Goal: Task Accomplishment & Management: Manage account settings

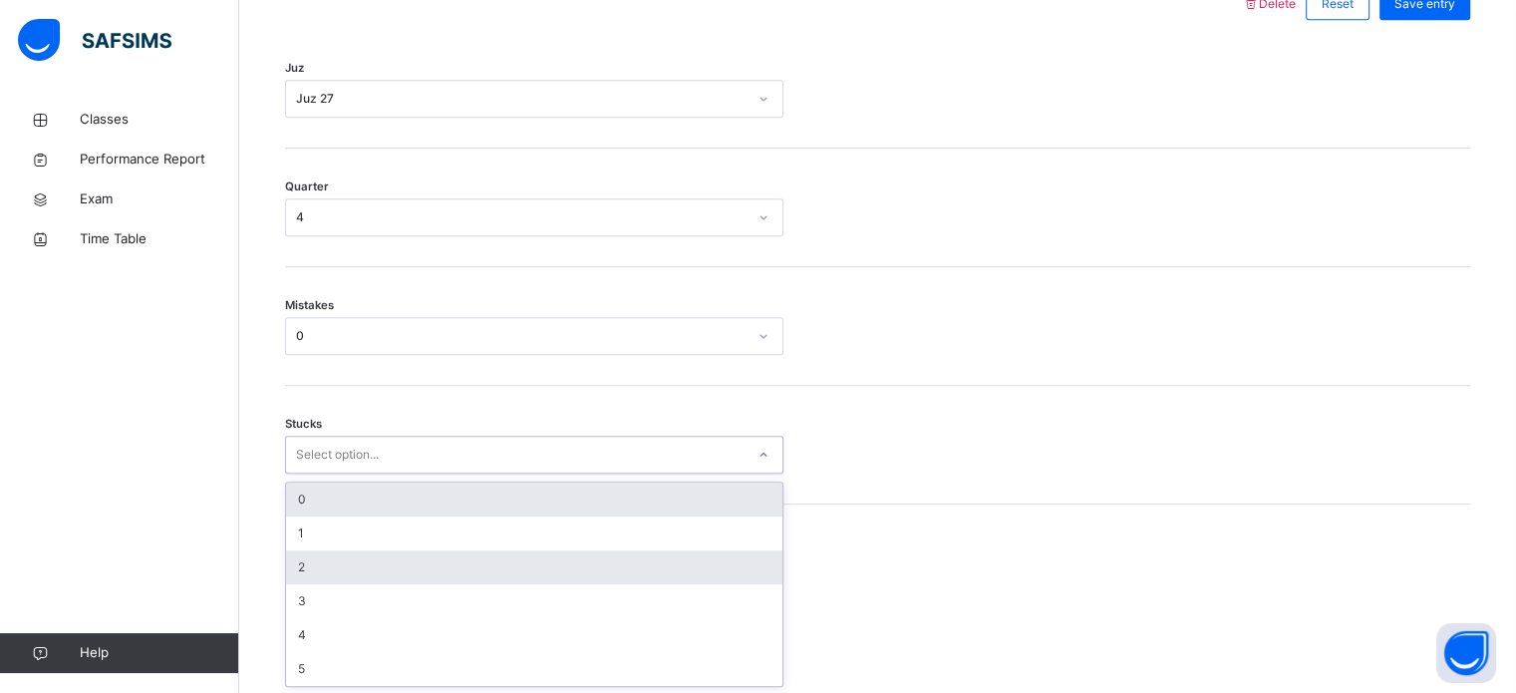
click at [307, 576] on div "2" at bounding box center [534, 567] width 496 height 34
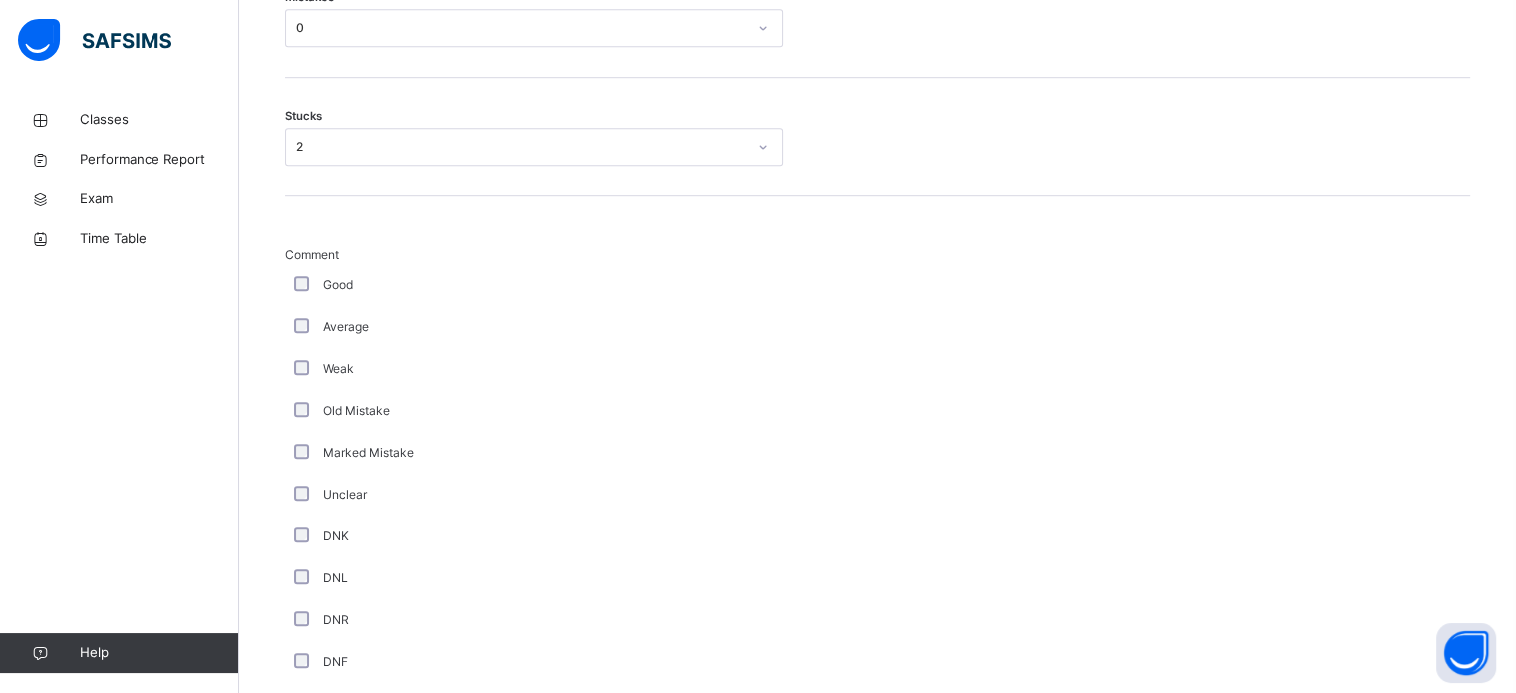
scroll to position [1681, 0]
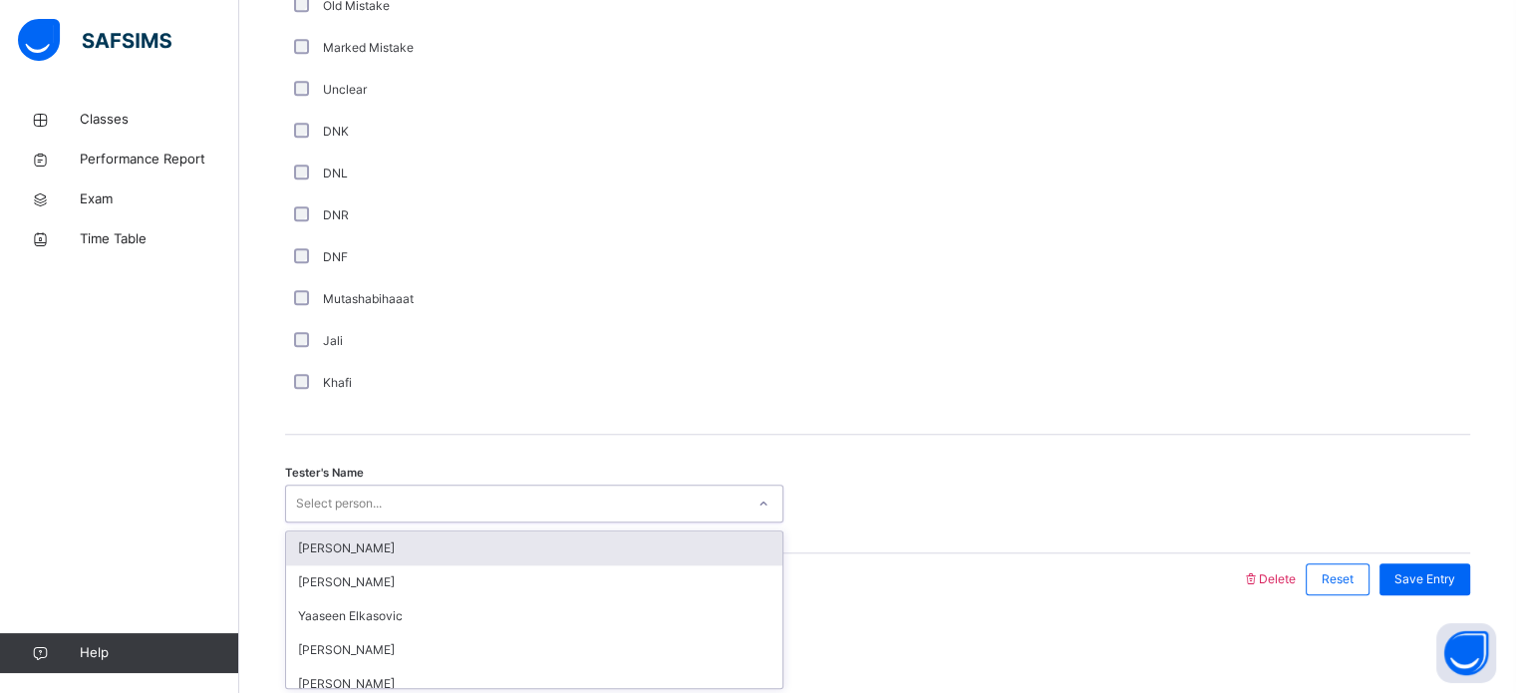
click at [567, 239] on div "DNF" at bounding box center [534, 257] width 498 height 42
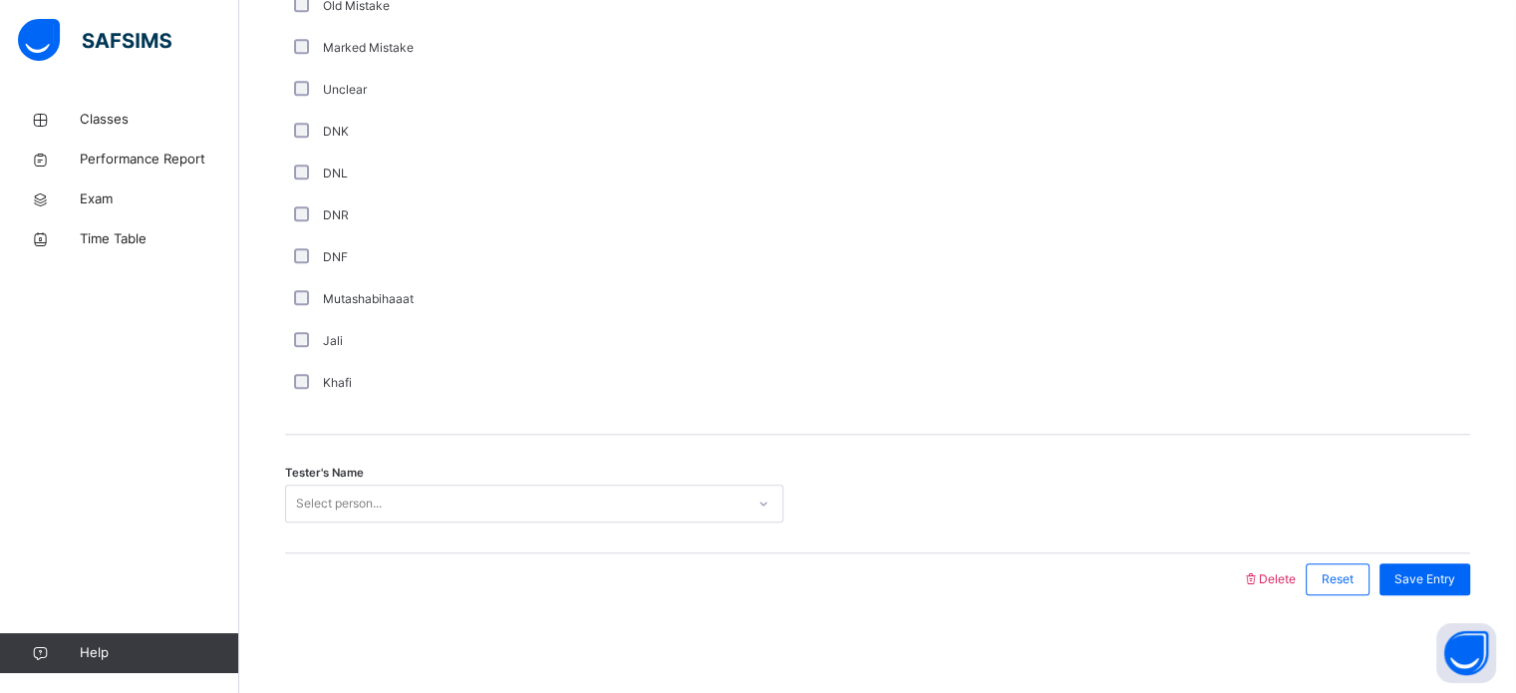
scroll to position [1584, 0]
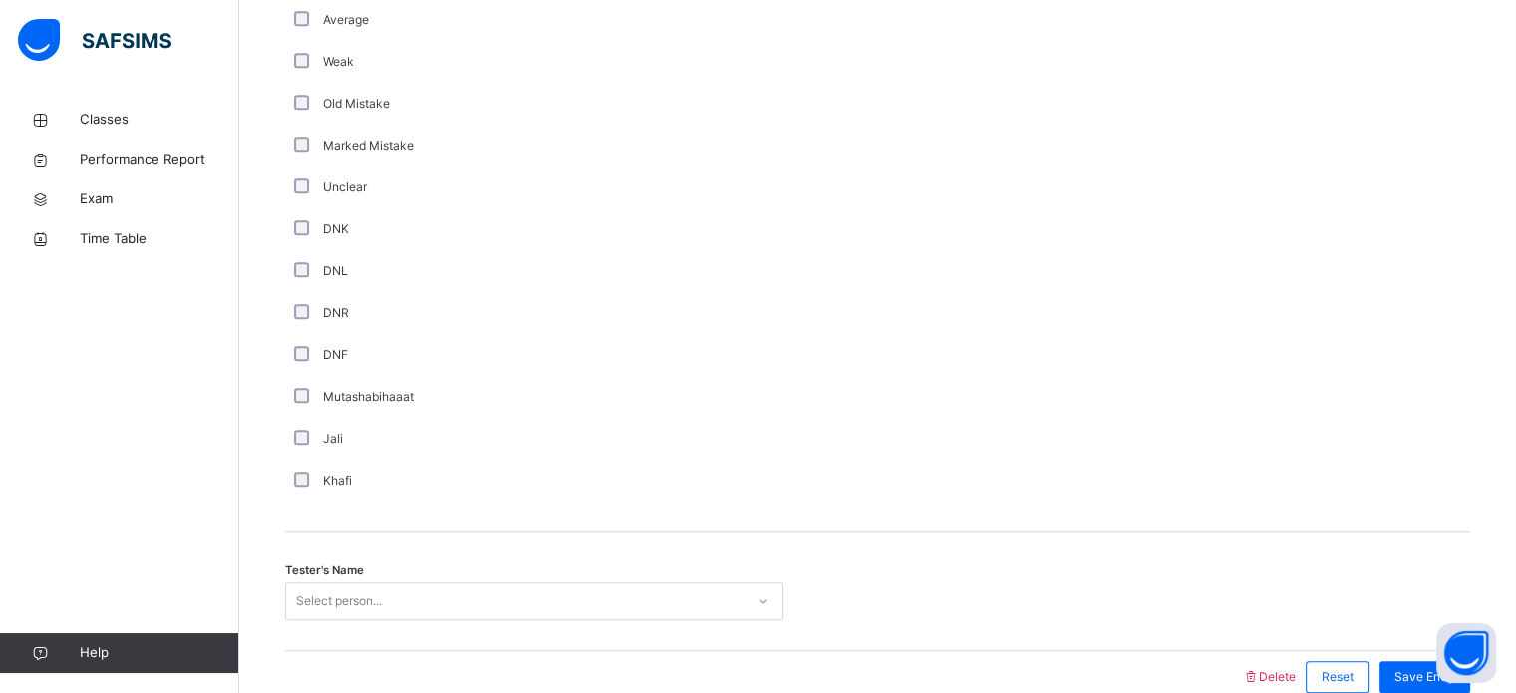
click at [525, 281] on div "DNL" at bounding box center [534, 271] width 498 height 42
click at [832, 261] on div at bounding box center [877, 220] width 168 height 562
click at [510, 284] on div "DNL" at bounding box center [534, 271] width 498 height 42
click at [832, 294] on div at bounding box center [877, 220] width 168 height 562
click at [514, 281] on div "DNL" at bounding box center [534, 271] width 498 height 42
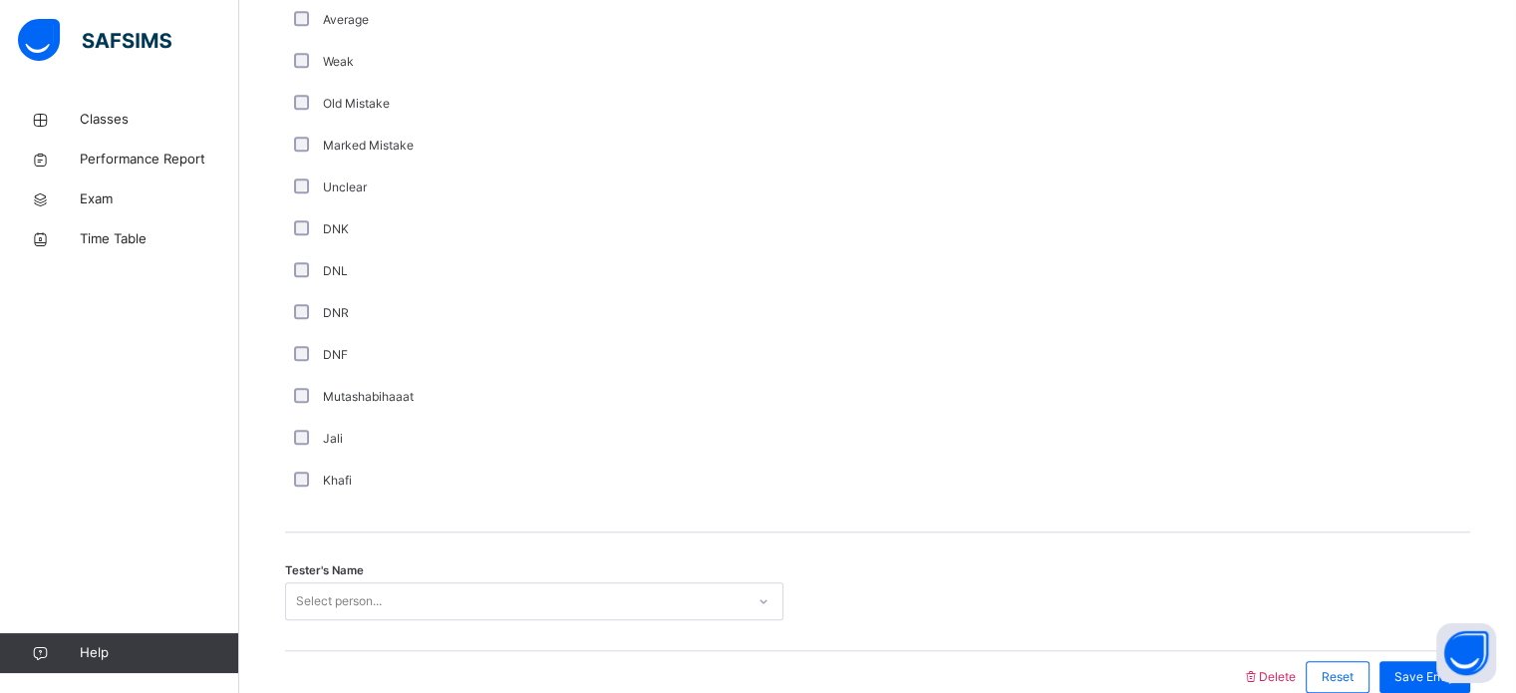
click at [789, 315] on div "Comment Good Average Weak Old Mistake Marked Mistake Unclear DNK DNL DNR DNF Mu…" at bounding box center [877, 220] width 1185 height 562
click at [485, 321] on div "DNR" at bounding box center [534, 313] width 498 height 42
click at [494, 326] on div "DNR" at bounding box center [534, 313] width 498 height 42
click at [805, 355] on div at bounding box center [877, 220] width 168 height 562
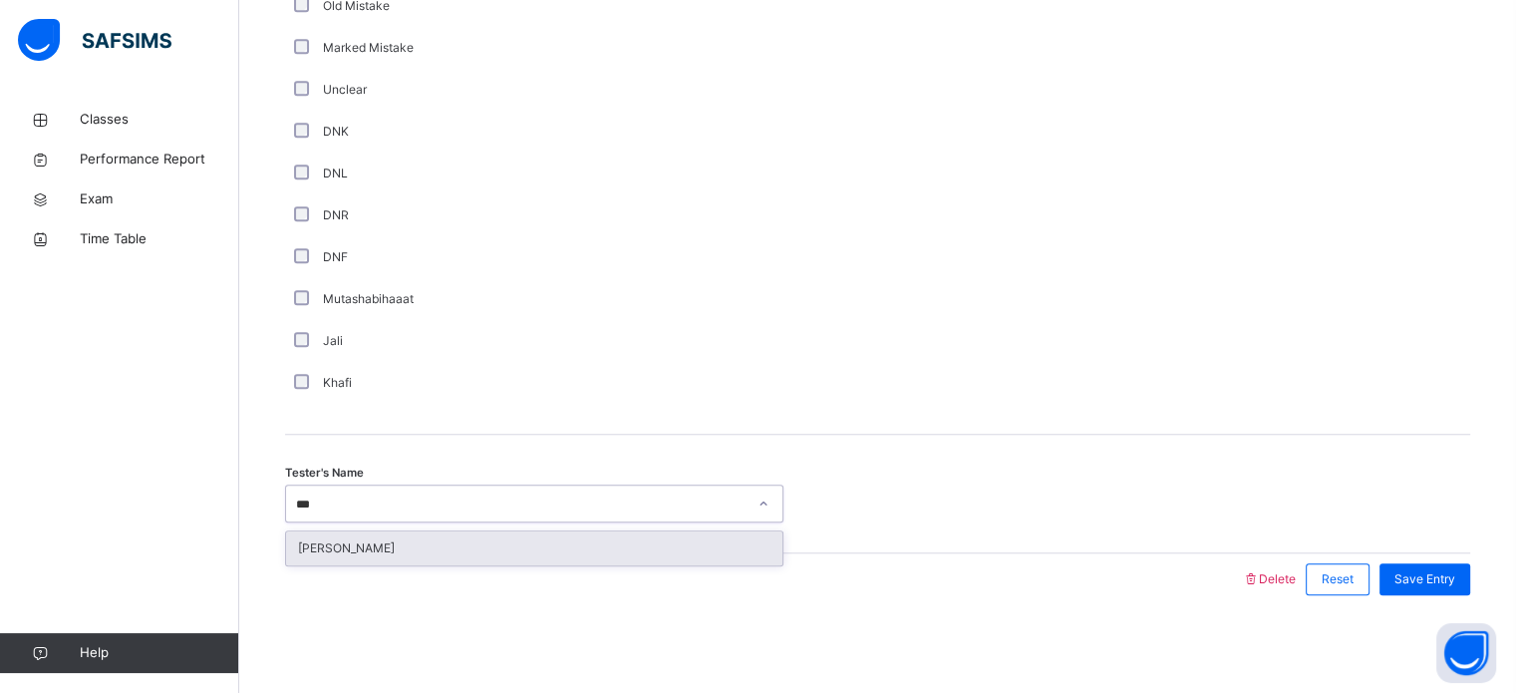
type input "****"
click at [316, 544] on div "[PERSON_NAME]" at bounding box center [534, 548] width 496 height 34
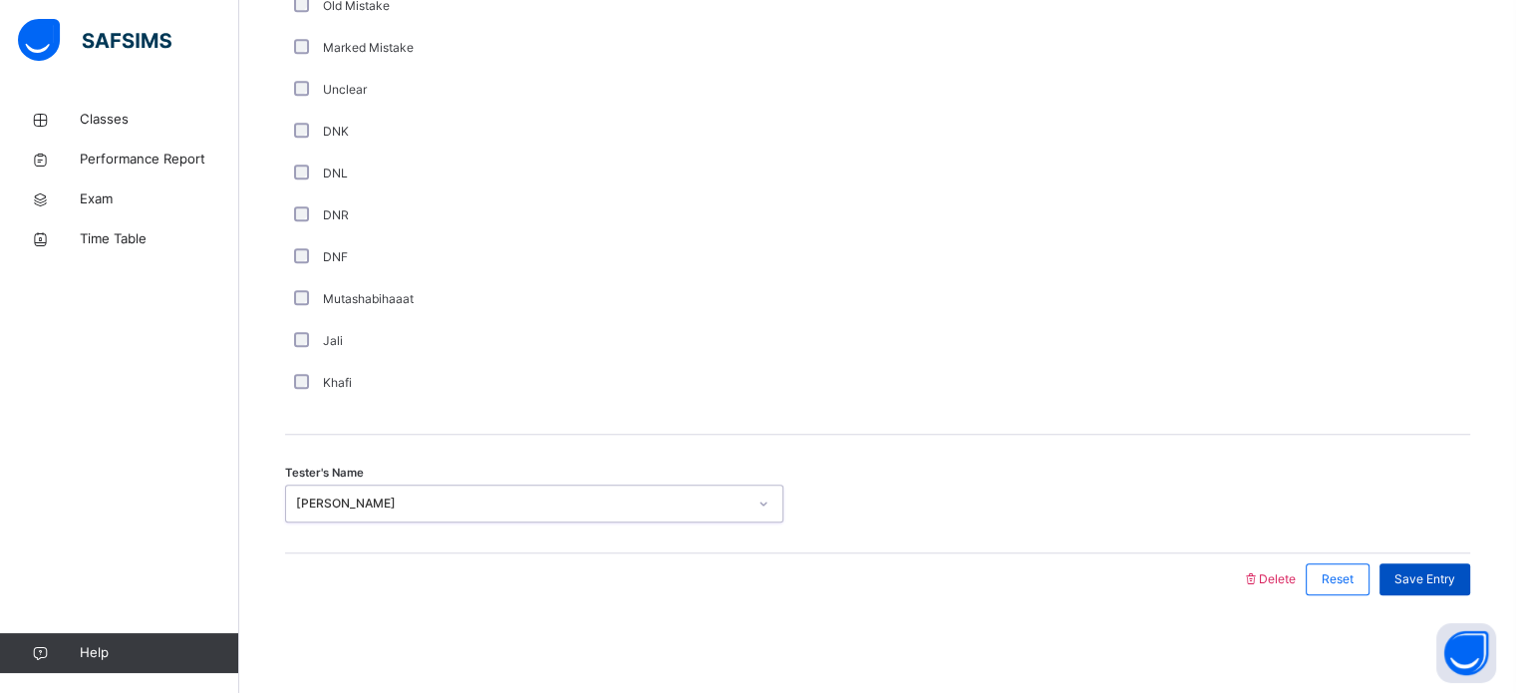
click at [1441, 570] on span "Save Entry" at bounding box center [1424, 579] width 61 height 18
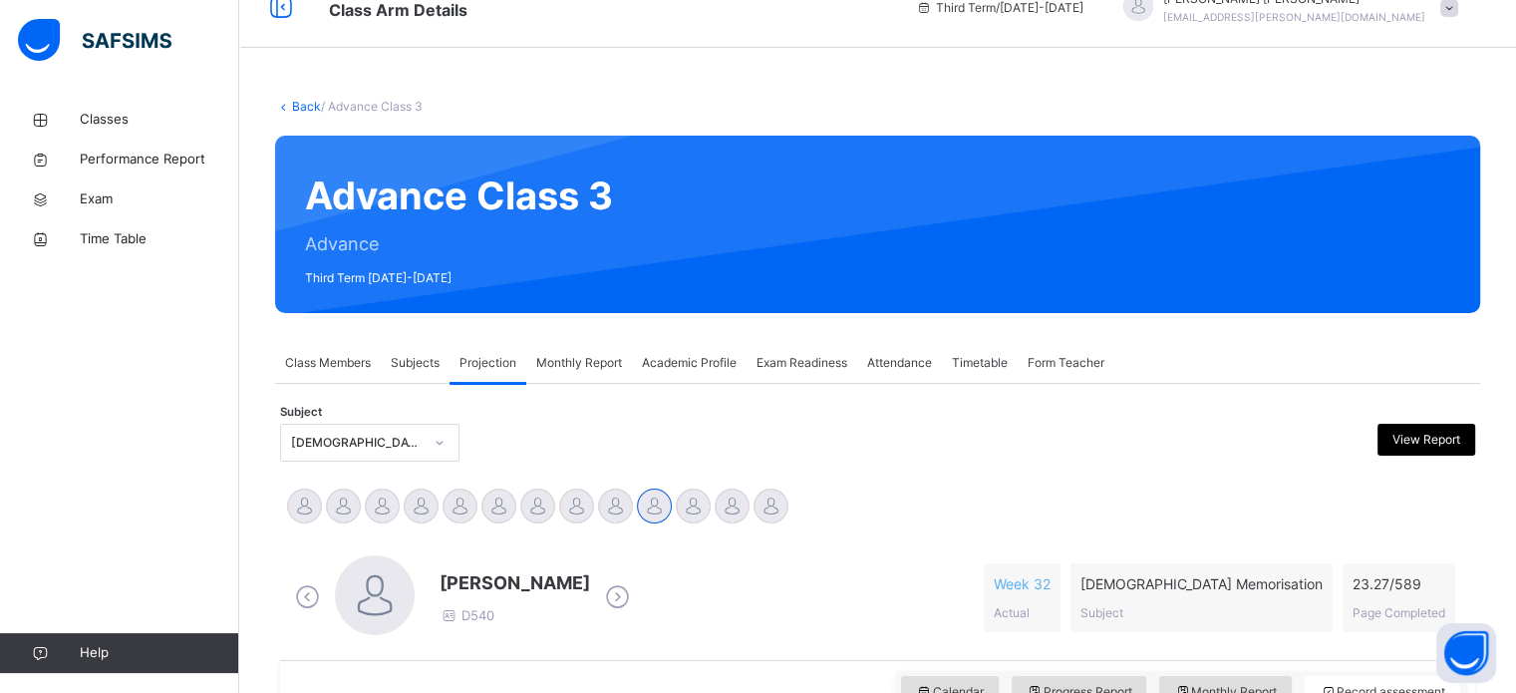
scroll to position [0, 0]
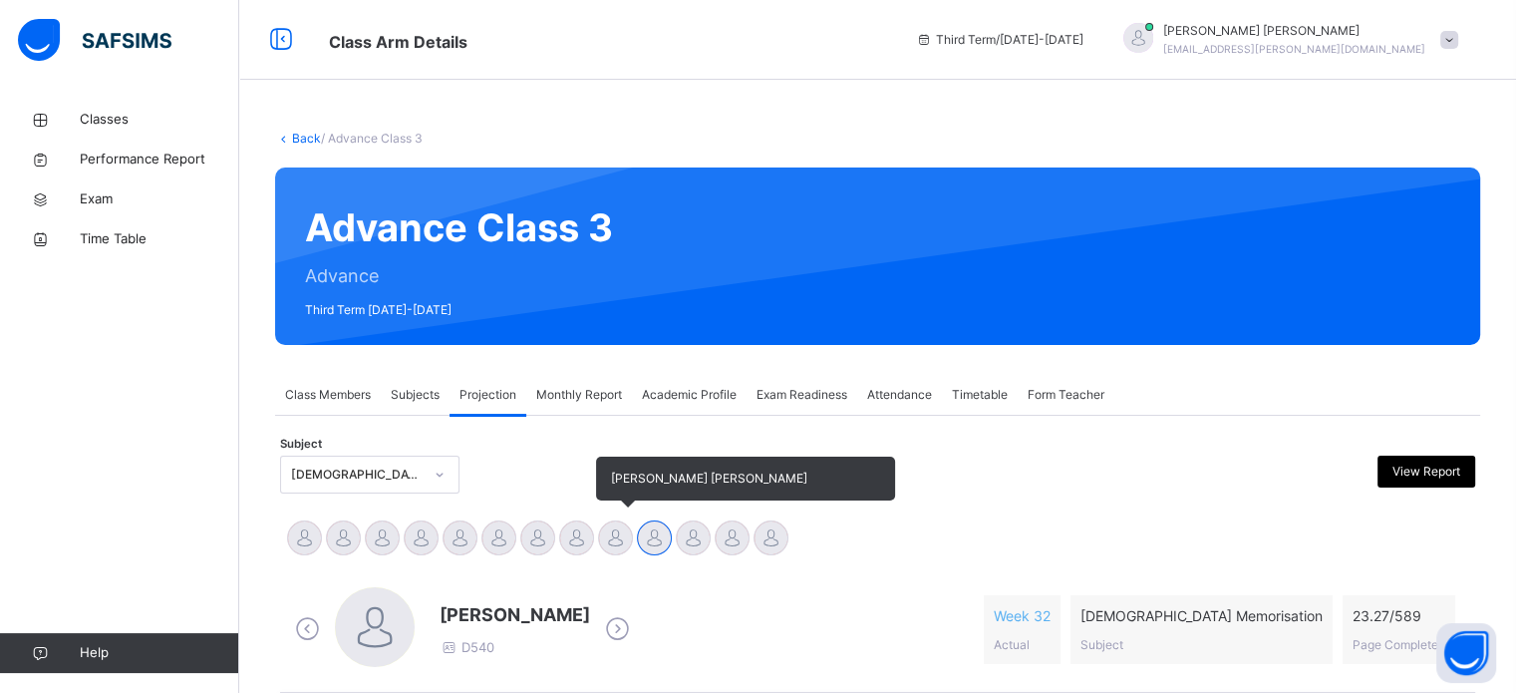
click at [602, 537] on div at bounding box center [615, 537] width 35 height 35
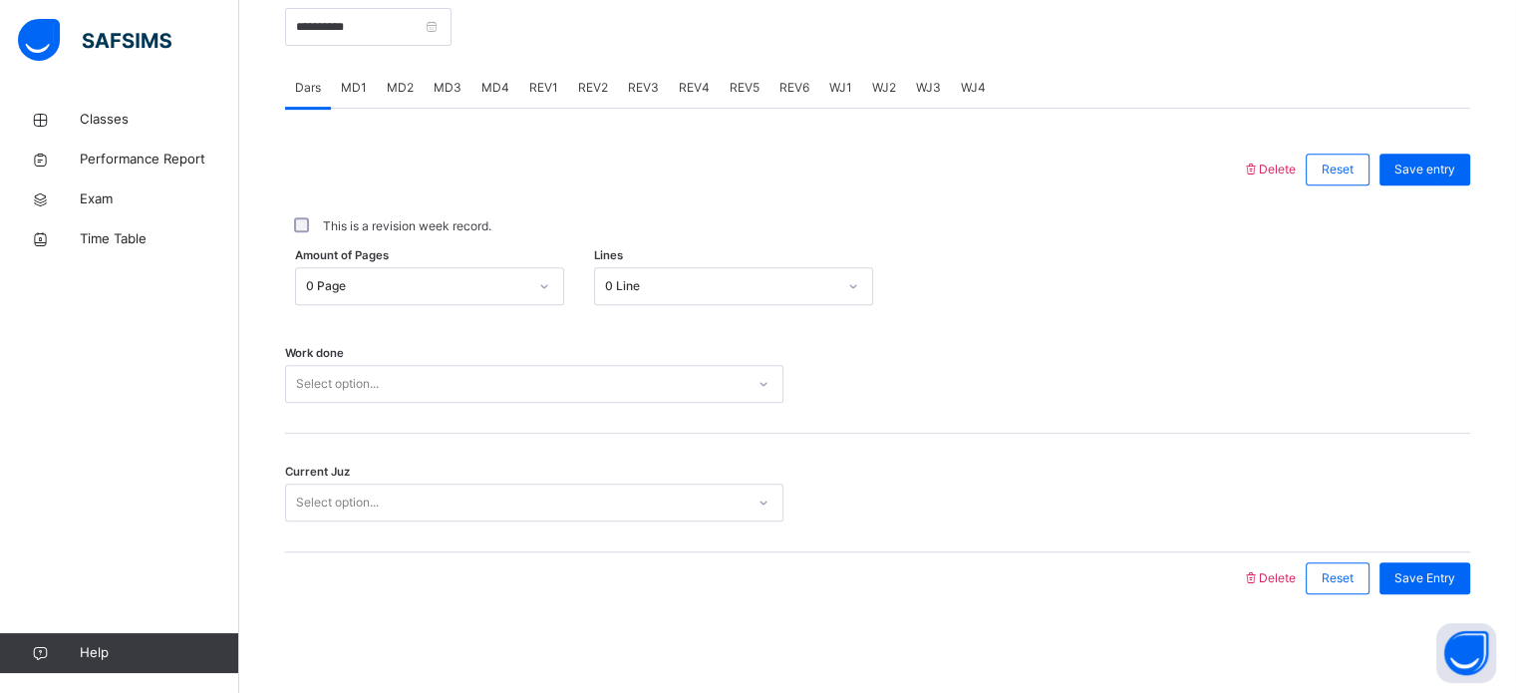
scroll to position [407, 0]
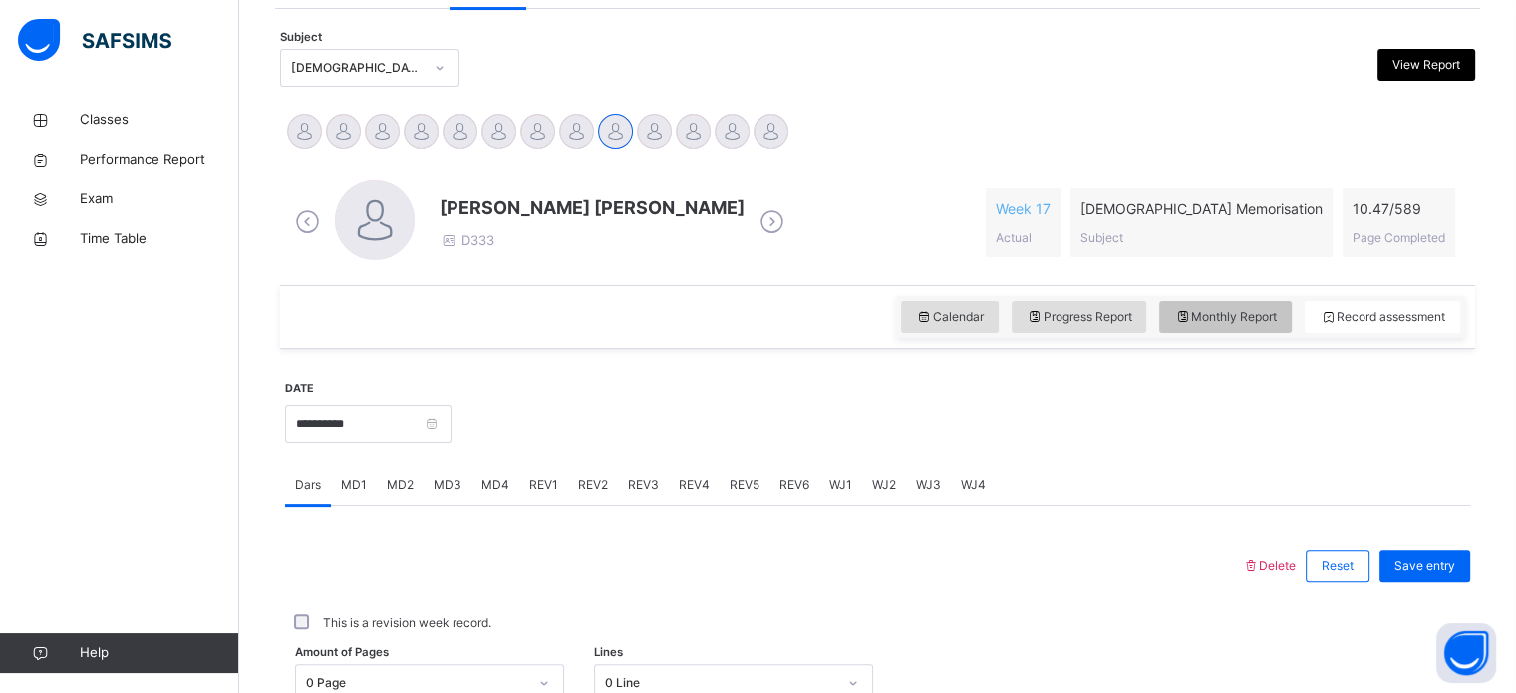
click at [1240, 321] on span "Monthly Report" at bounding box center [1225, 317] width 103 height 18
select select "****"
select select "*"
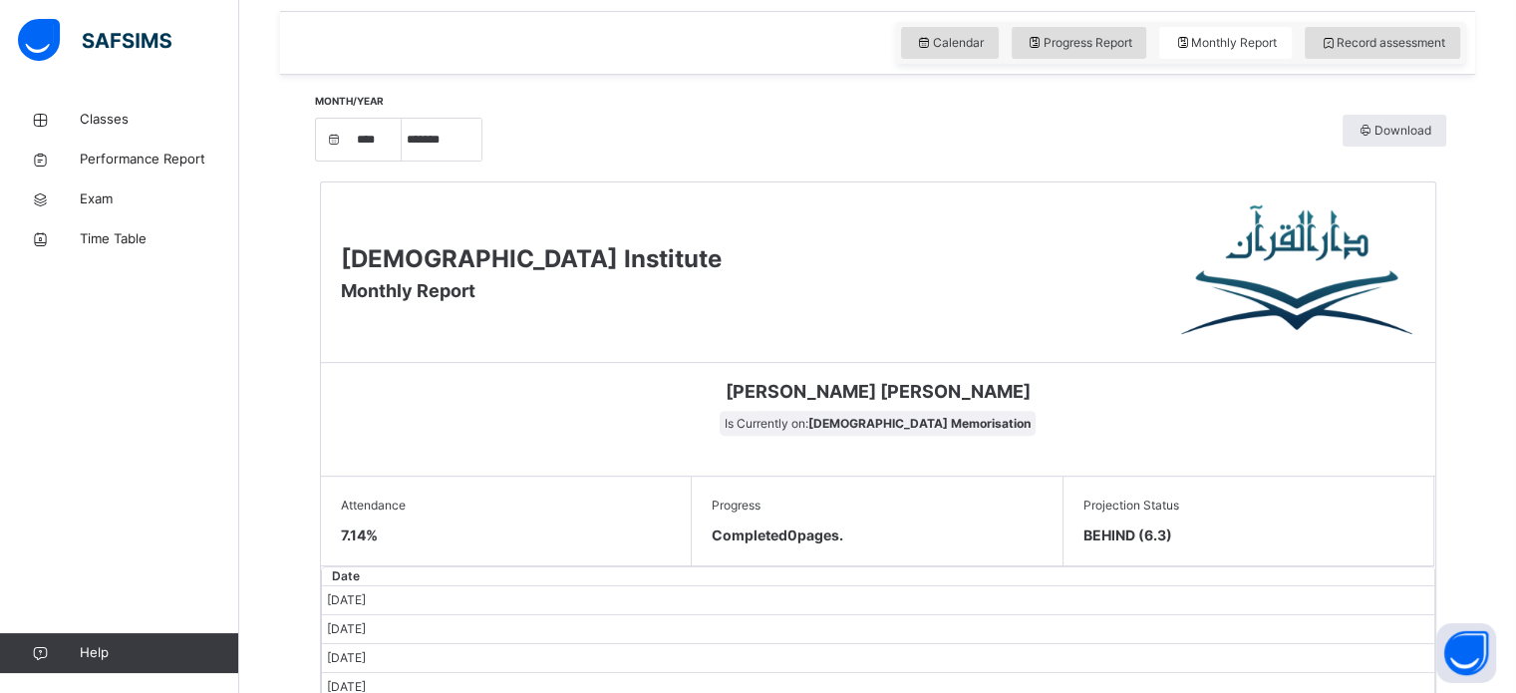
scroll to position [645, 0]
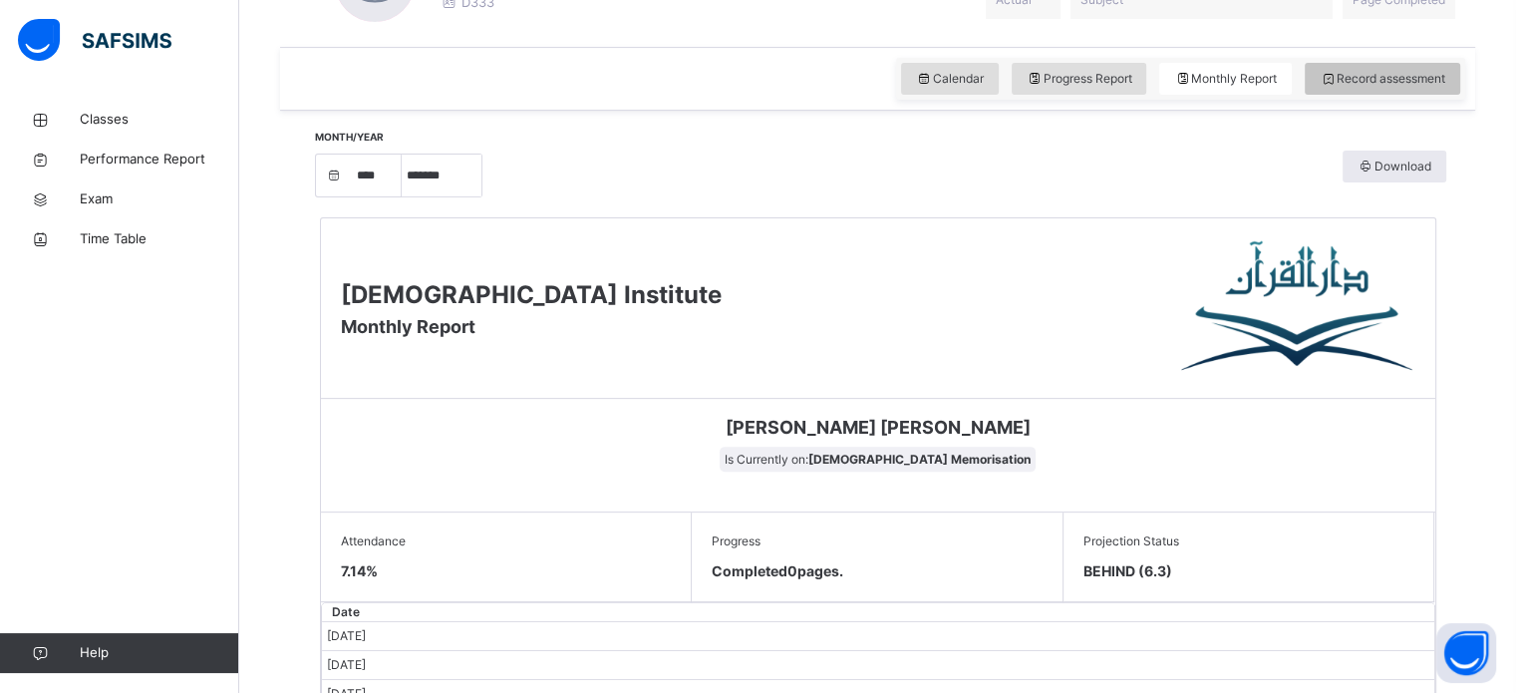
click at [1424, 89] on div "Record assessment" at bounding box center [1382, 79] width 155 height 32
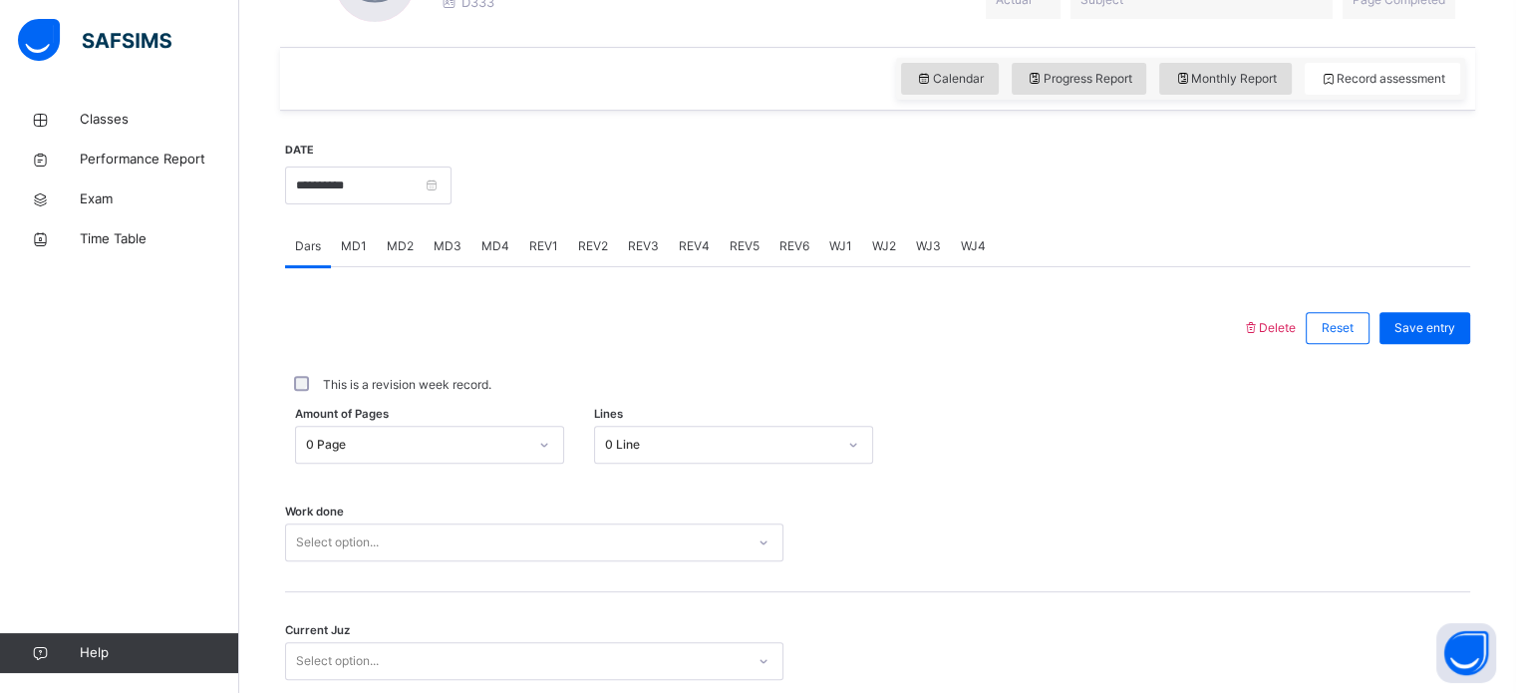
click at [479, 254] on div "MD4" at bounding box center [495, 246] width 48 height 40
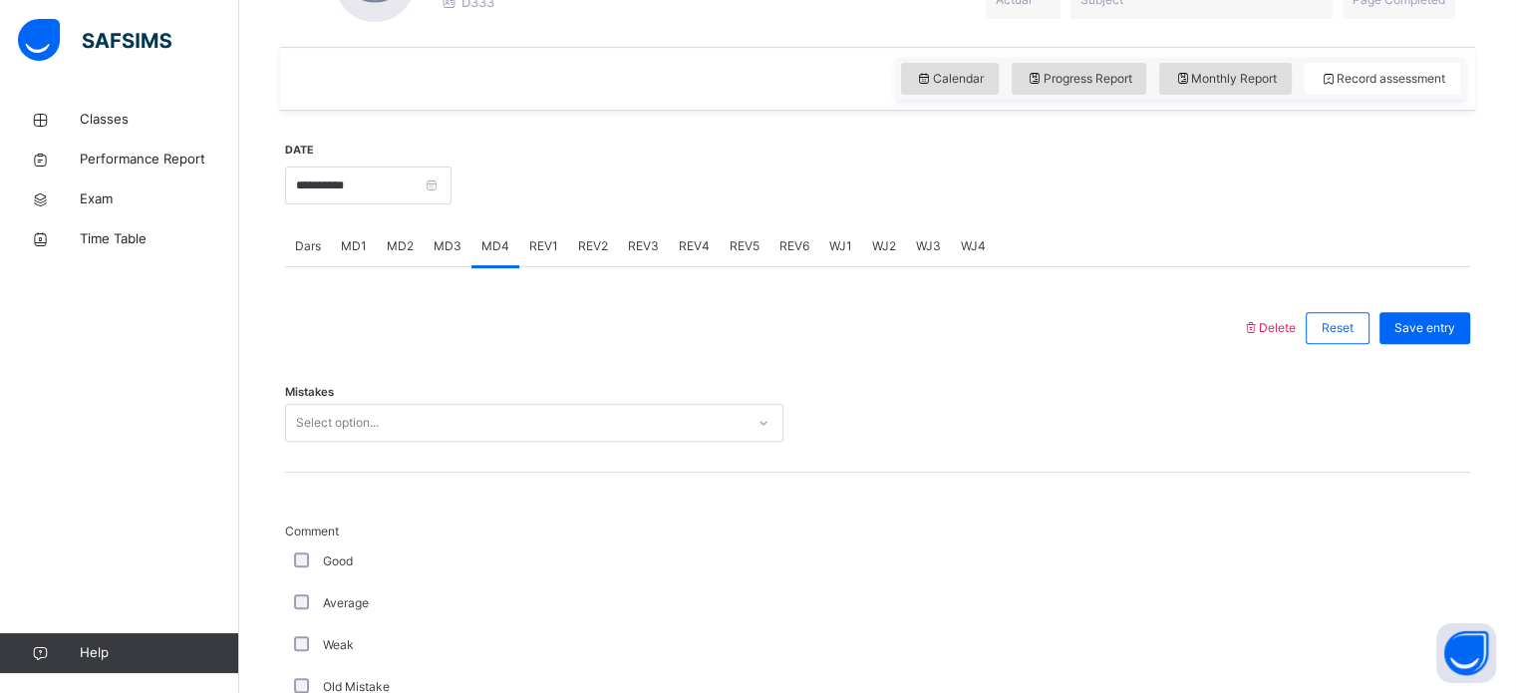
click at [473, 434] on div "Select option..." at bounding box center [515, 423] width 458 height 31
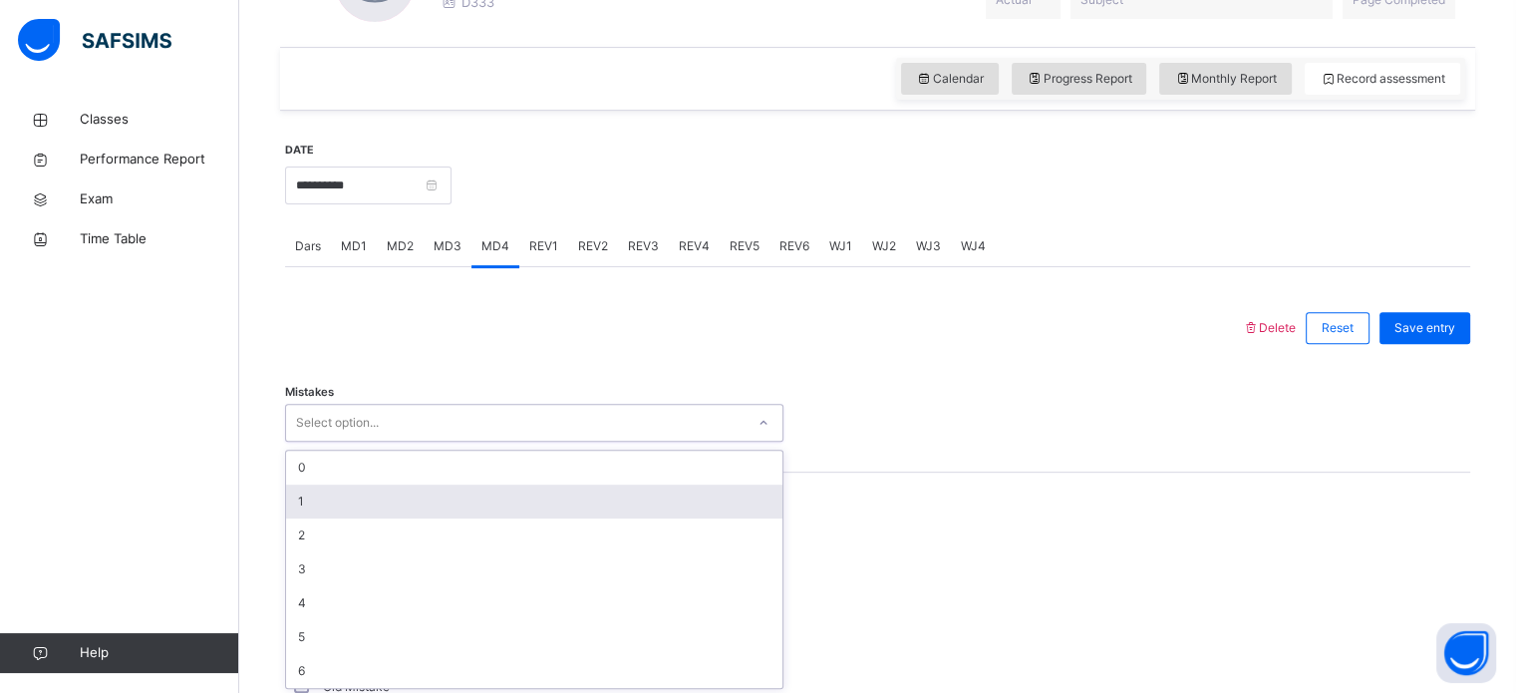
click at [444, 503] on div "1" at bounding box center [534, 501] width 496 height 34
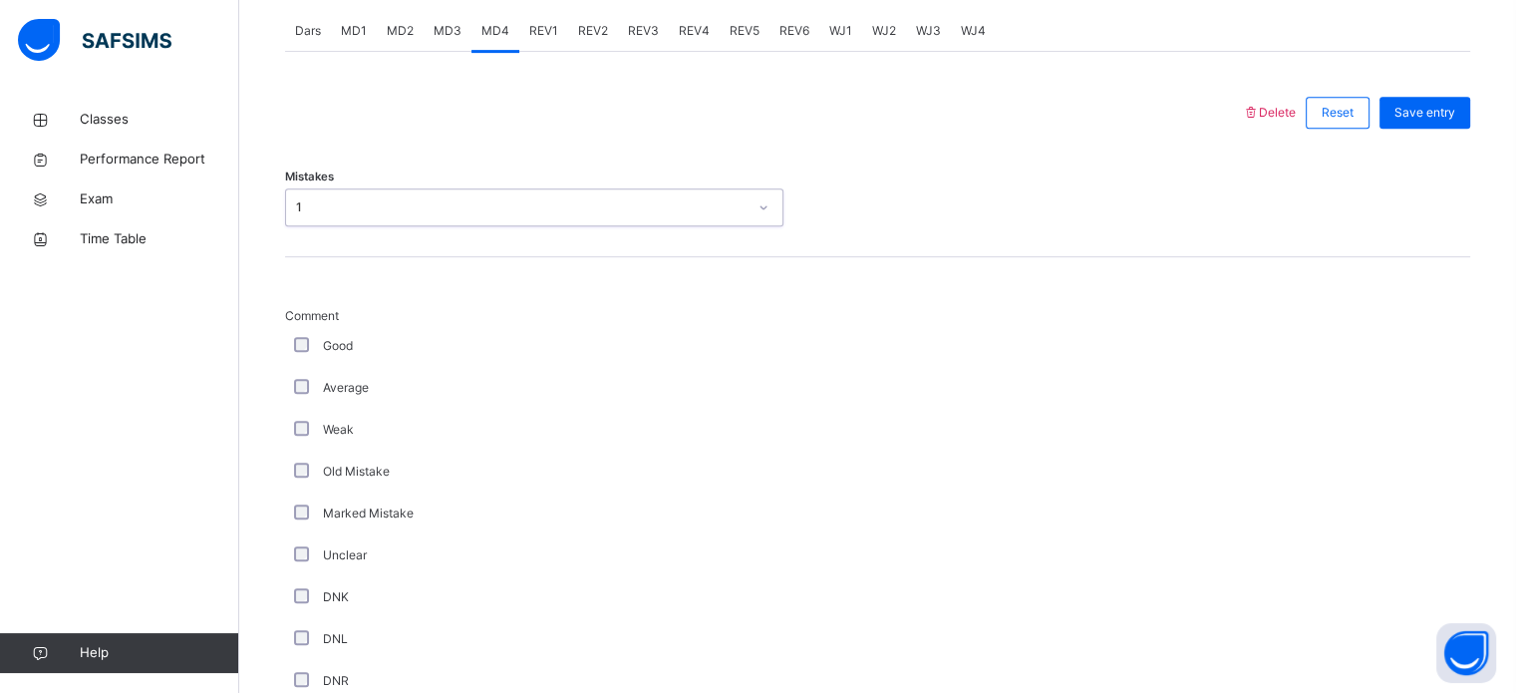
scroll to position [861, 0]
click at [292, 352] on div "Good" at bounding box center [534, 345] width 488 height 18
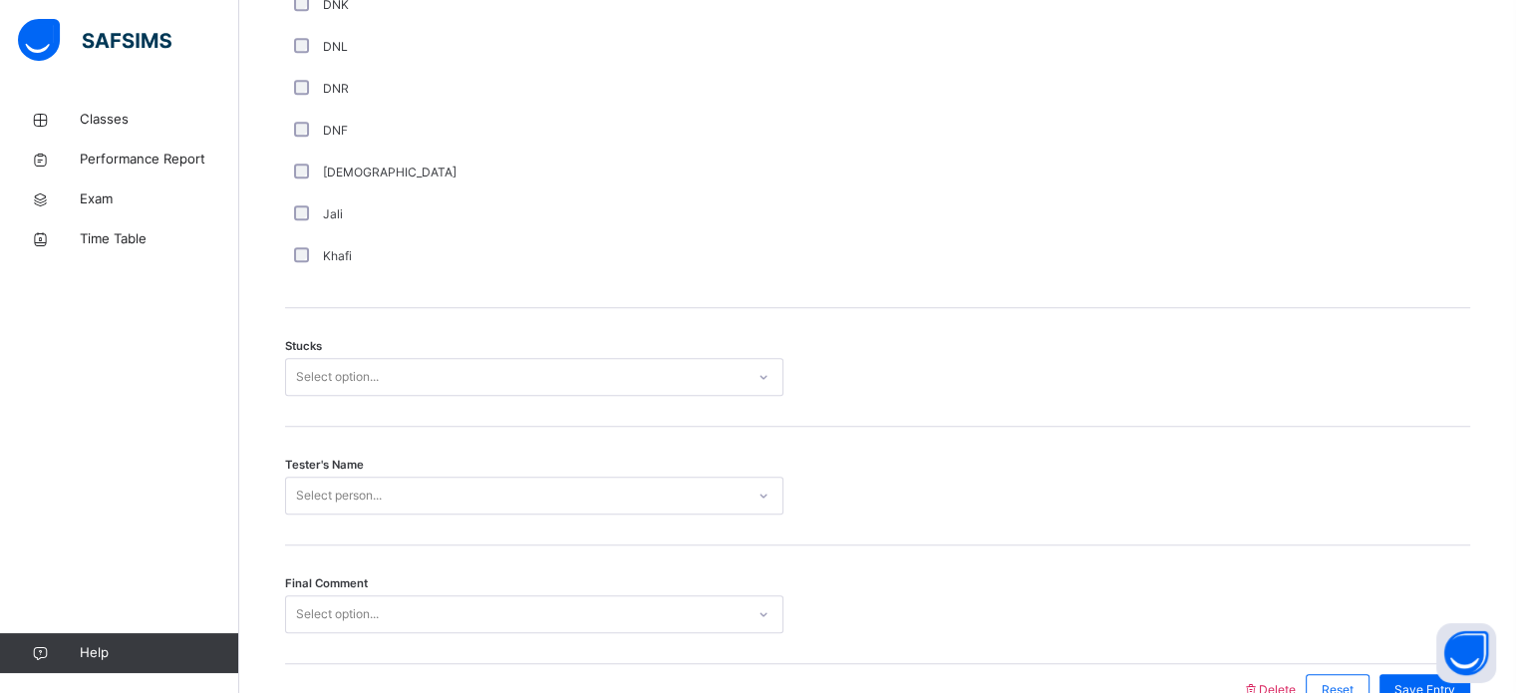
scroll to position [1515, 0]
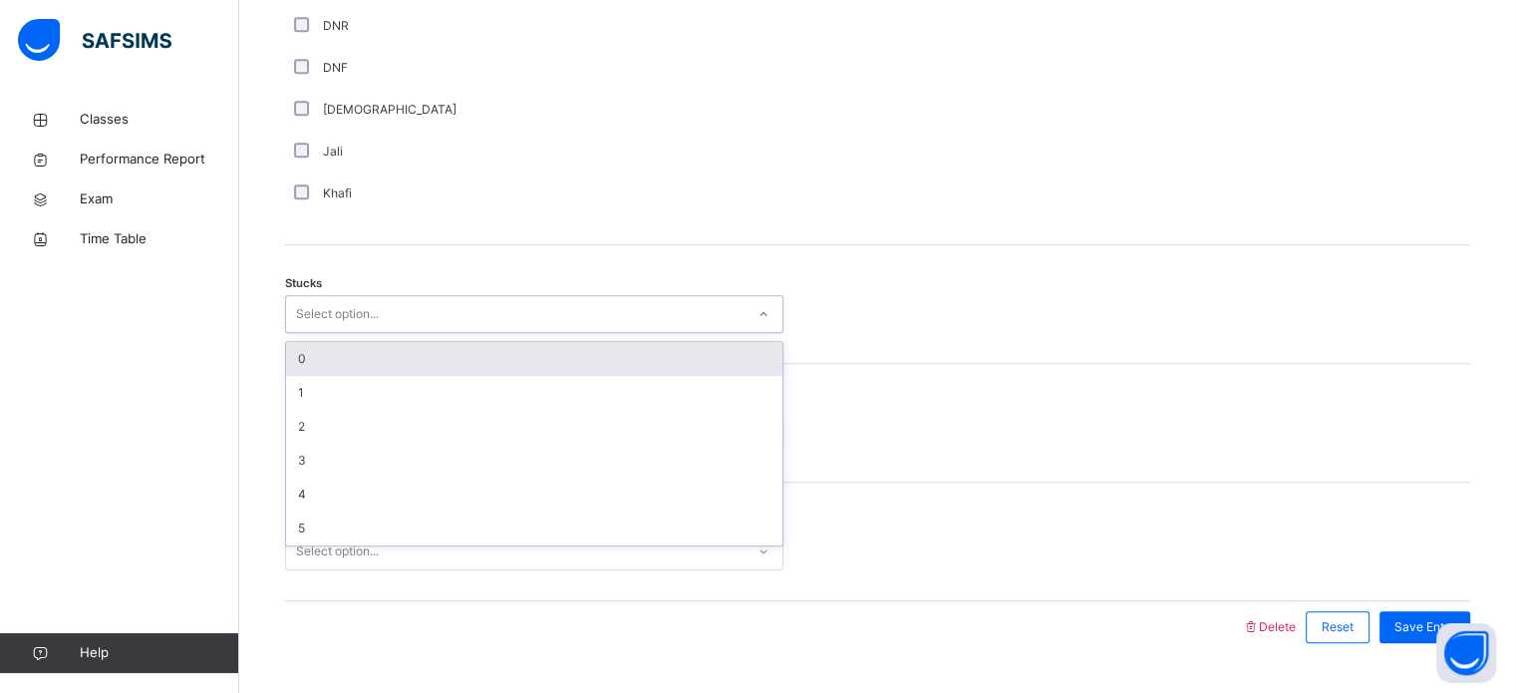
click at [327, 297] on div "Select option..." at bounding box center [534, 314] width 498 height 38
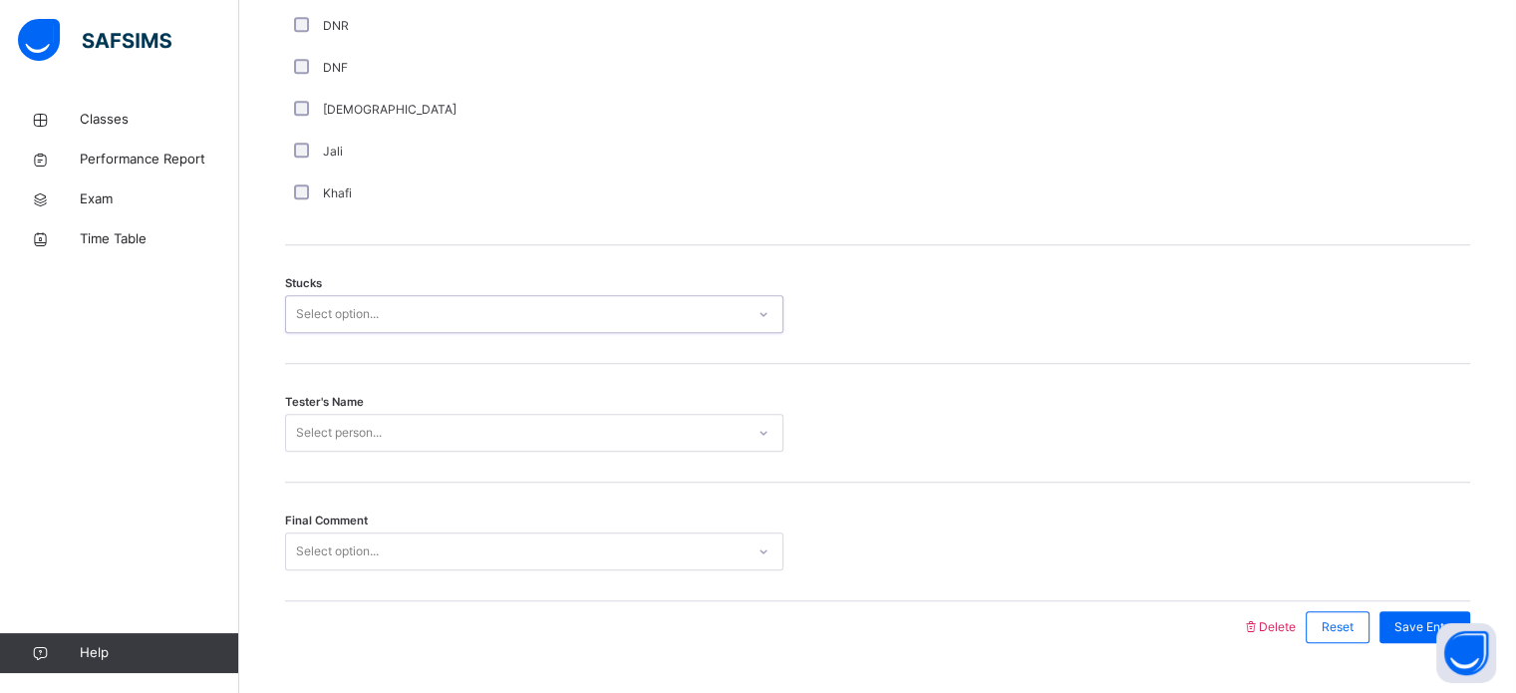
click at [327, 297] on div "Select option..." at bounding box center [534, 314] width 498 height 38
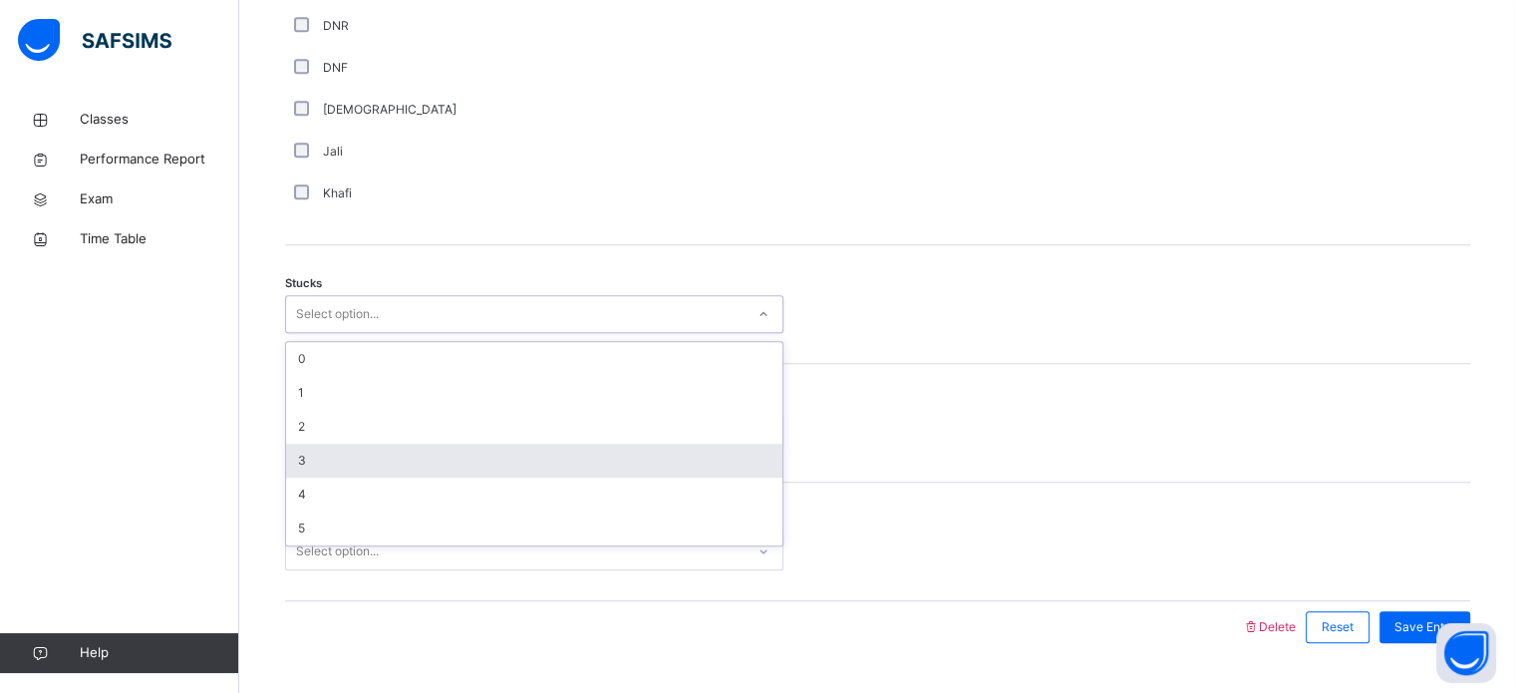
click at [314, 467] on div "3" at bounding box center [534, 461] width 496 height 34
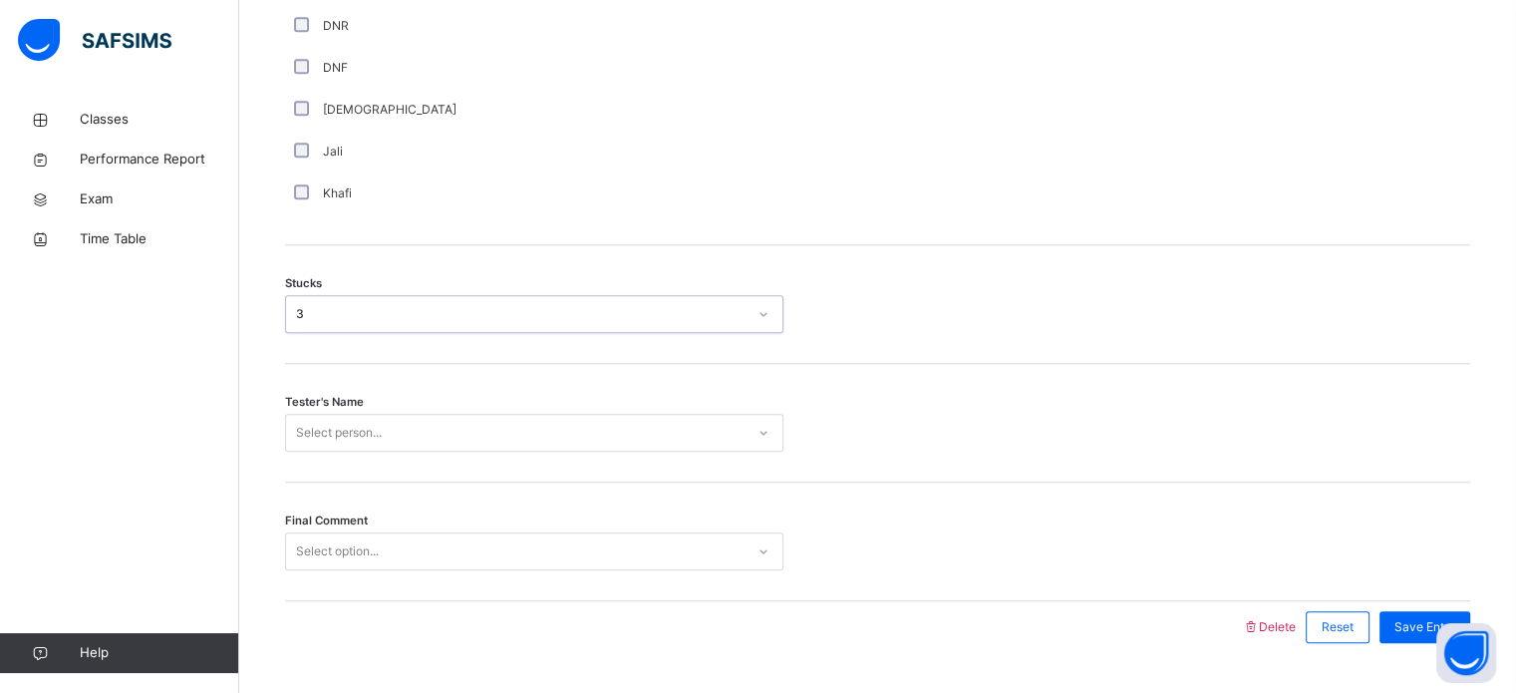
scroll to position [1563, 0]
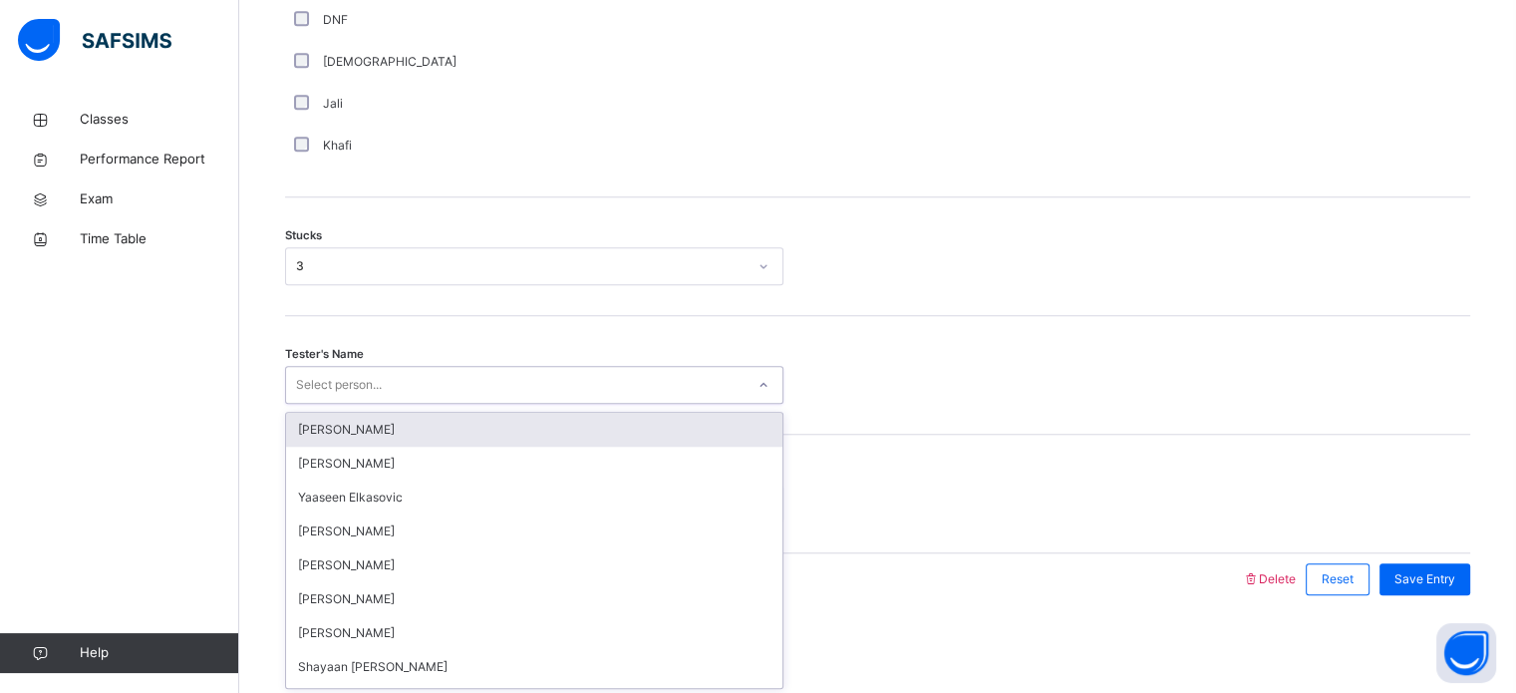
click at [325, 404] on div "option Jaabir Liu focused, 1 of 91. 91 results available. Use Up and Down to ch…" at bounding box center [534, 385] width 498 height 38
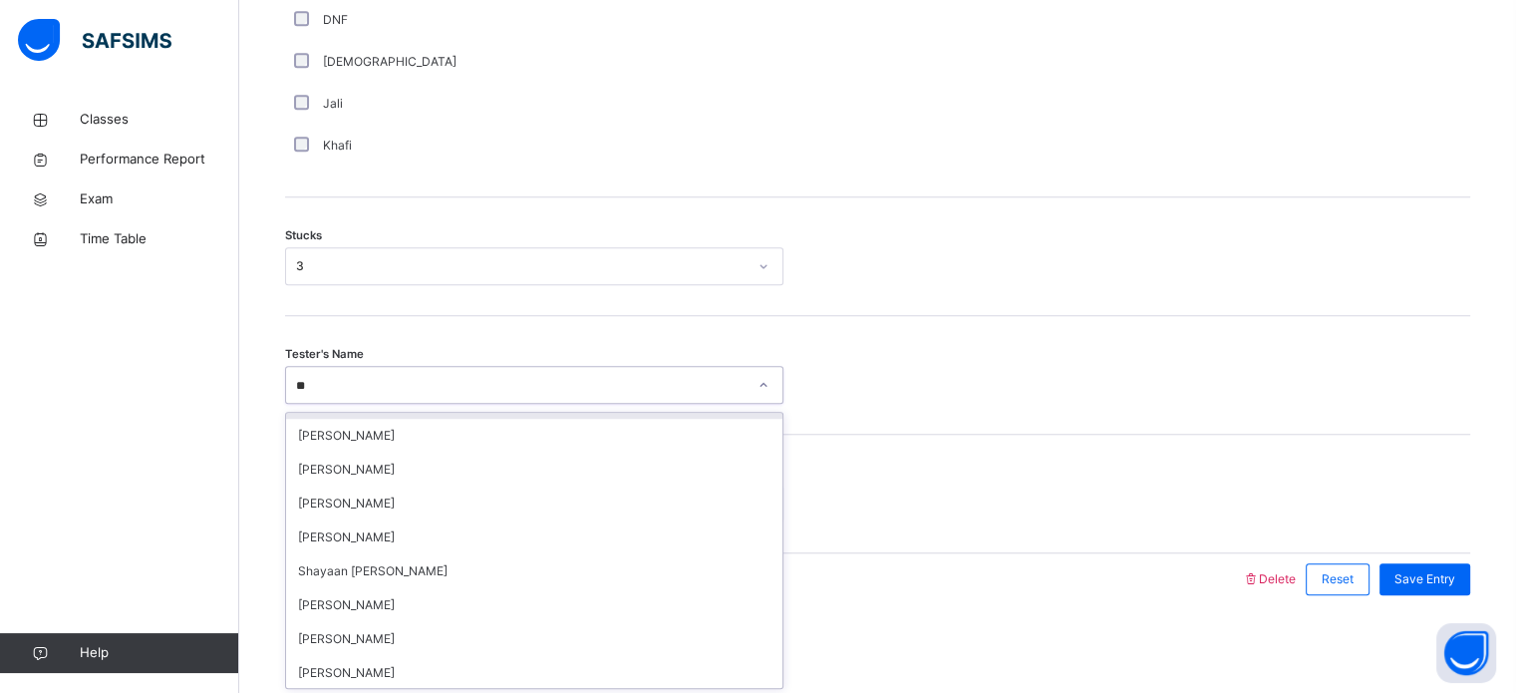
scroll to position [0, 0]
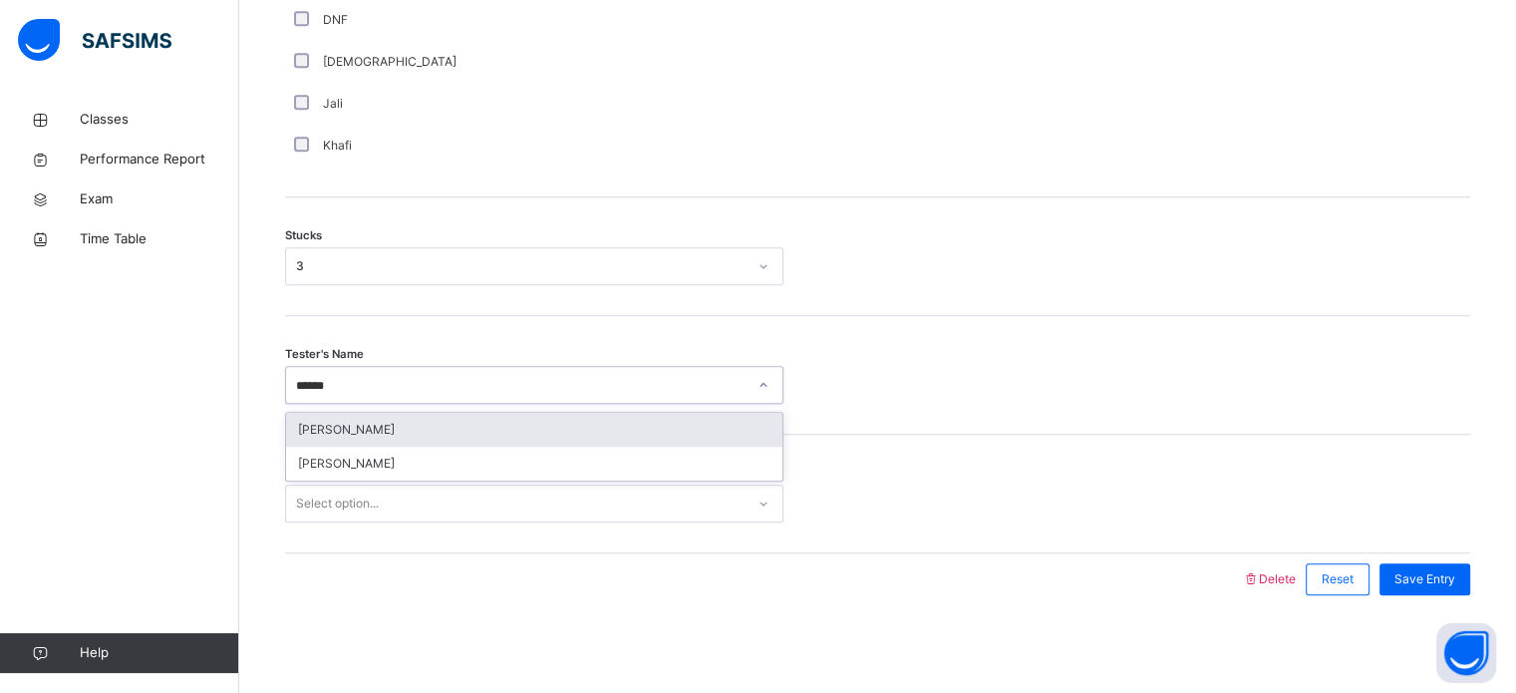
type input "*******"
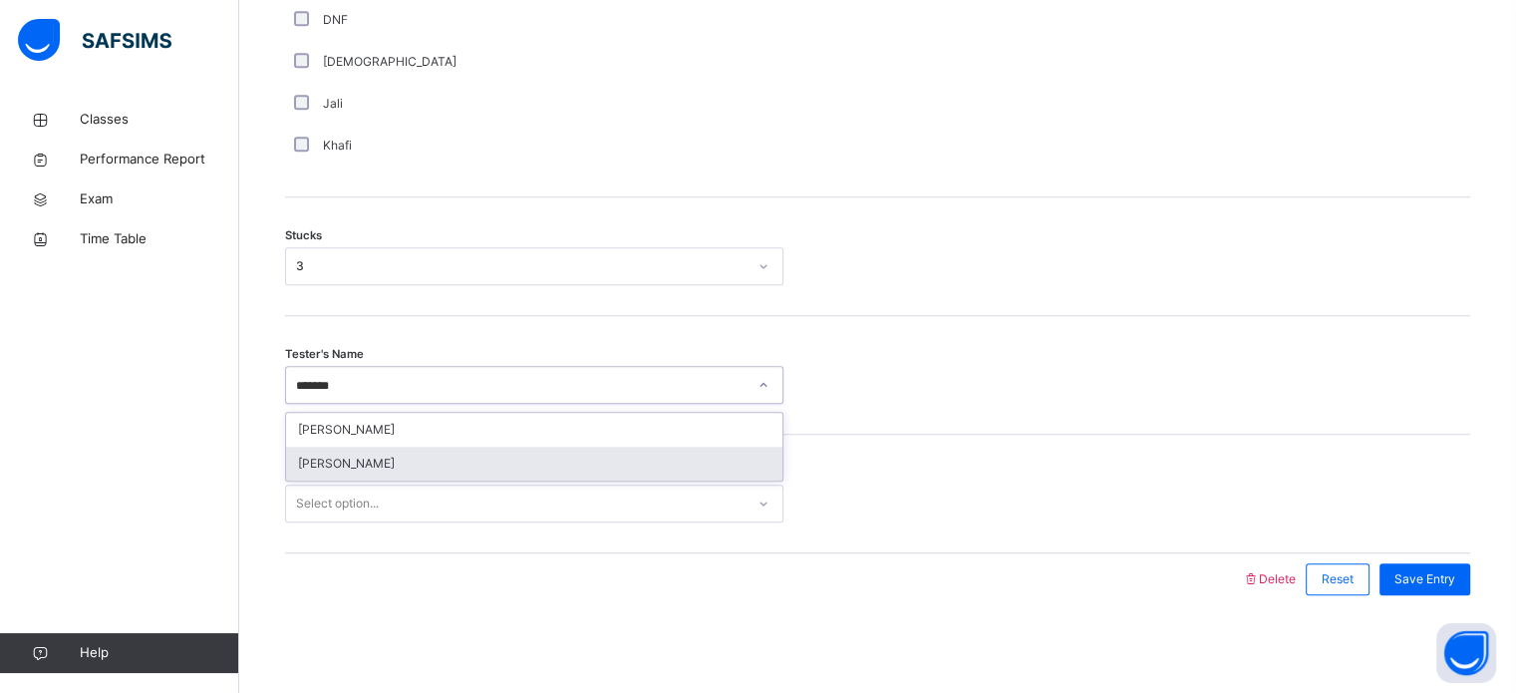
click at [468, 449] on div "[PERSON_NAME]" at bounding box center [534, 464] width 496 height 34
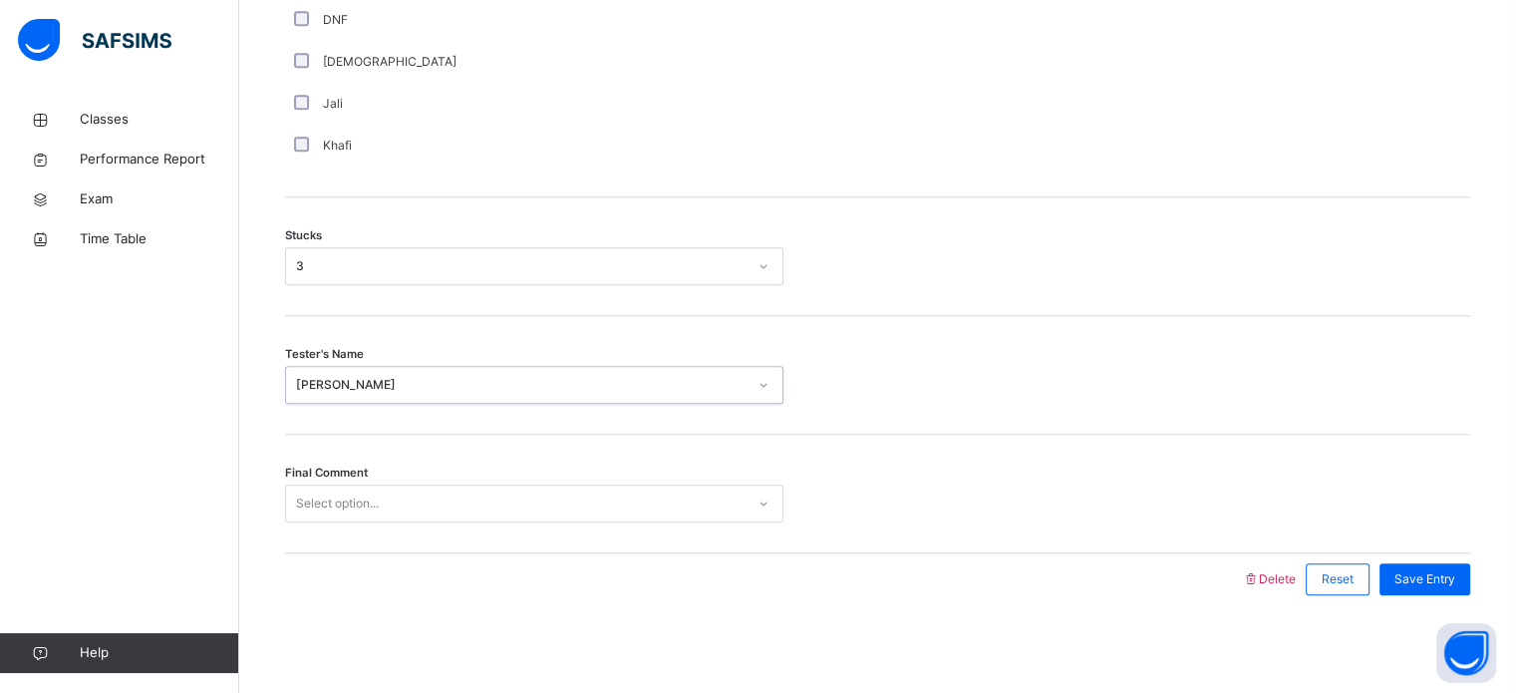
click at [461, 496] on div "Select option..." at bounding box center [515, 503] width 458 height 31
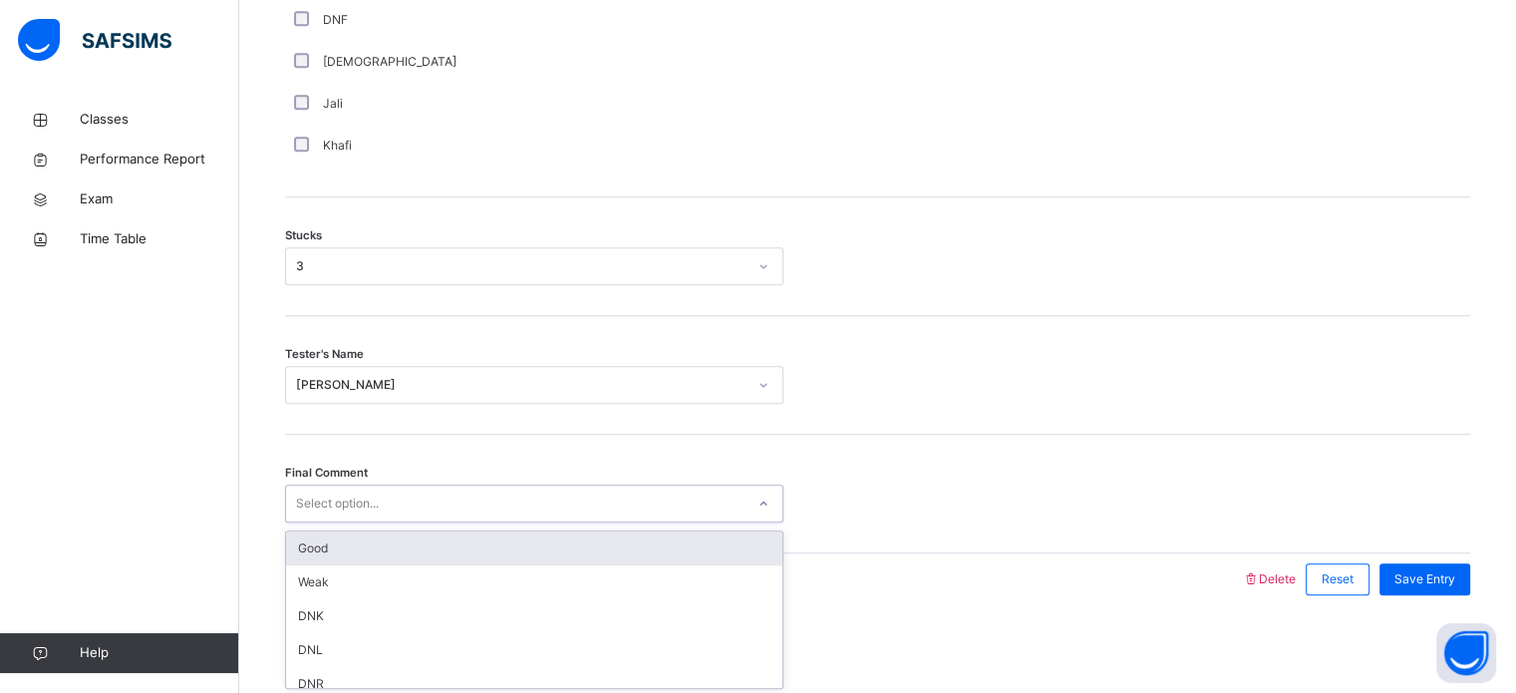
click at [453, 557] on div "Good" at bounding box center [534, 548] width 496 height 34
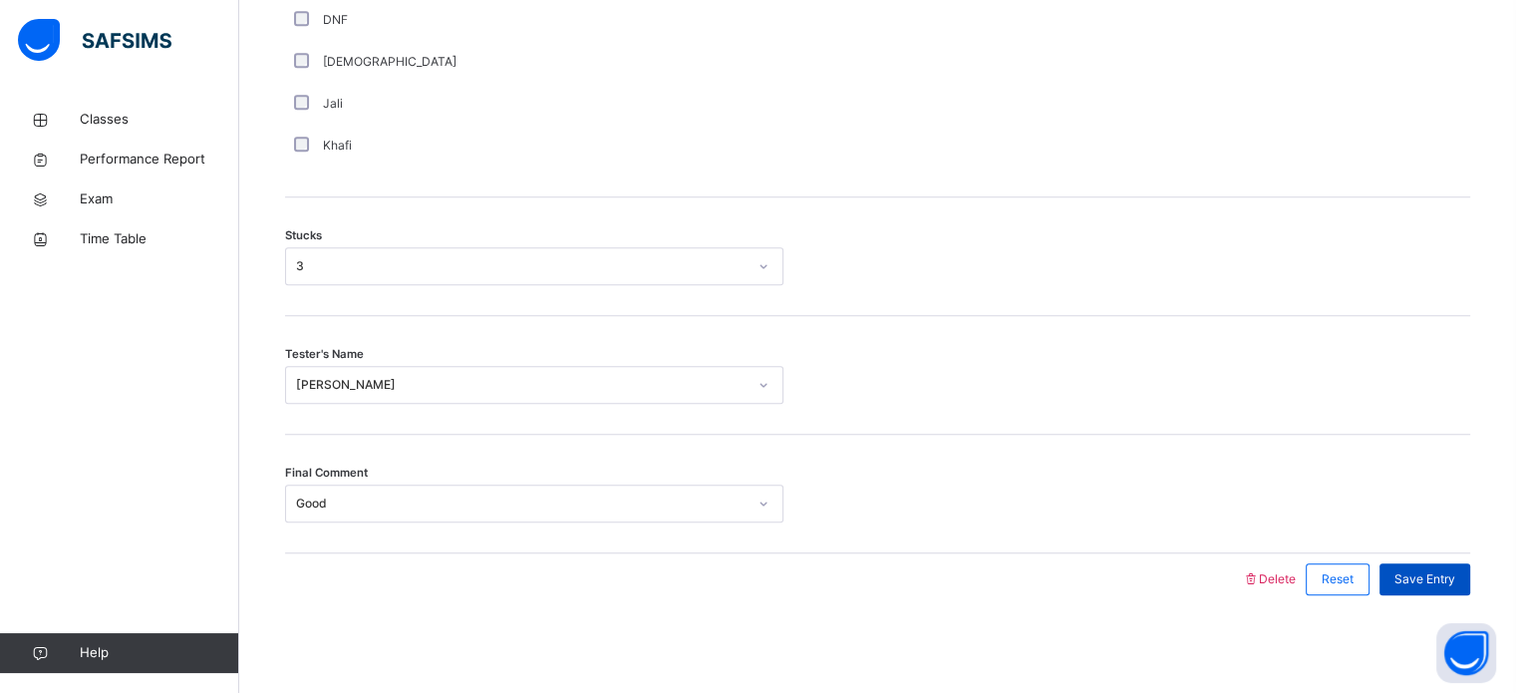
click at [1439, 565] on div "Save Entry" at bounding box center [1424, 579] width 91 height 32
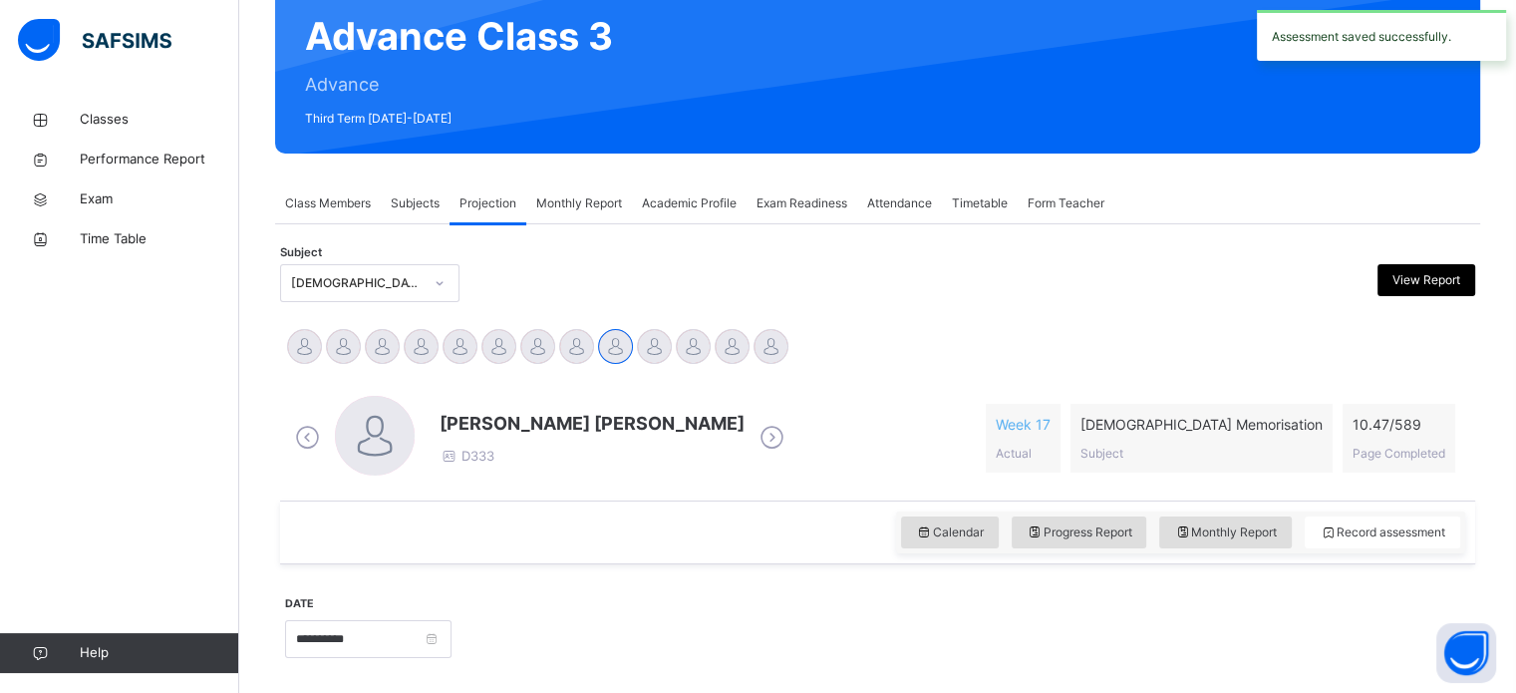
scroll to position [510, 0]
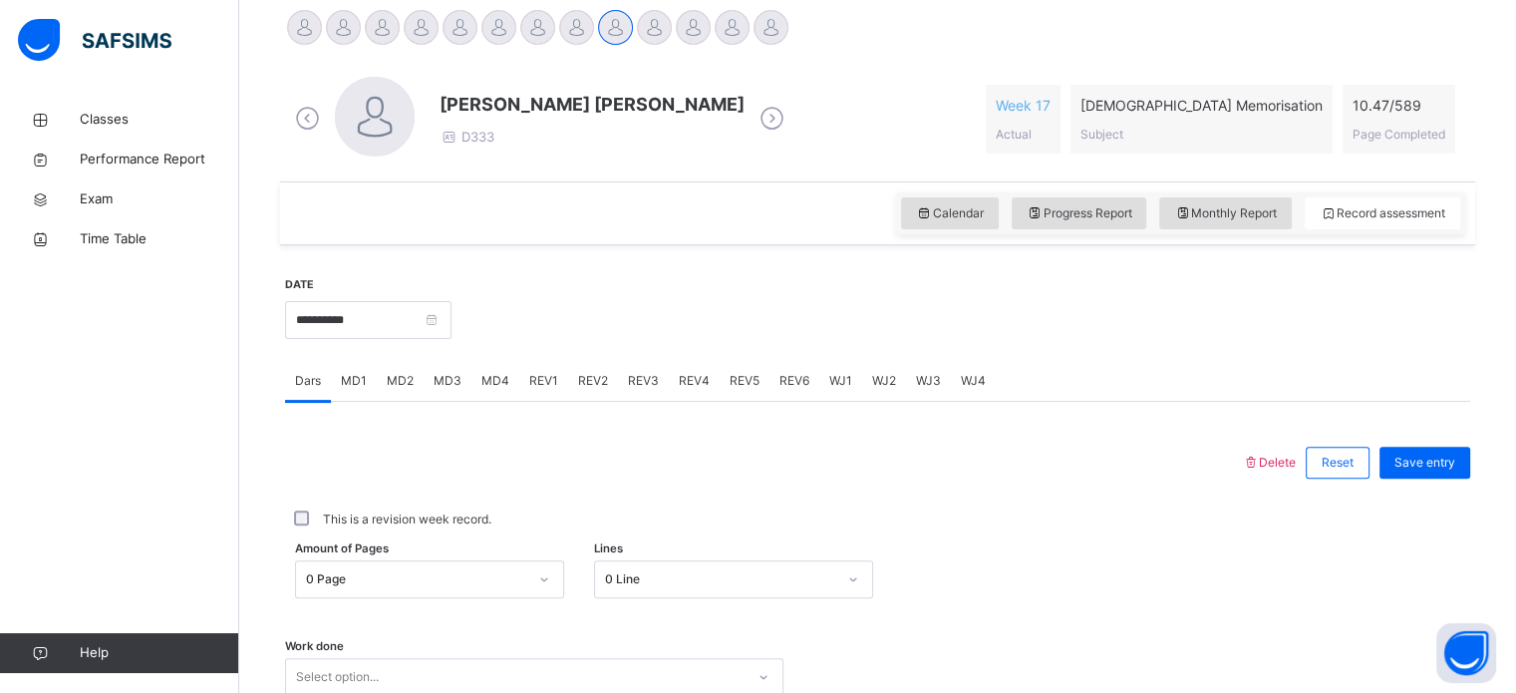
click at [452, 373] on span "MD3" at bounding box center [448, 381] width 28 height 18
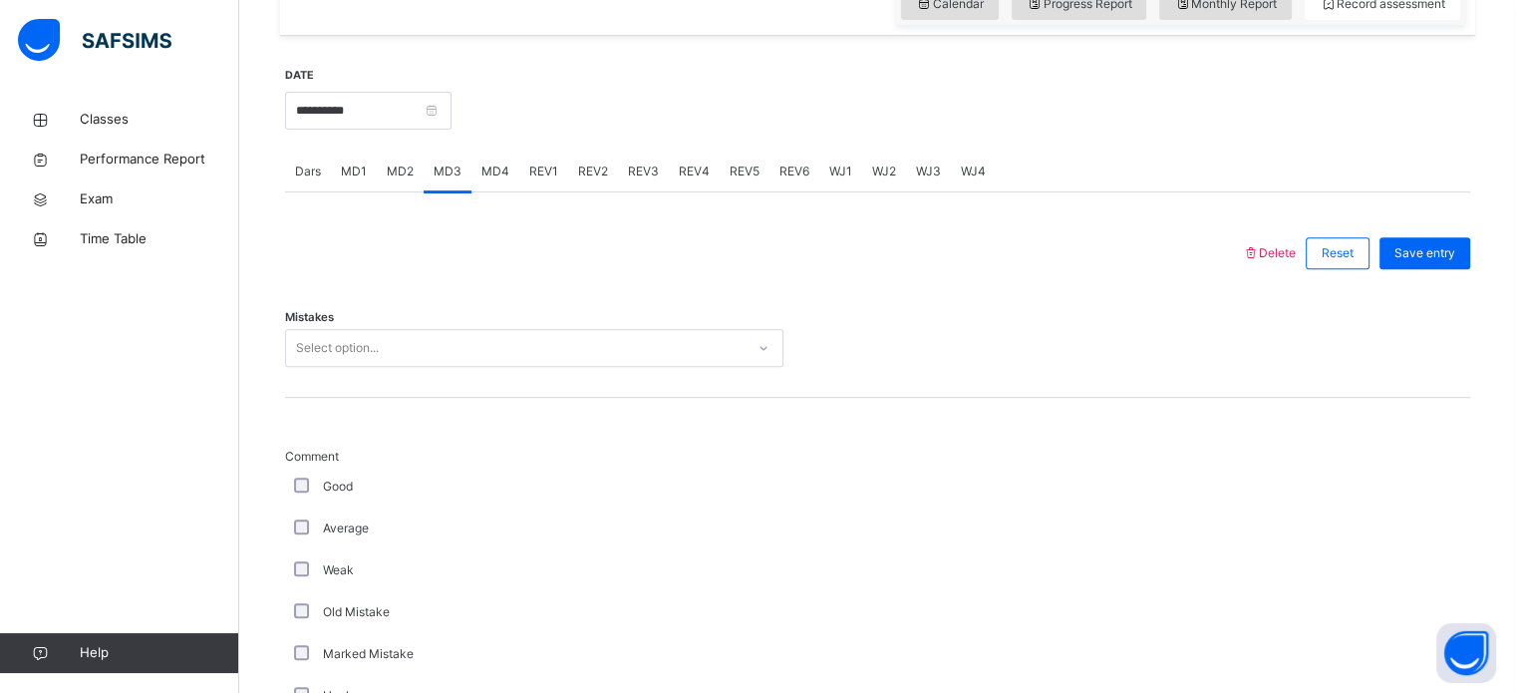
scroll to position [726, 0]
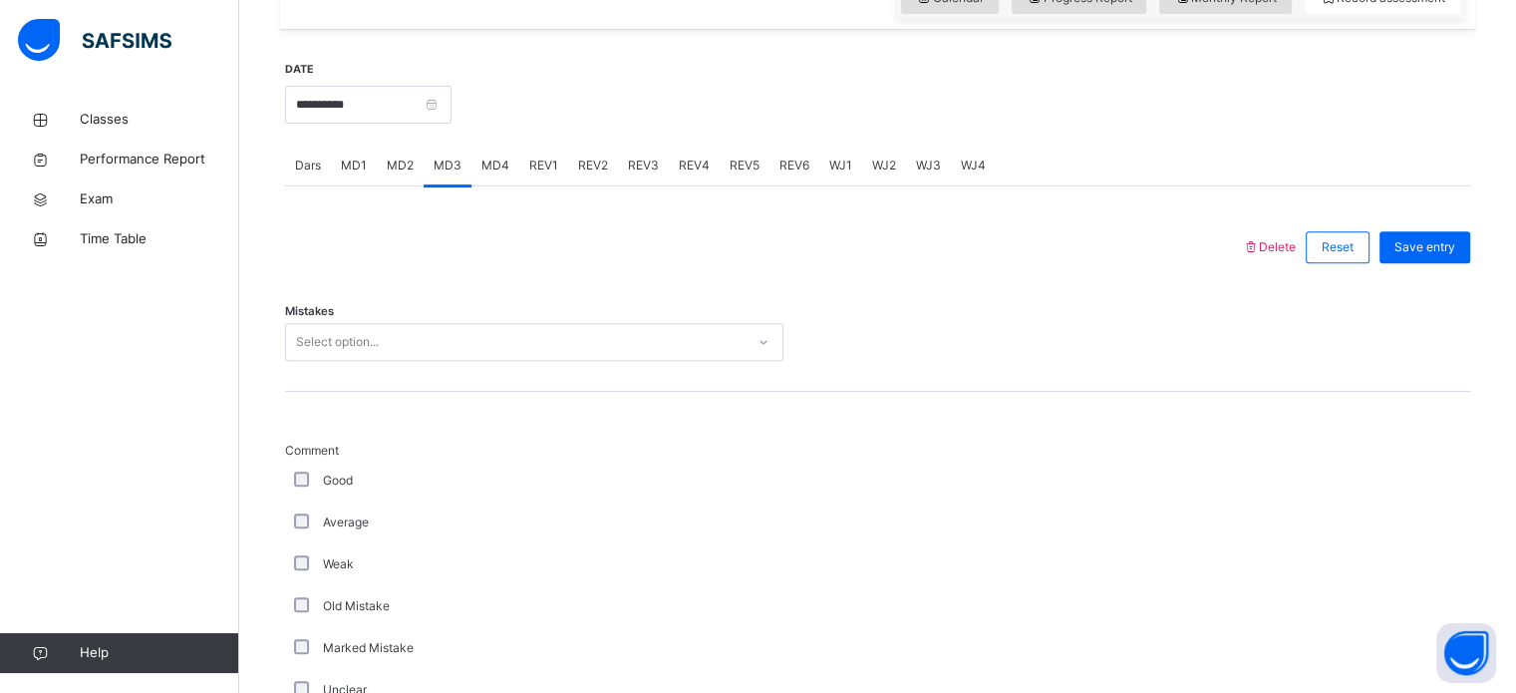
click at [439, 351] on div "Select option..." at bounding box center [515, 342] width 458 height 31
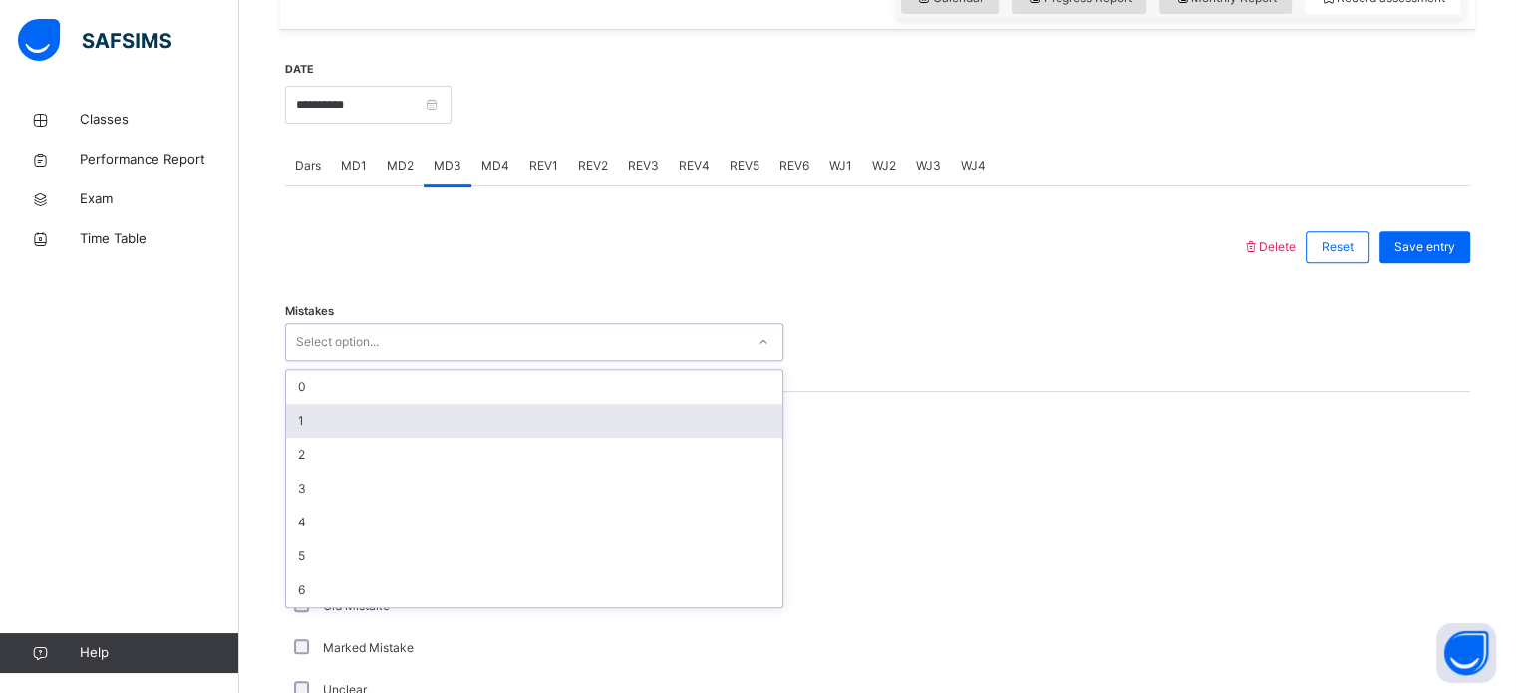
click at [411, 429] on div "1" at bounding box center [534, 421] width 496 height 34
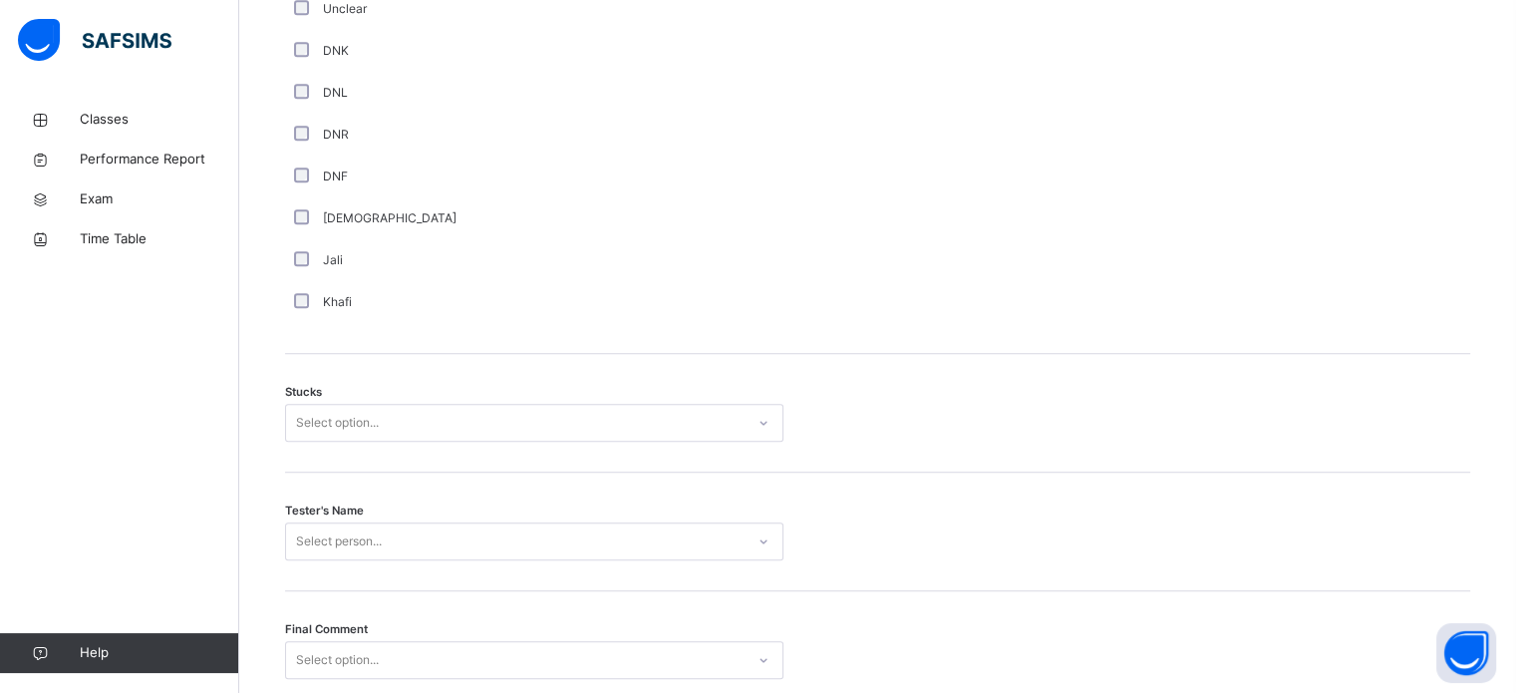
scroll to position [1415, 0]
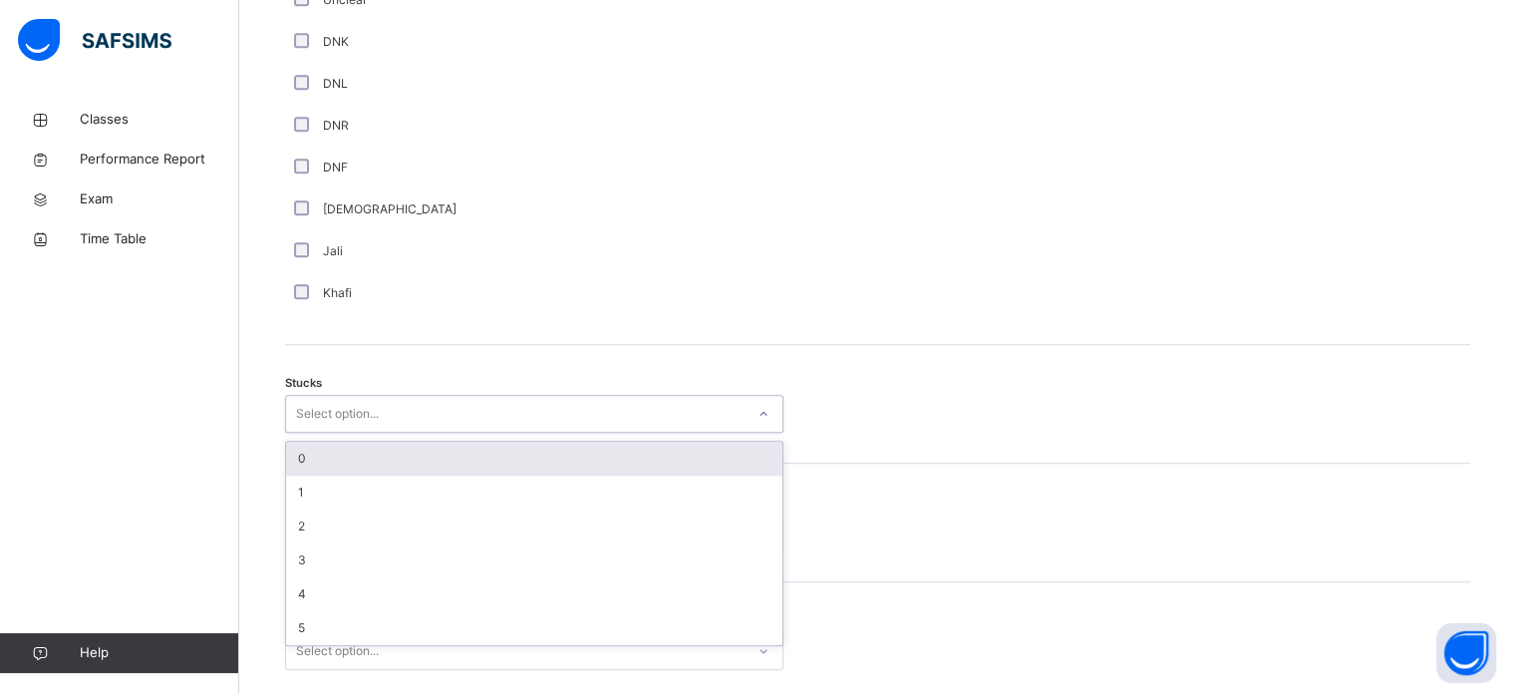
click at [353, 406] on div "Select option..." at bounding box center [337, 414] width 83 height 38
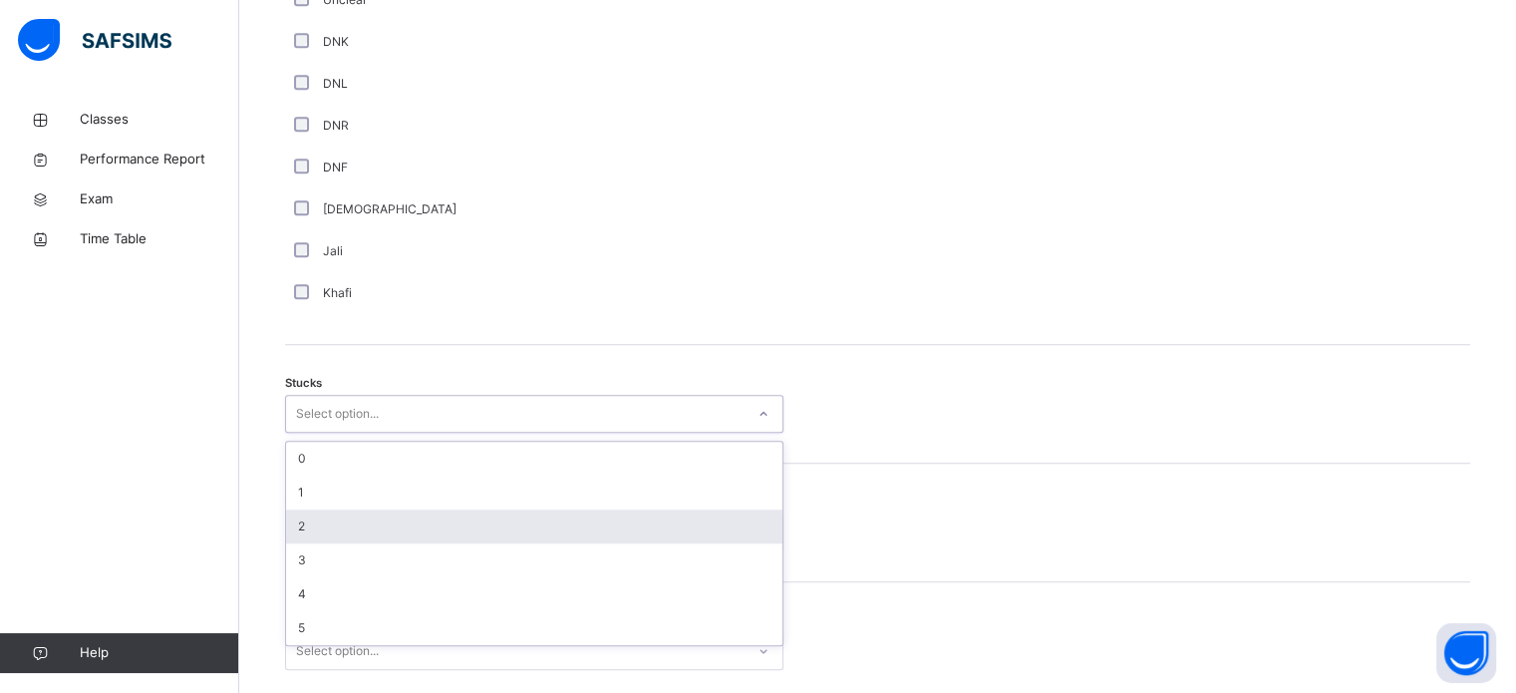
click at [335, 521] on div "2" at bounding box center [534, 526] width 496 height 34
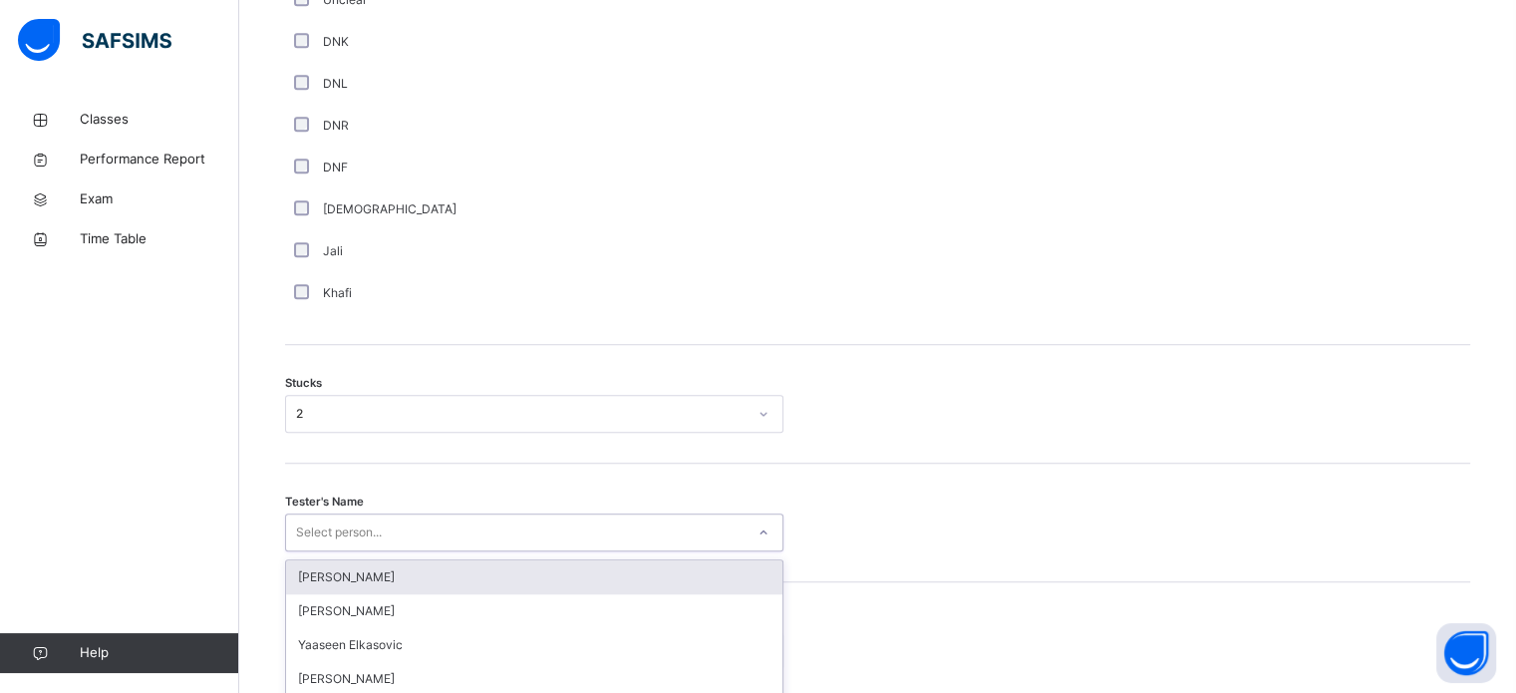
scroll to position [1563, 0]
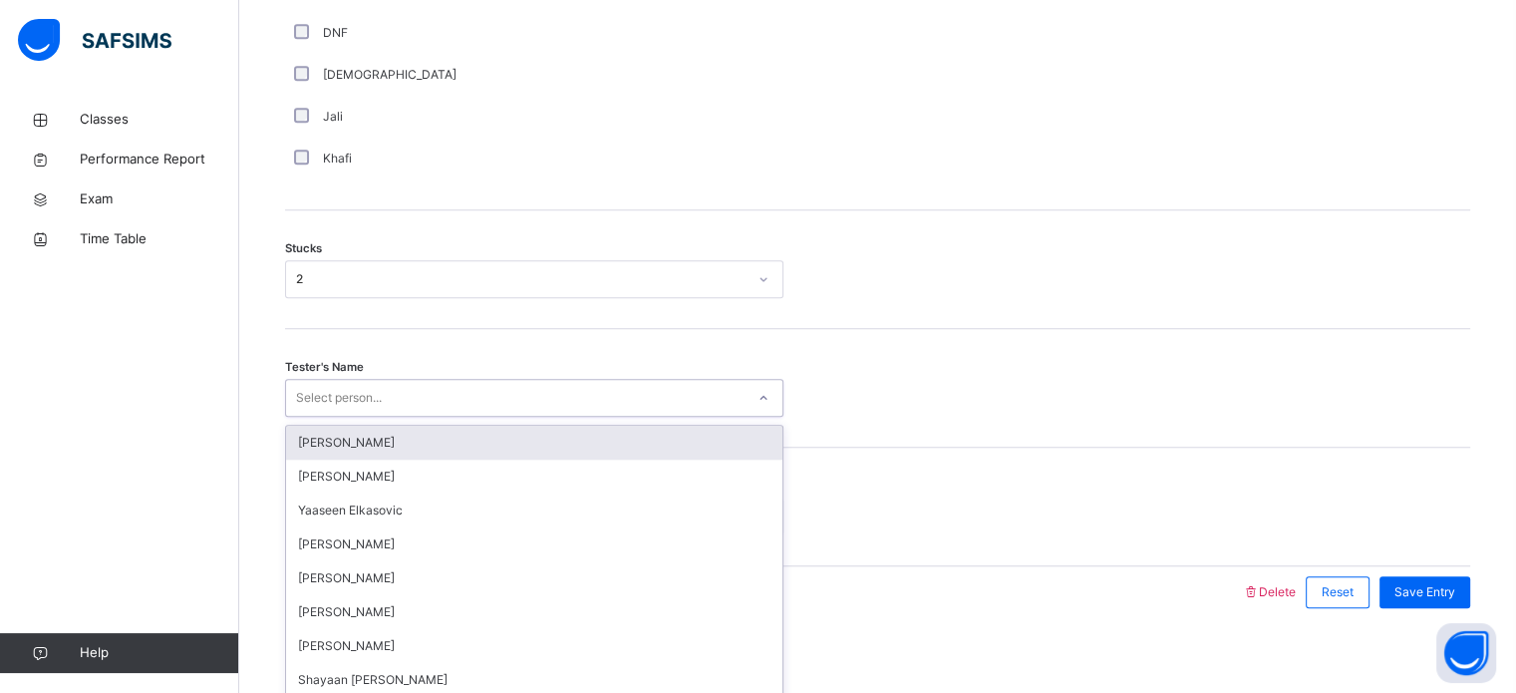
click at [335, 417] on div "option Jaabir Liu focused, 1 of 91. 91 results available. Use Up and Down to ch…" at bounding box center [534, 398] width 498 height 38
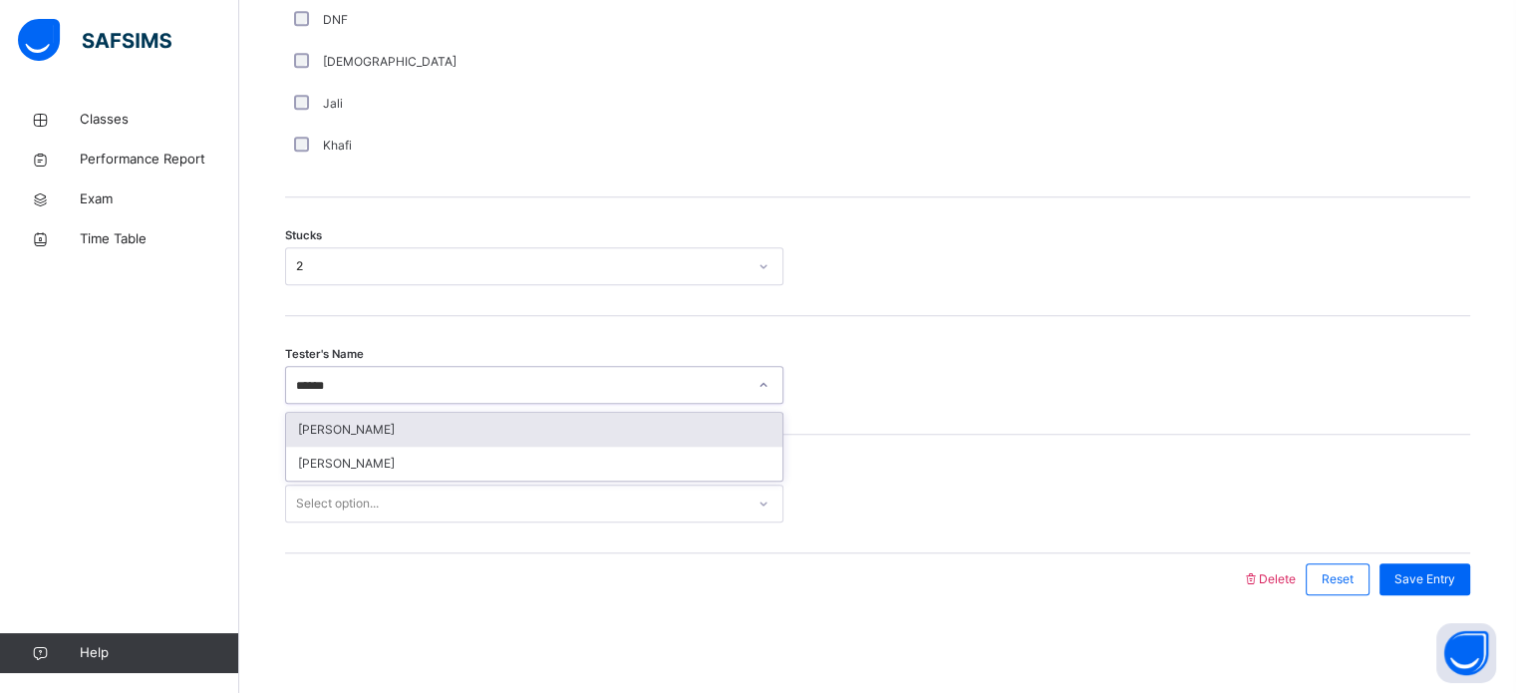
type input "*******"
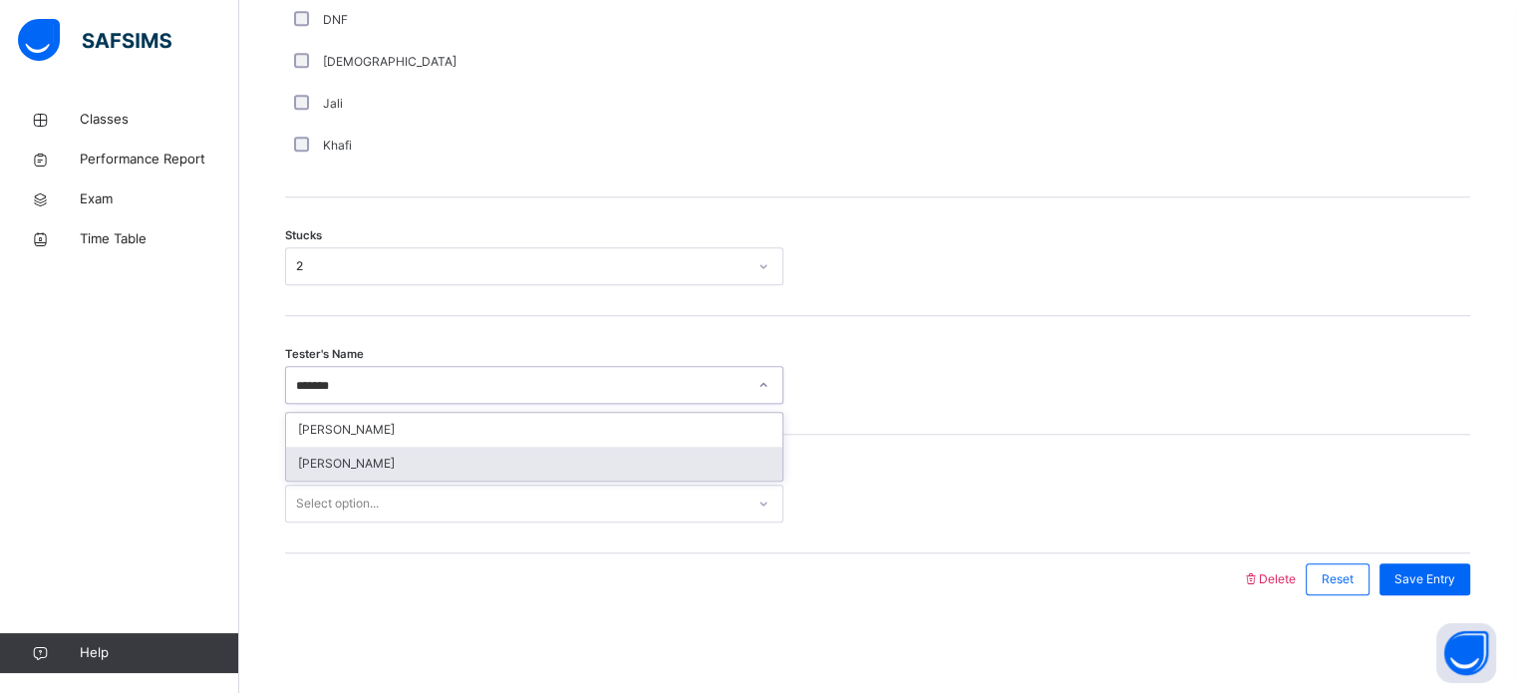
click at [389, 461] on div "[PERSON_NAME]" at bounding box center [534, 464] width 496 height 34
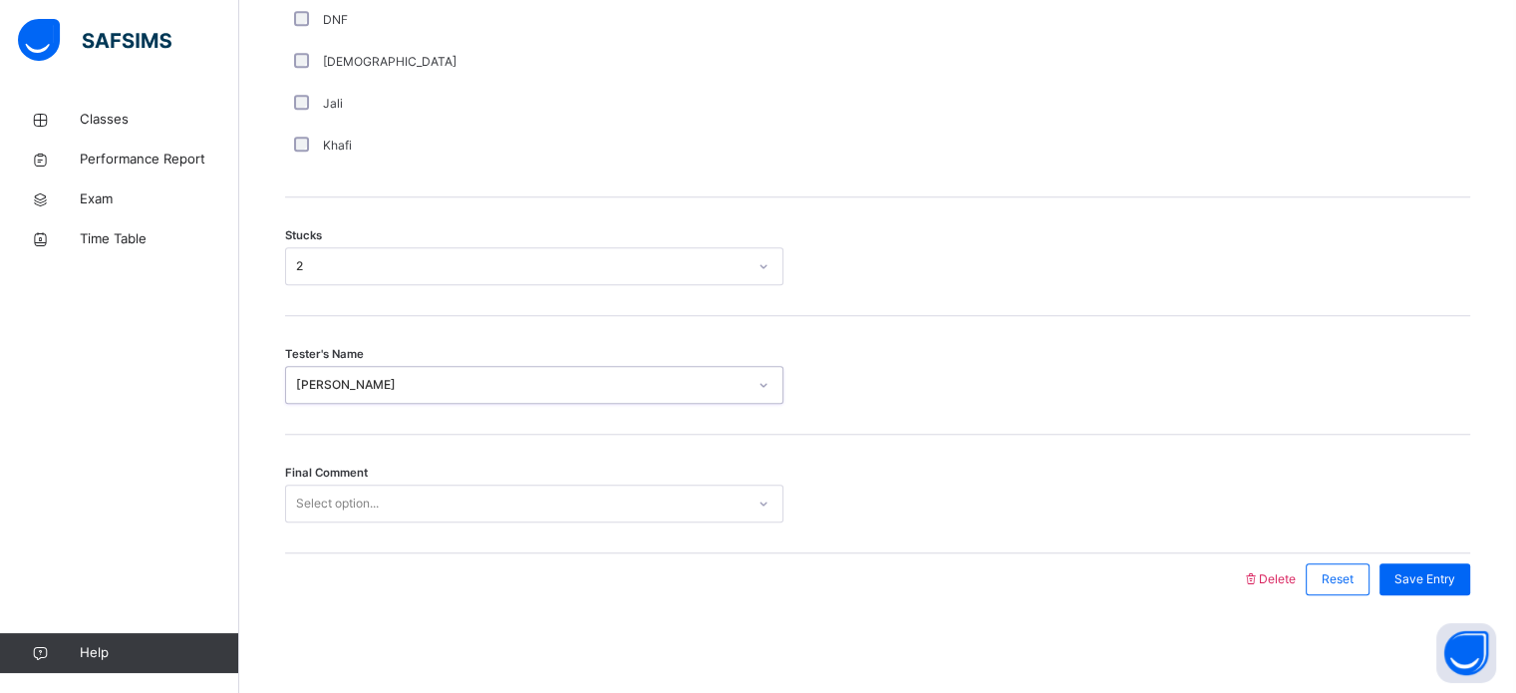
click at [396, 517] on div "Select option..." at bounding box center [534, 503] width 498 height 38
click at [396, 522] on div "Final Comment Select option..." at bounding box center [877, 494] width 1185 height 119
click at [417, 513] on div "Select option..." at bounding box center [515, 503] width 458 height 31
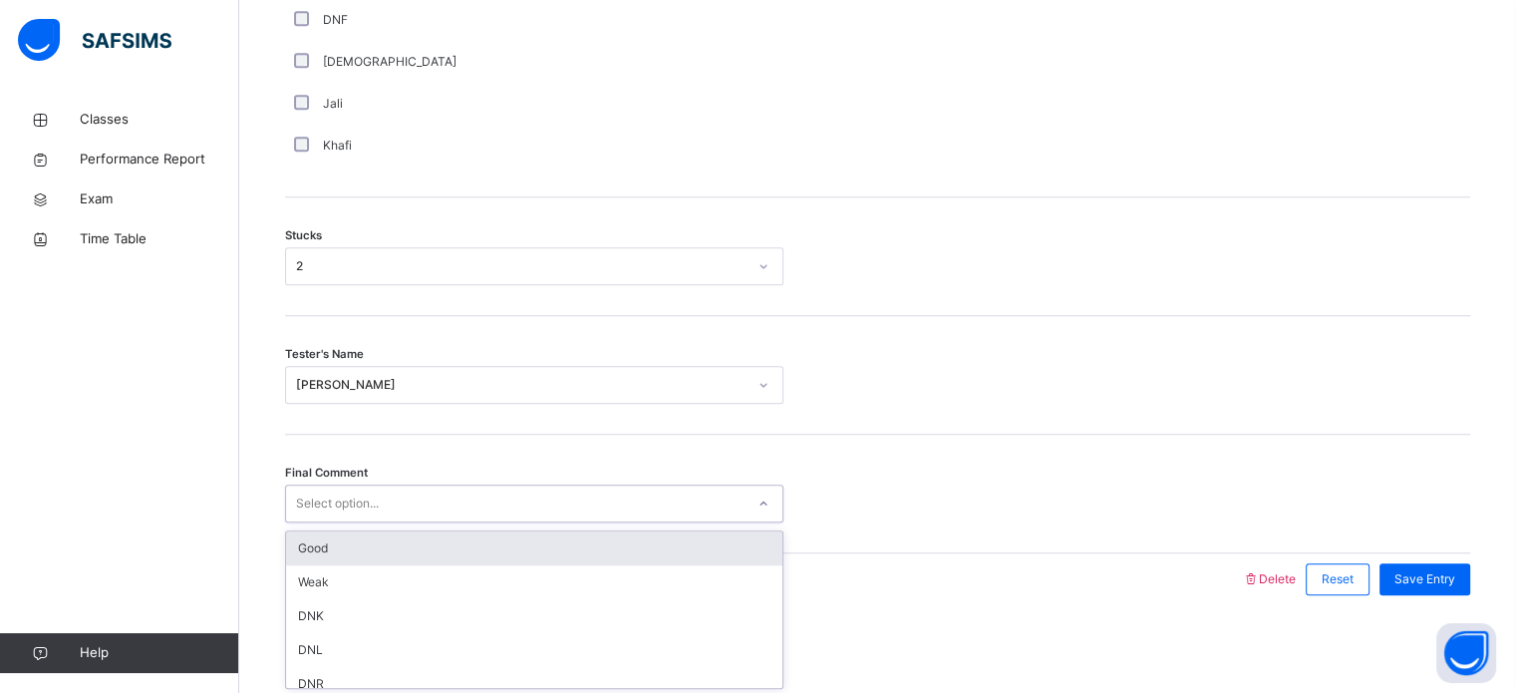
click at [417, 513] on div "Select option..." at bounding box center [515, 503] width 458 height 31
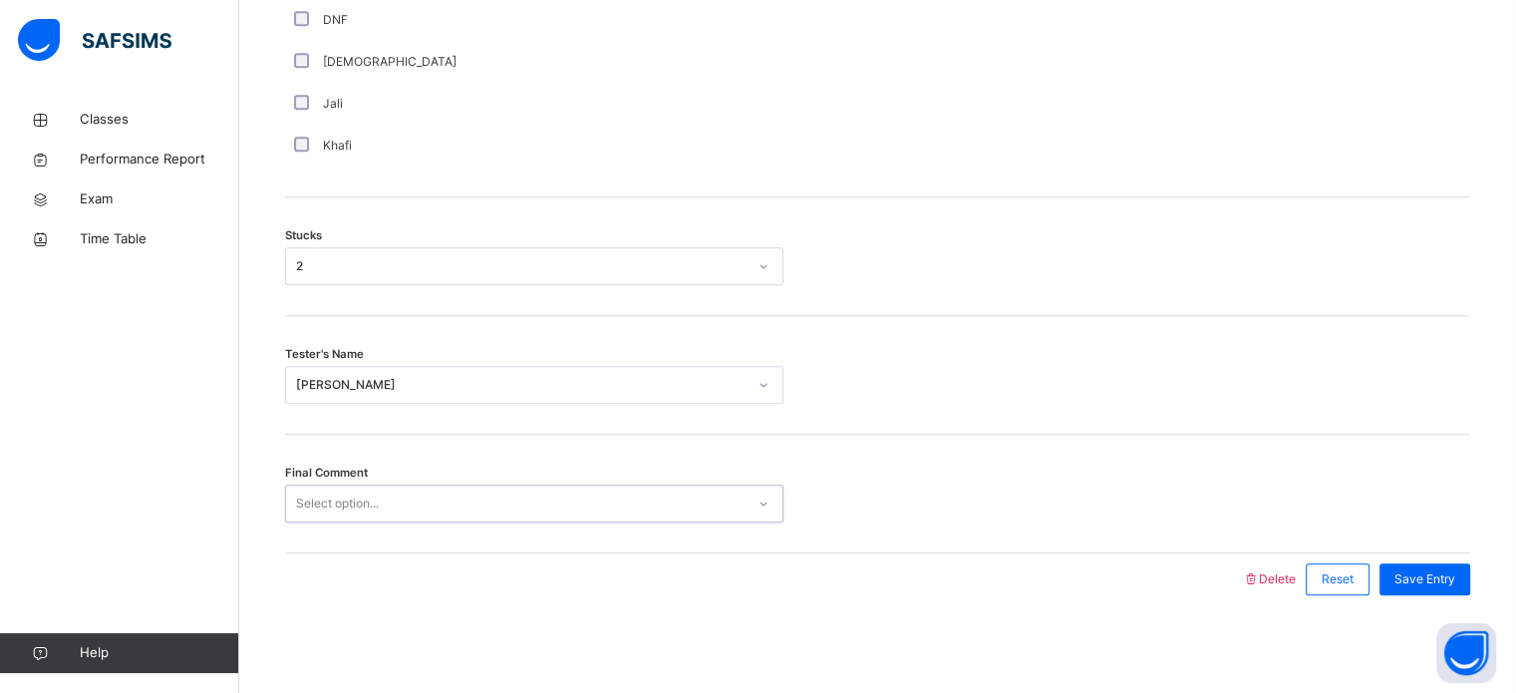
click at [417, 513] on div "Select option..." at bounding box center [515, 503] width 458 height 31
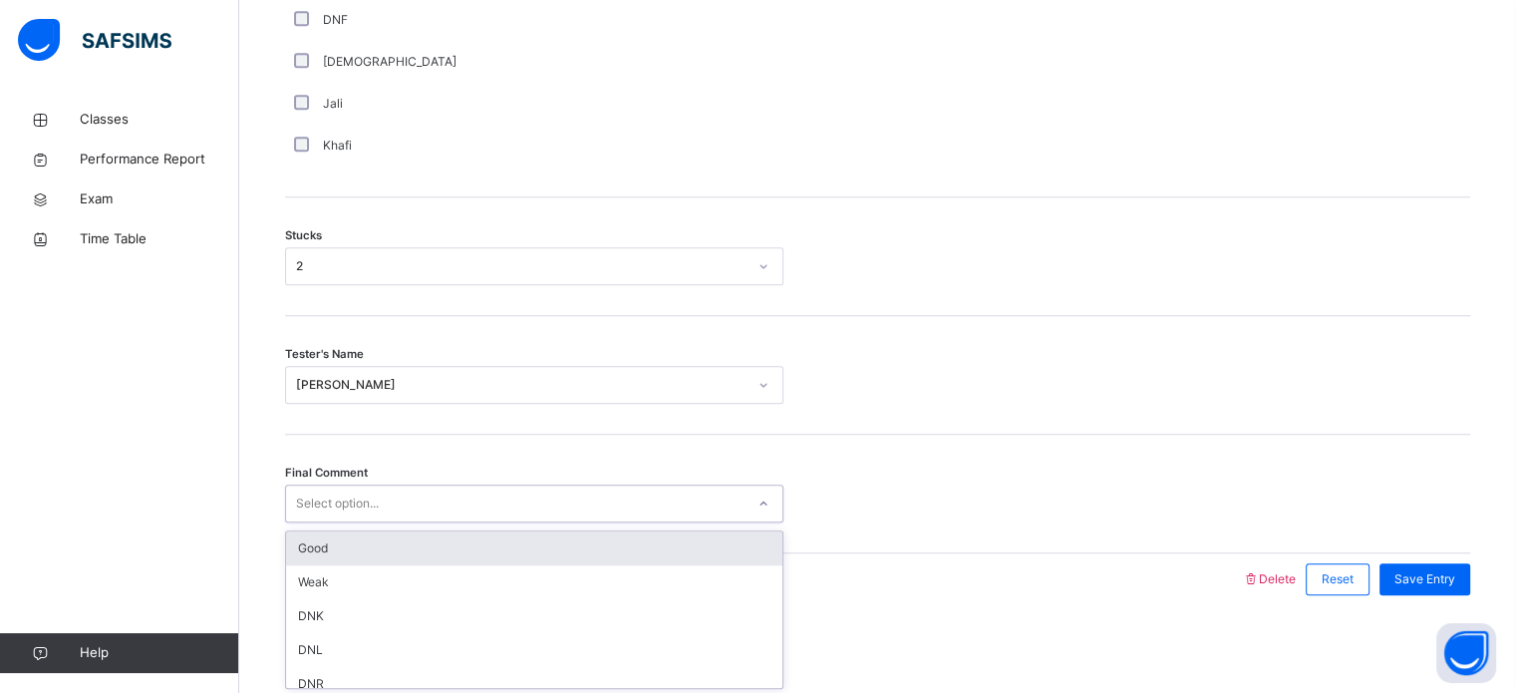
click at [417, 553] on div "Good" at bounding box center [534, 548] width 496 height 34
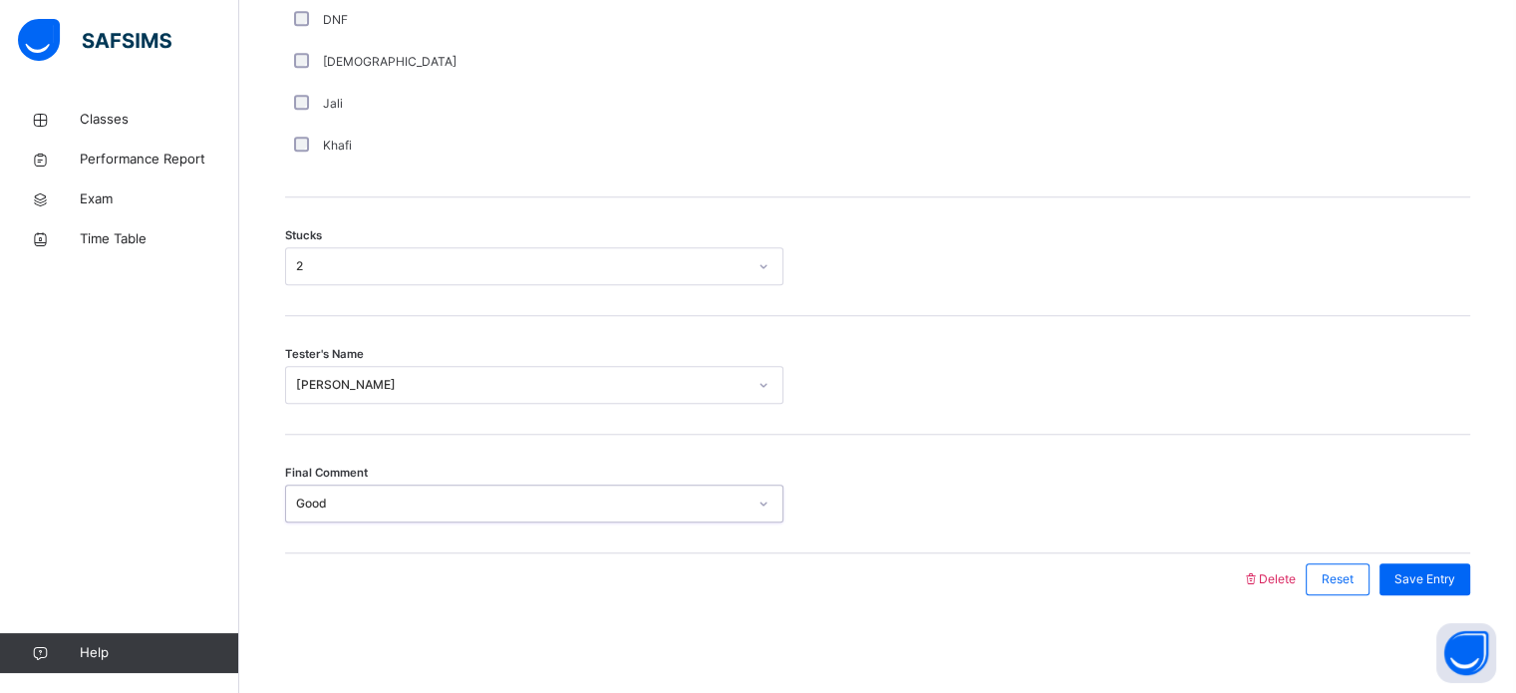
click at [417, 553] on div at bounding box center [763, 579] width 937 height 52
click at [1417, 575] on span "Save Entry" at bounding box center [1424, 579] width 61 height 18
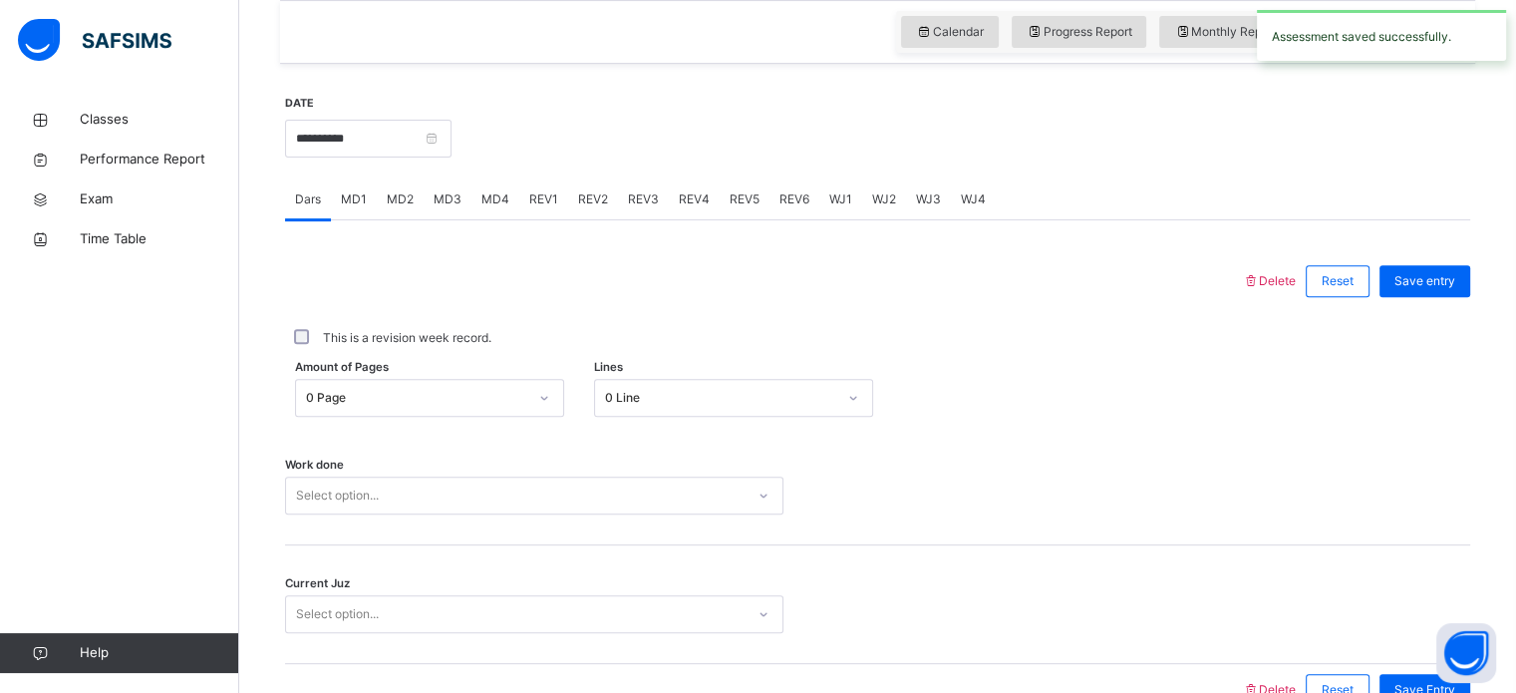
scroll to position [704, 0]
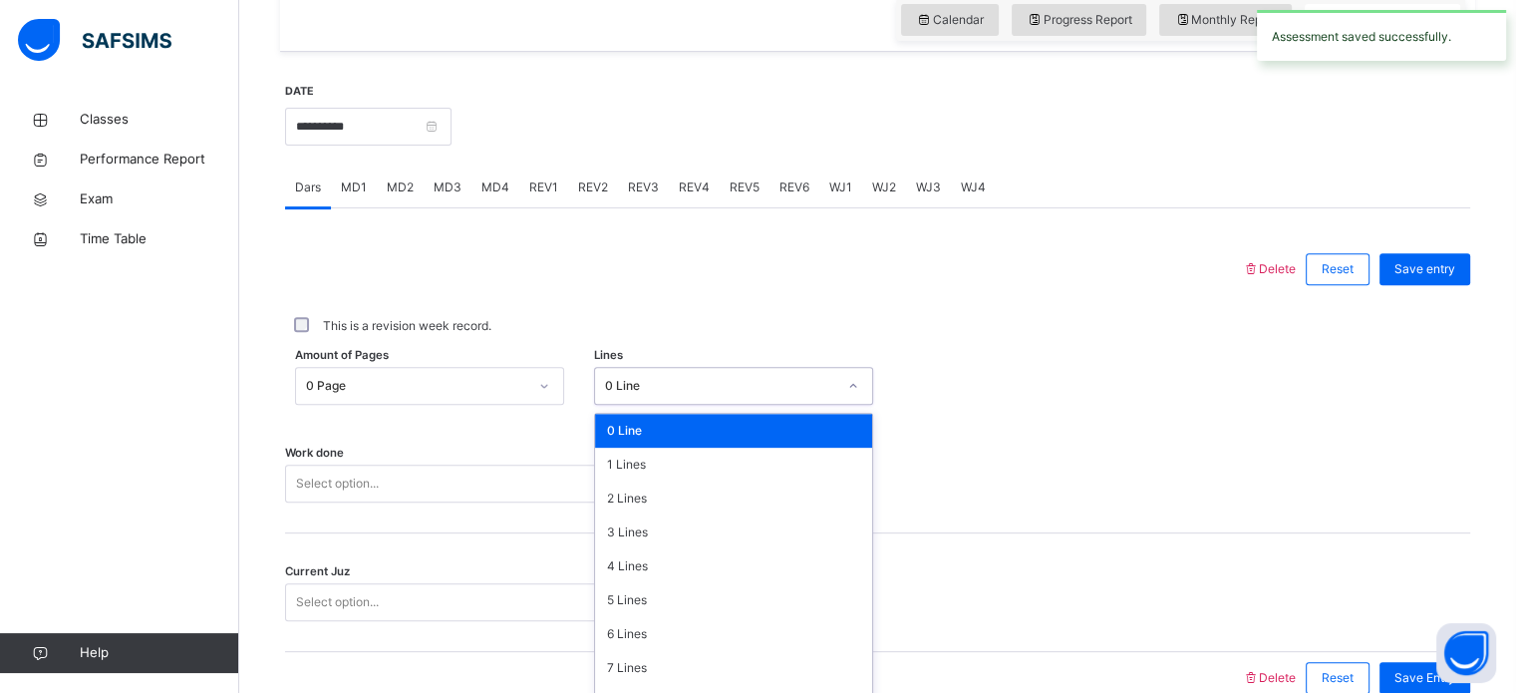
click at [680, 372] on div "0 Line" at bounding box center [714, 386] width 239 height 31
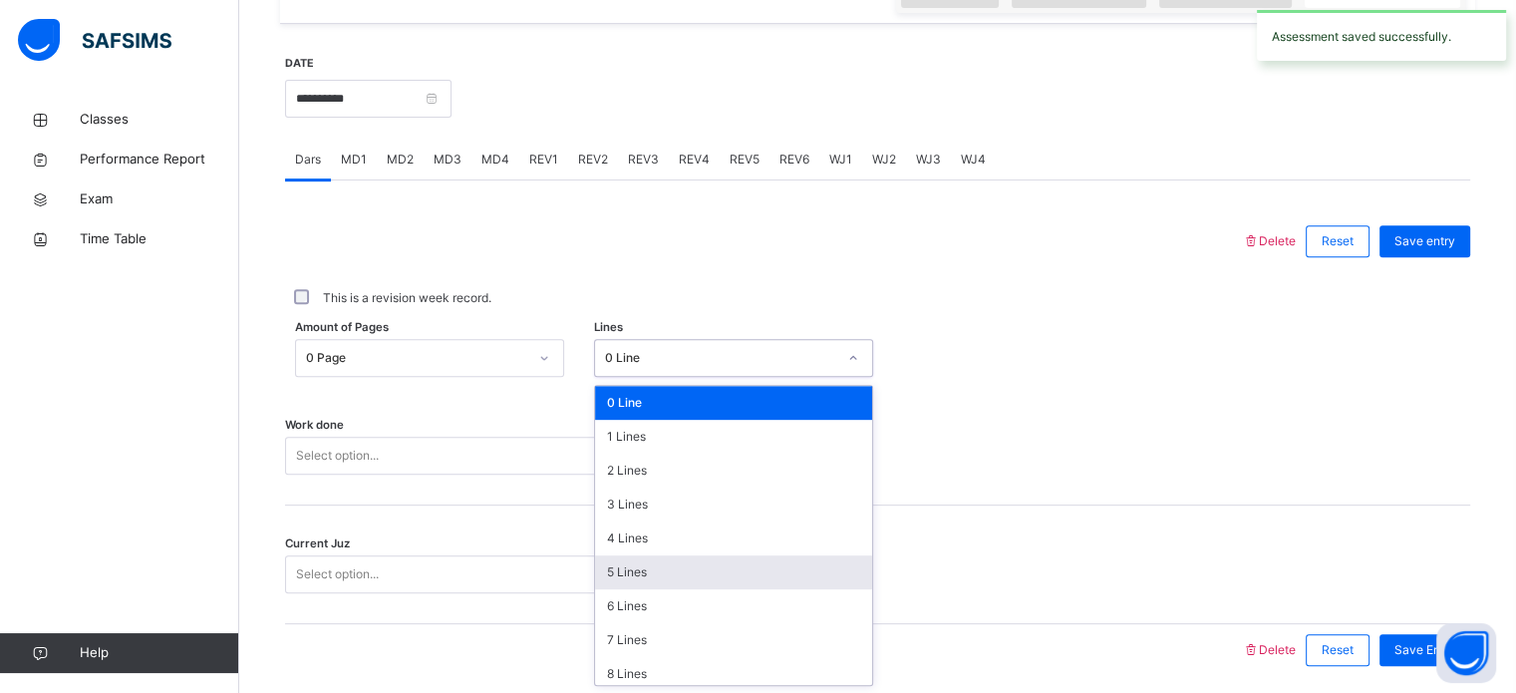
scroll to position [243, 0]
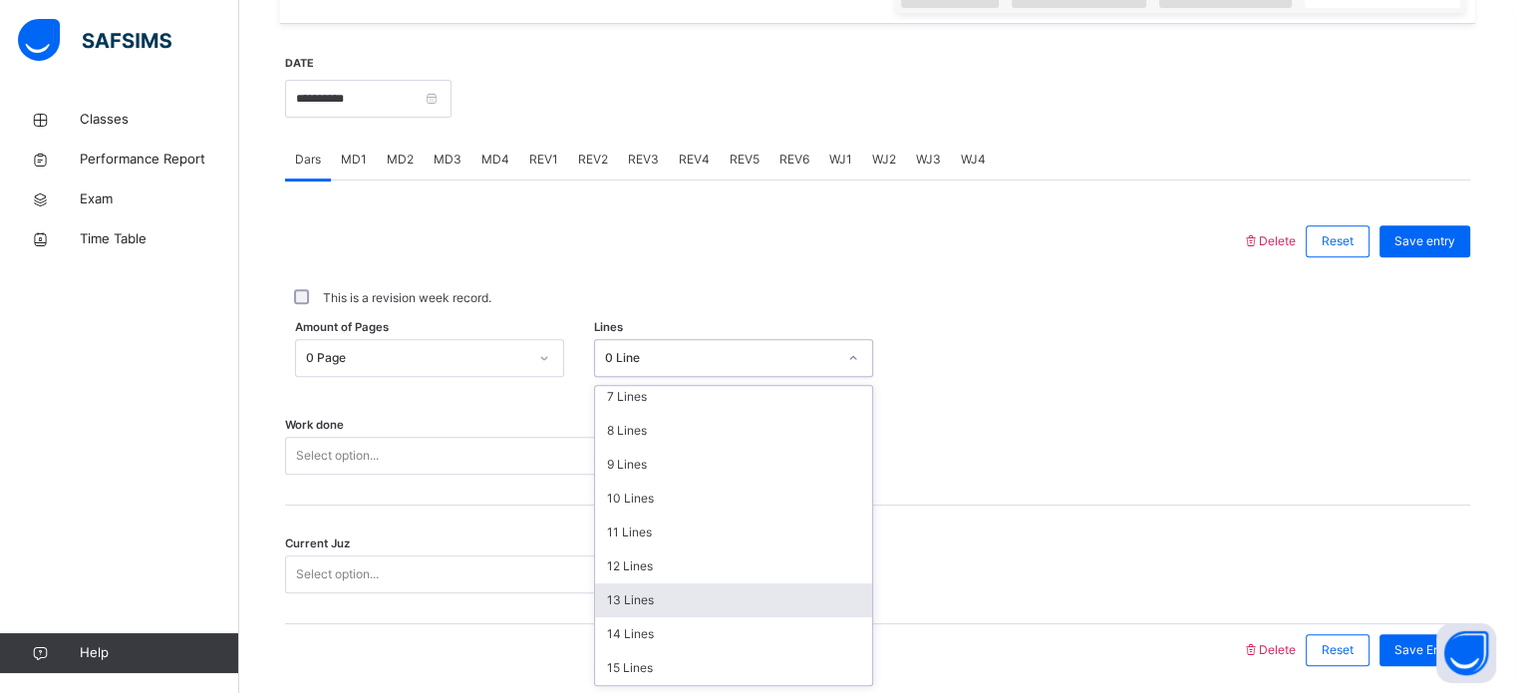
click at [683, 600] on div "13 Lines" at bounding box center [733, 600] width 277 height 34
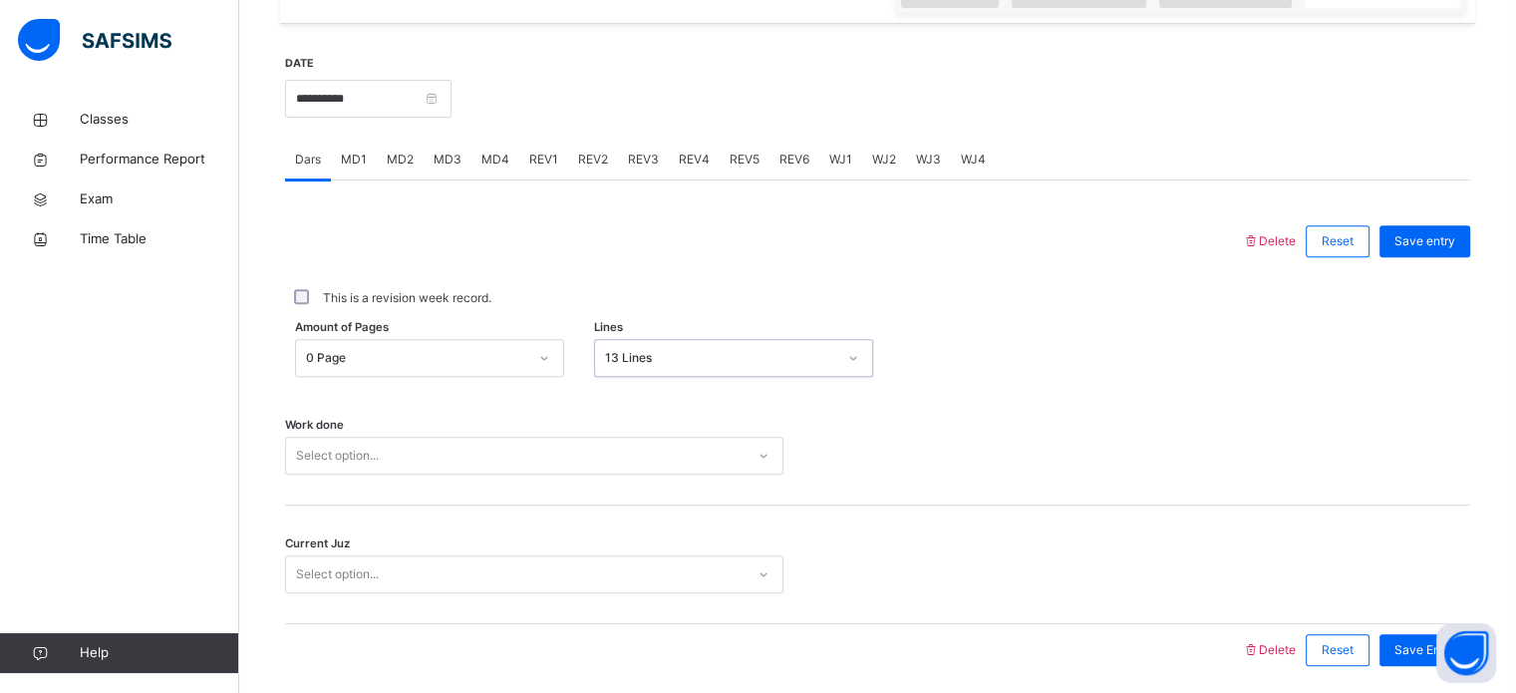
scroll to position [803, 0]
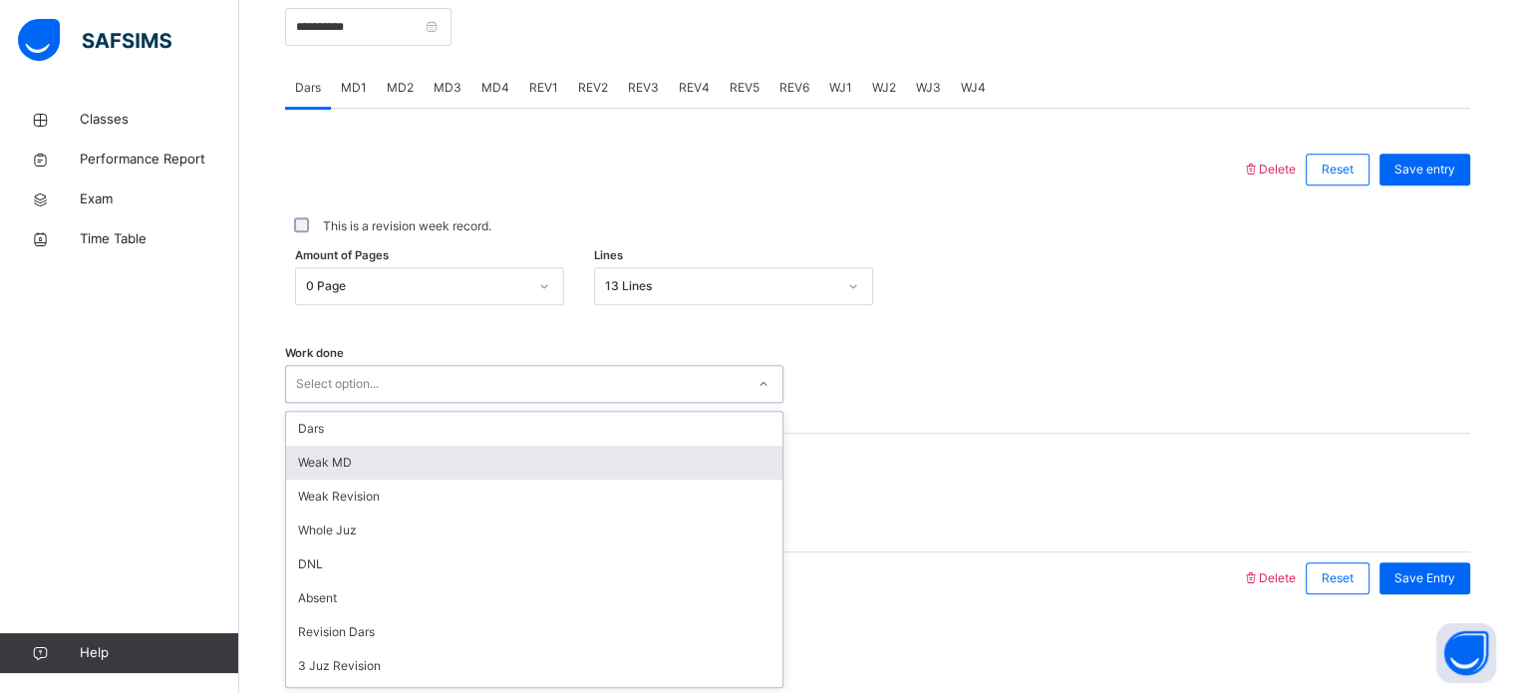
click at [461, 403] on div "option [PERSON_NAME] MD focused, 2 of 14. 14 results available. Use Up and Down…" at bounding box center [534, 384] width 498 height 38
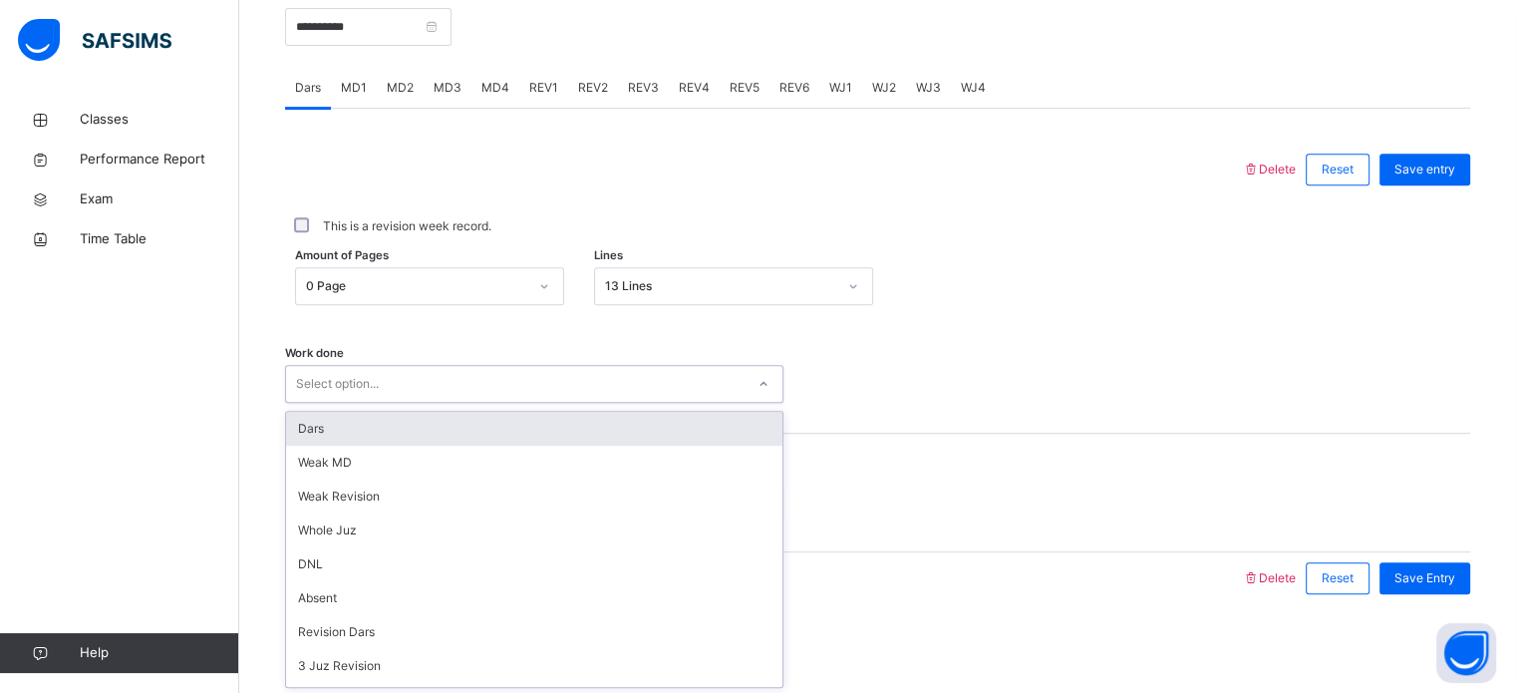
click at [448, 435] on div "Dars" at bounding box center [534, 429] width 496 height 34
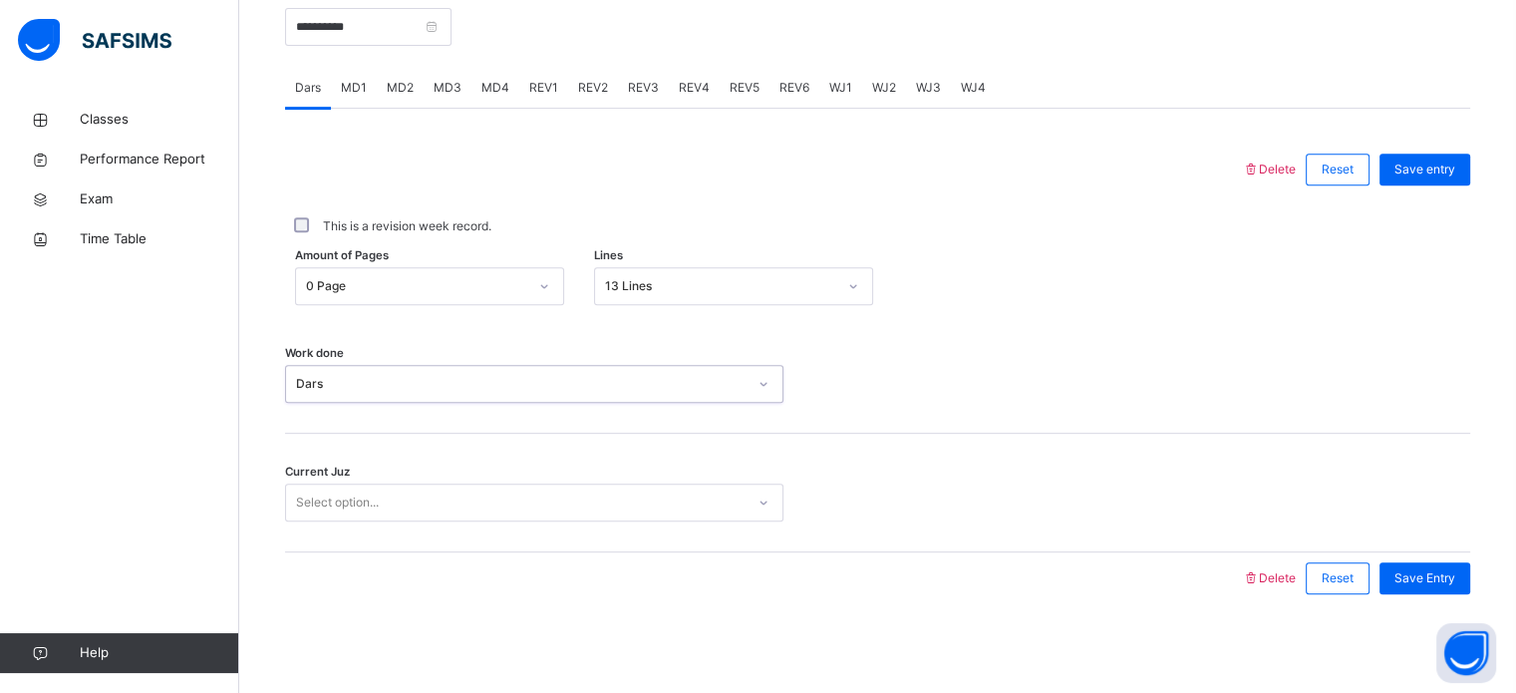
click at [442, 487] on div "Select option..." at bounding box center [515, 502] width 458 height 31
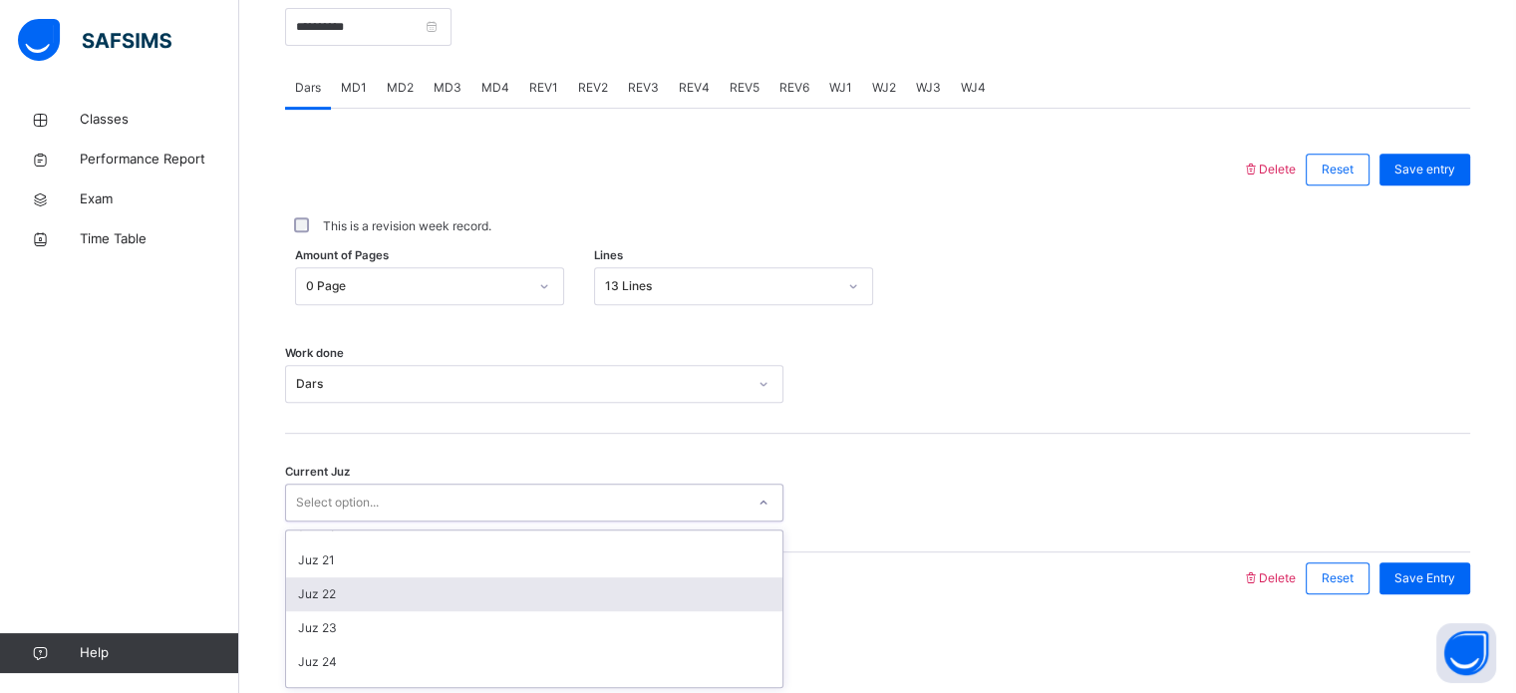
scroll to position [860, 0]
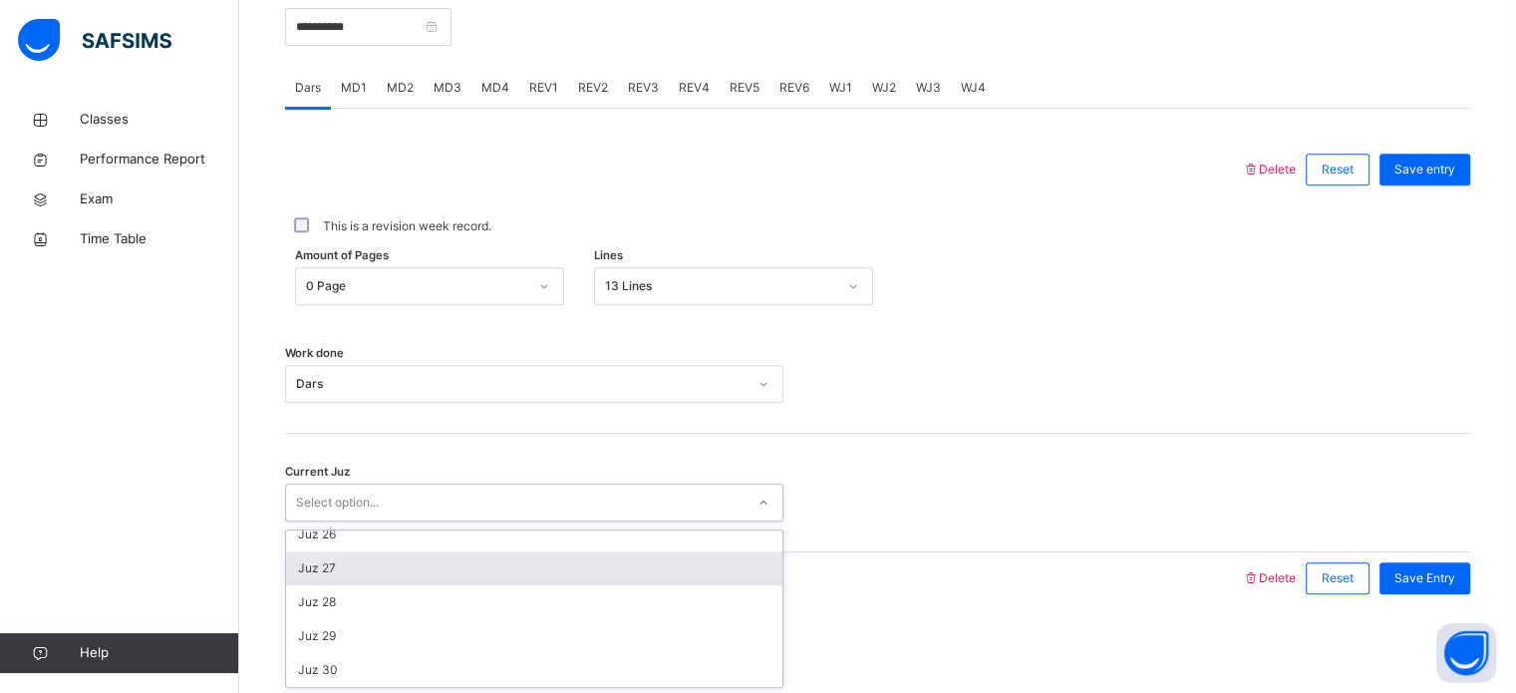
click at [367, 568] on div "Juz 27" at bounding box center [534, 568] width 496 height 34
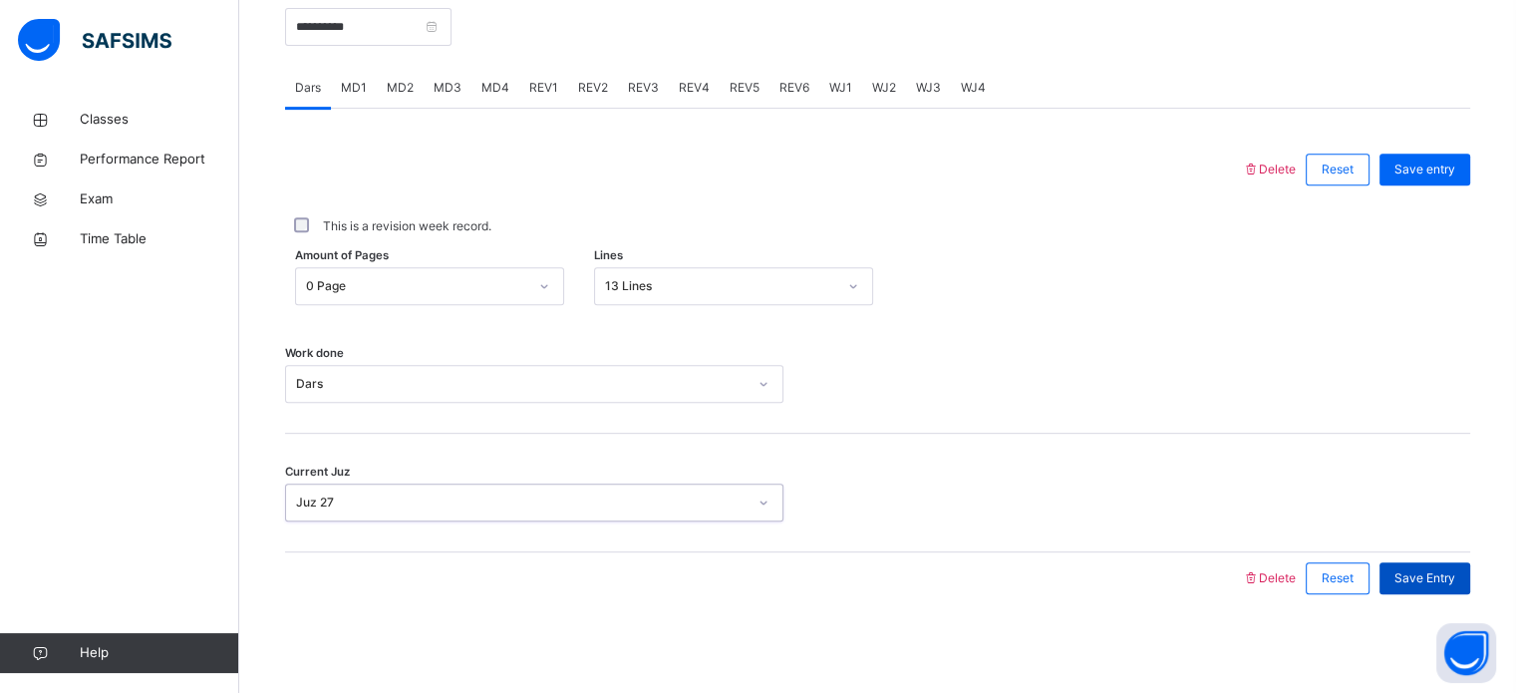
click at [1415, 586] on div "Save Entry" at bounding box center [1424, 578] width 91 height 32
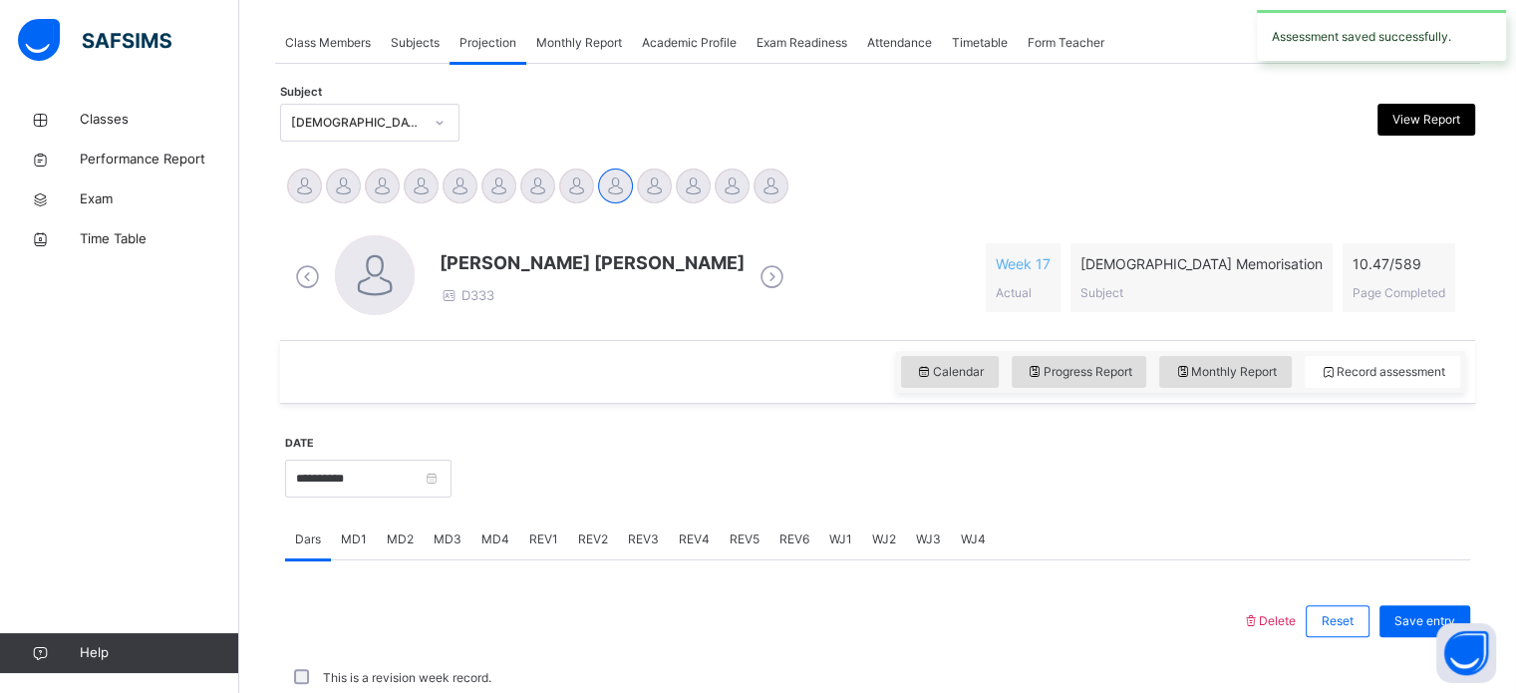
scroll to position [803, 0]
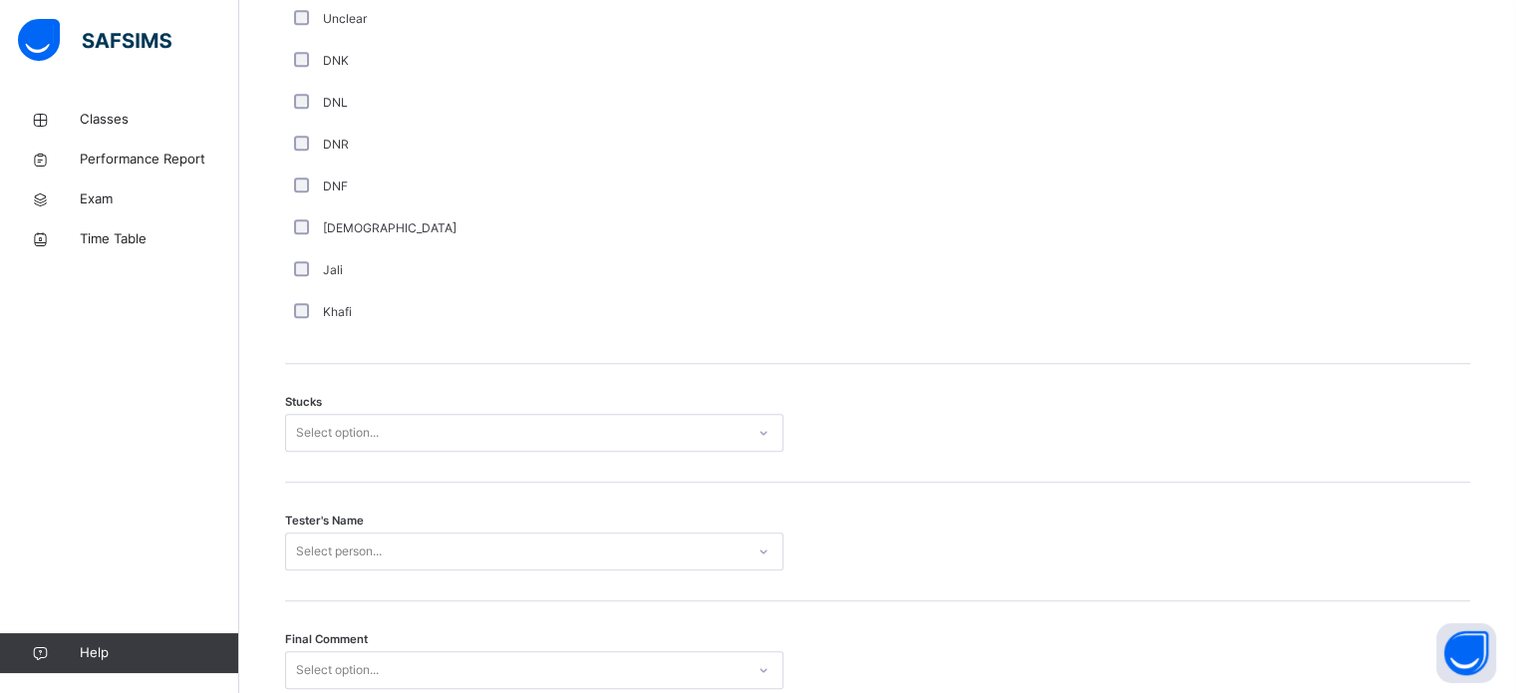
scroll to position [1397, 0]
click at [393, 418] on div "Select option..." at bounding box center [515, 432] width 458 height 31
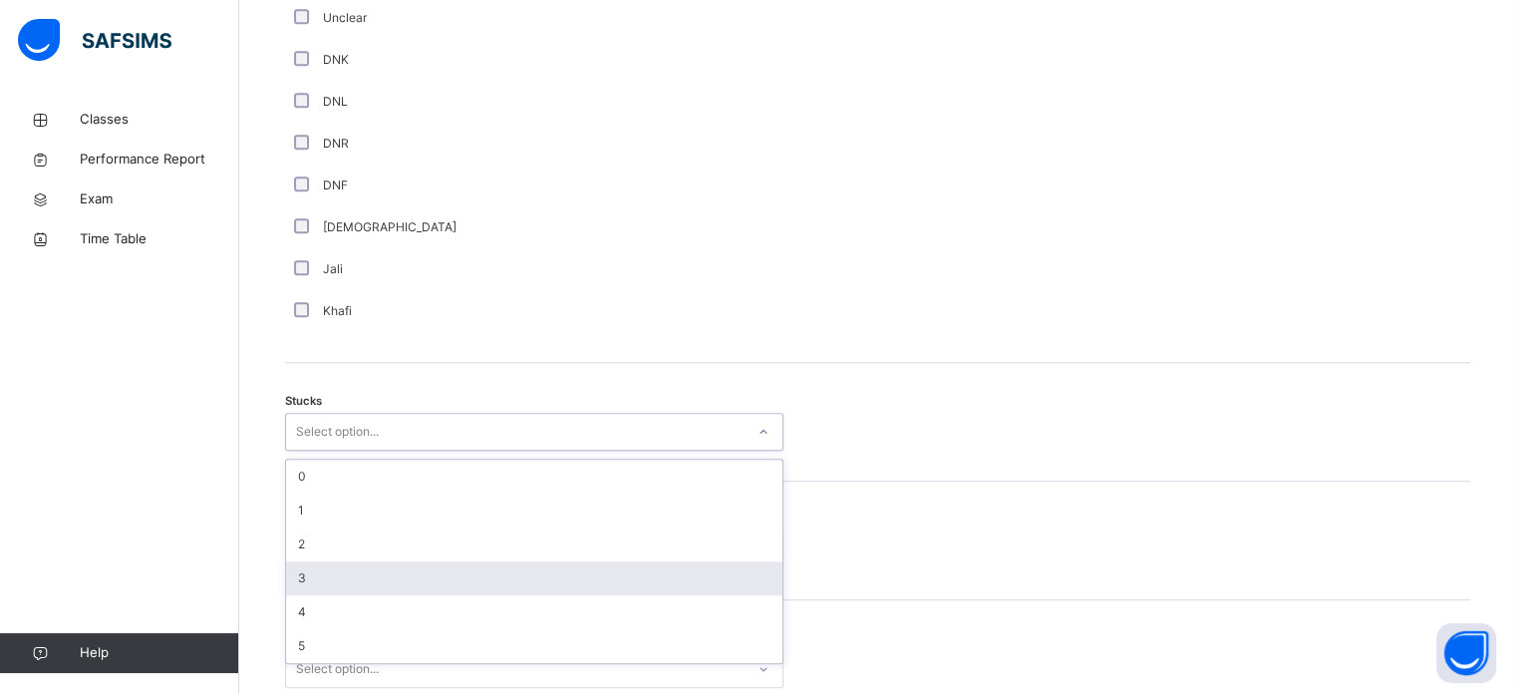
click at [375, 568] on div "3" at bounding box center [534, 578] width 496 height 34
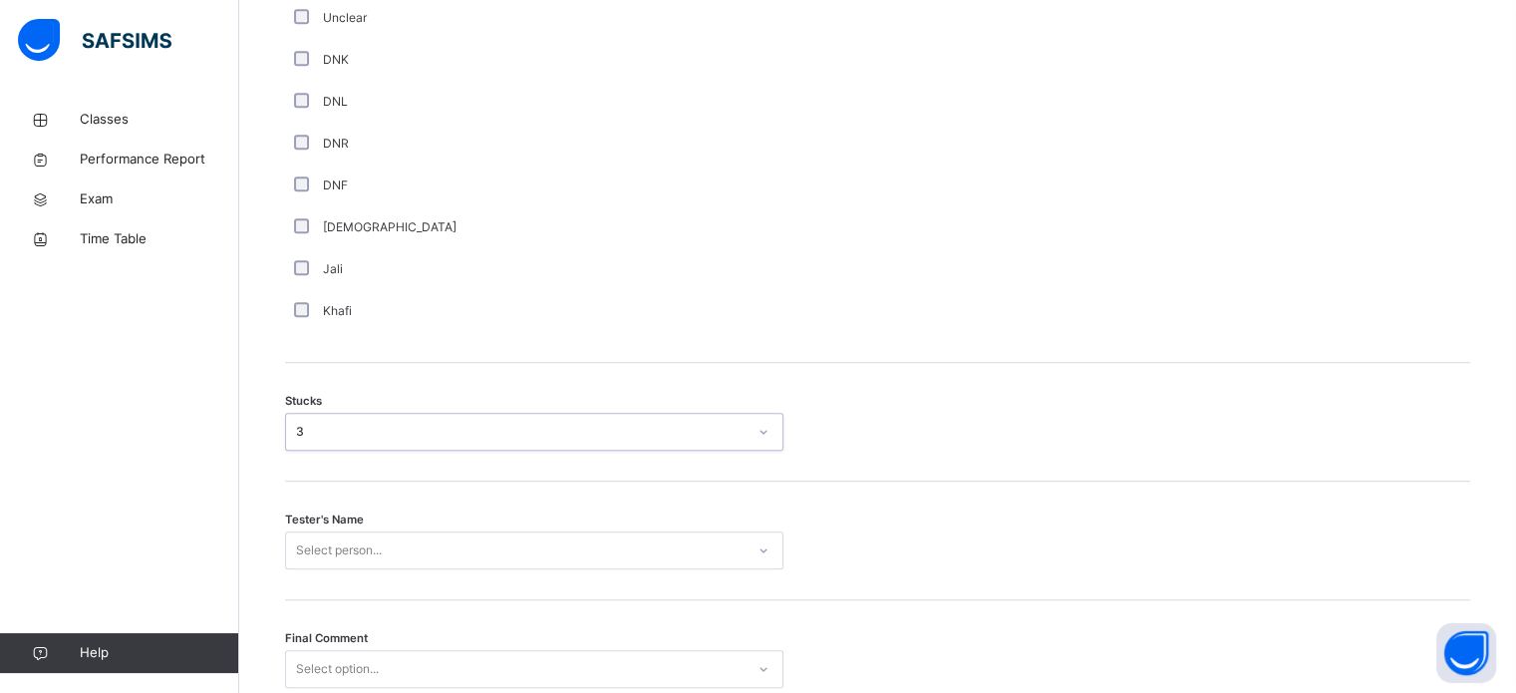
click at [379, 550] on div "Select person..." at bounding box center [534, 550] width 498 height 38
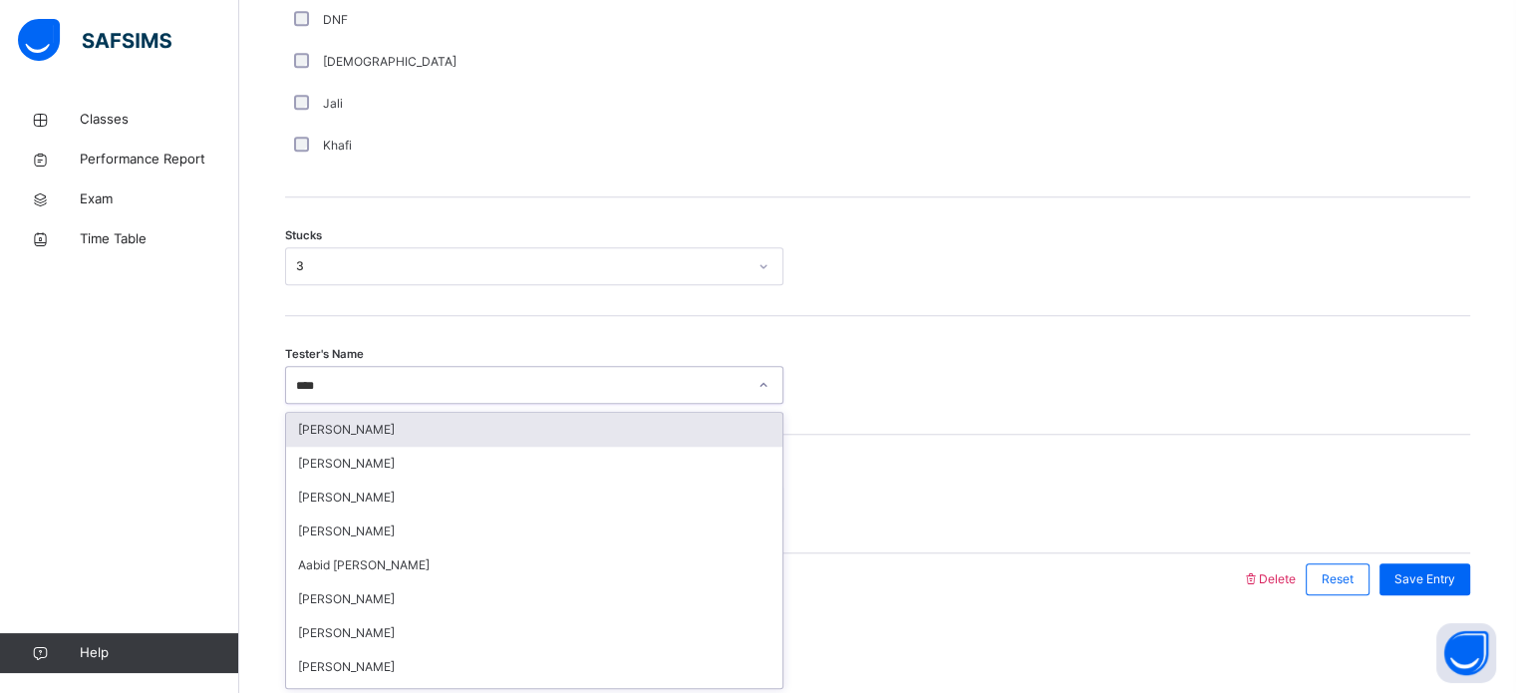
type input "*****"
click at [425, 428] on div "[PERSON_NAME]" at bounding box center [534, 430] width 496 height 34
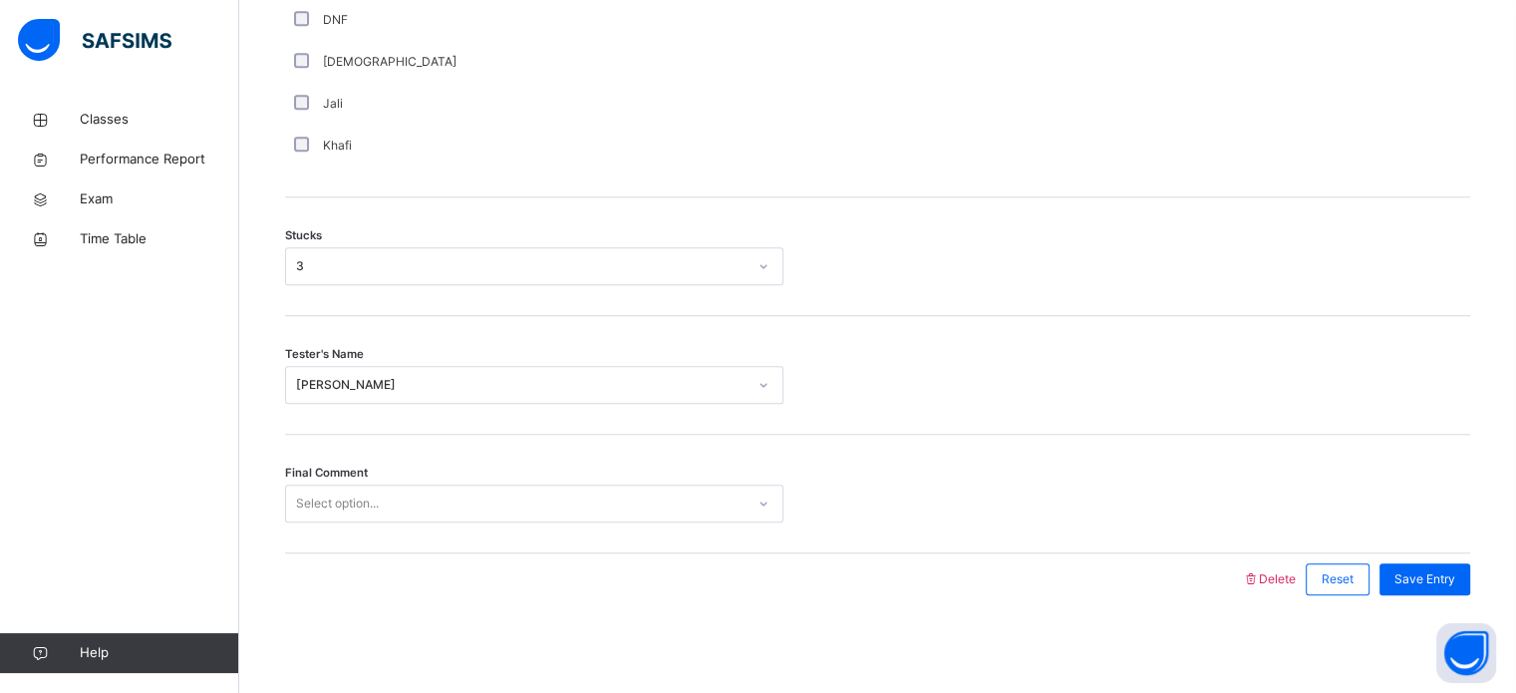
drag, startPoint x: 853, startPoint y: 475, endPoint x: 1301, endPoint y: 541, distance: 452.3
click at [1301, 541] on div "Final Comment Select option..." at bounding box center [877, 494] width 1185 height 119
click at [1445, 576] on span "Save Entry" at bounding box center [1424, 579] width 61 height 18
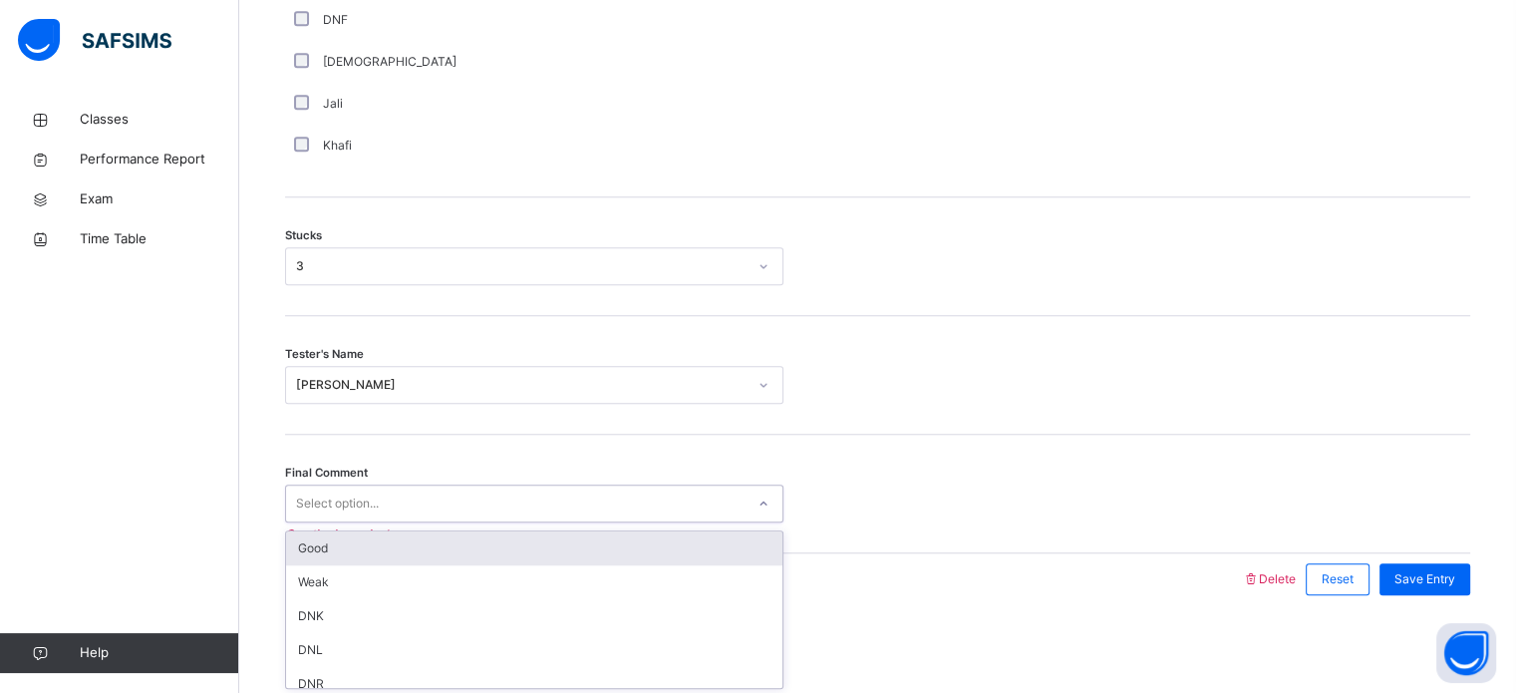
click at [710, 500] on div "Select option..." at bounding box center [515, 503] width 458 height 31
type input "*"
drag, startPoint x: 550, startPoint y: 513, endPoint x: 379, endPoint y: 501, distance: 171.8
click at [379, 501] on div "Select option..." at bounding box center [337, 503] width 83 height 38
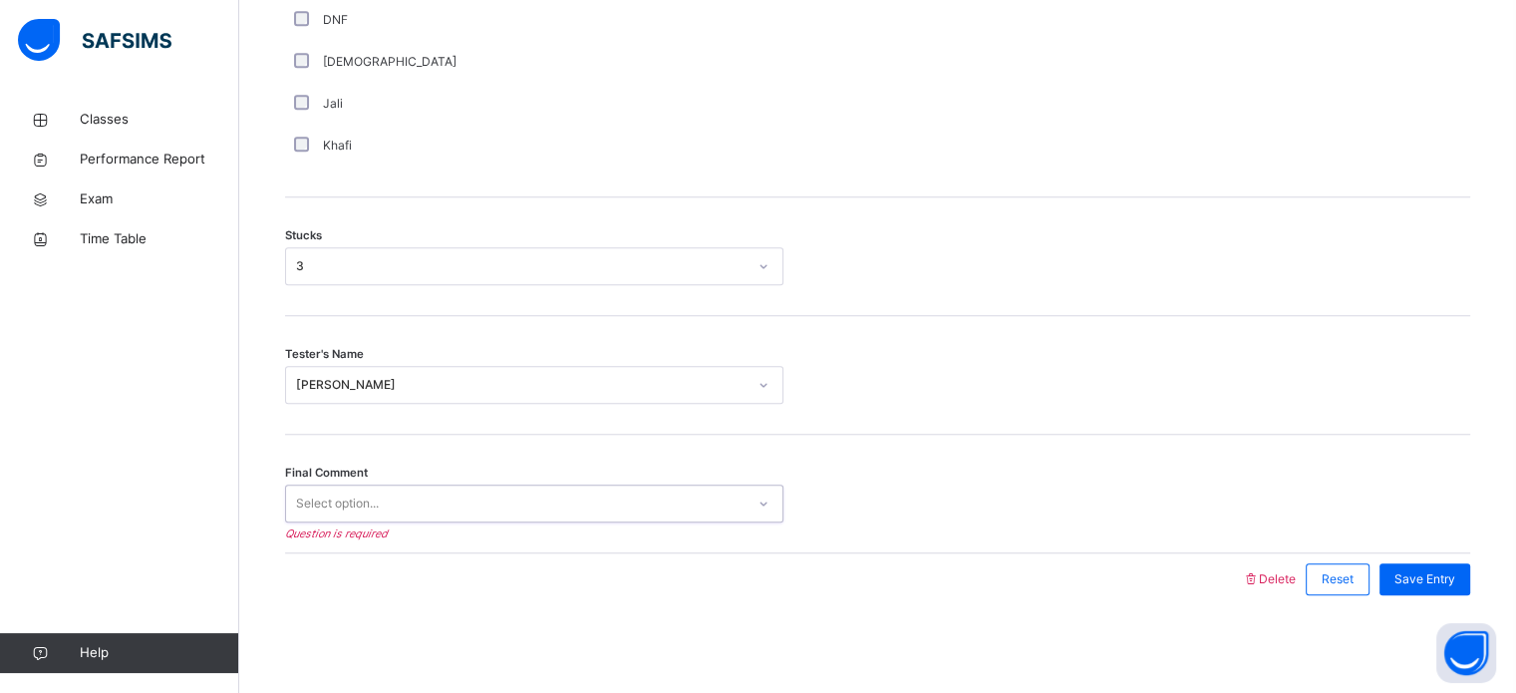
click at [379, 501] on div "Select option..." at bounding box center [337, 503] width 83 height 38
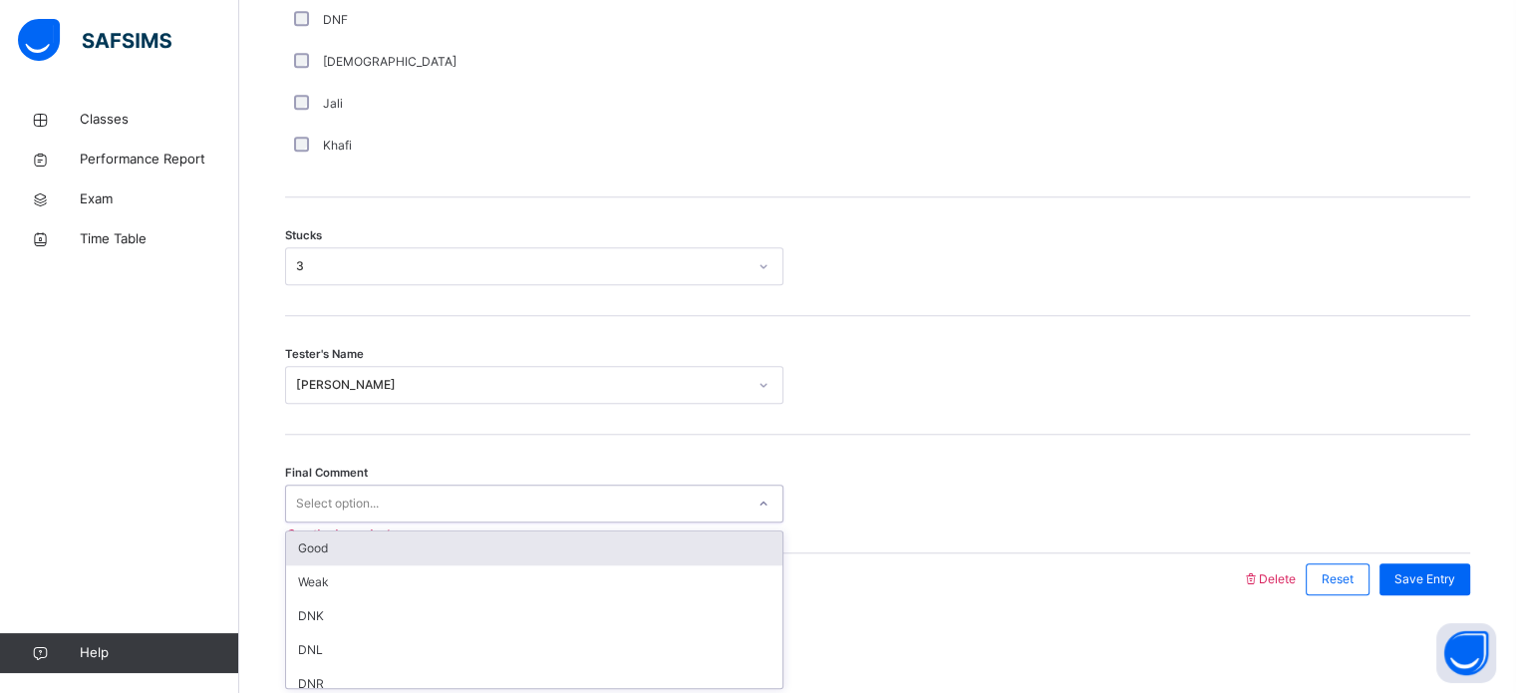
click at [379, 501] on div "Select option..." at bounding box center [337, 503] width 83 height 38
click at [379, 531] on div "Good" at bounding box center [534, 548] width 496 height 34
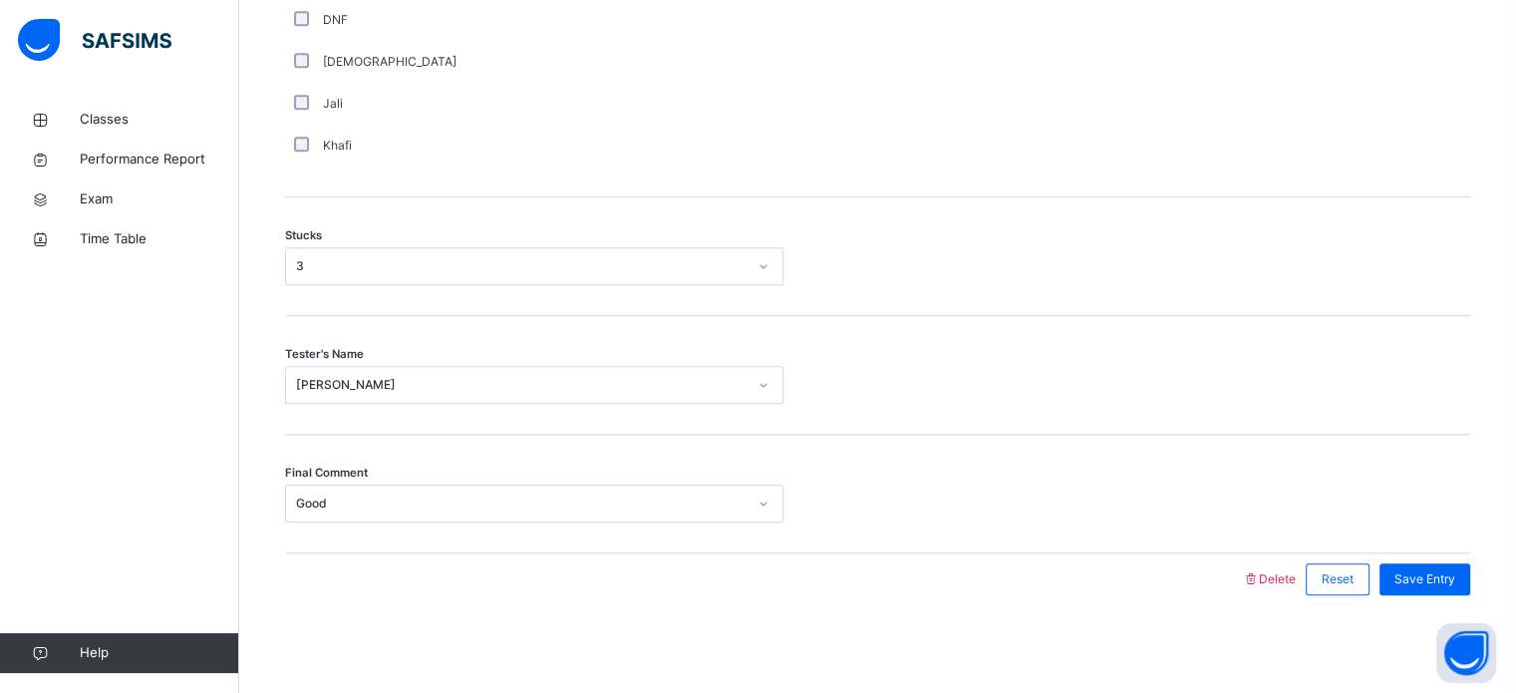
click at [1445, 557] on div "Save Entry" at bounding box center [1419, 579] width 101 height 52
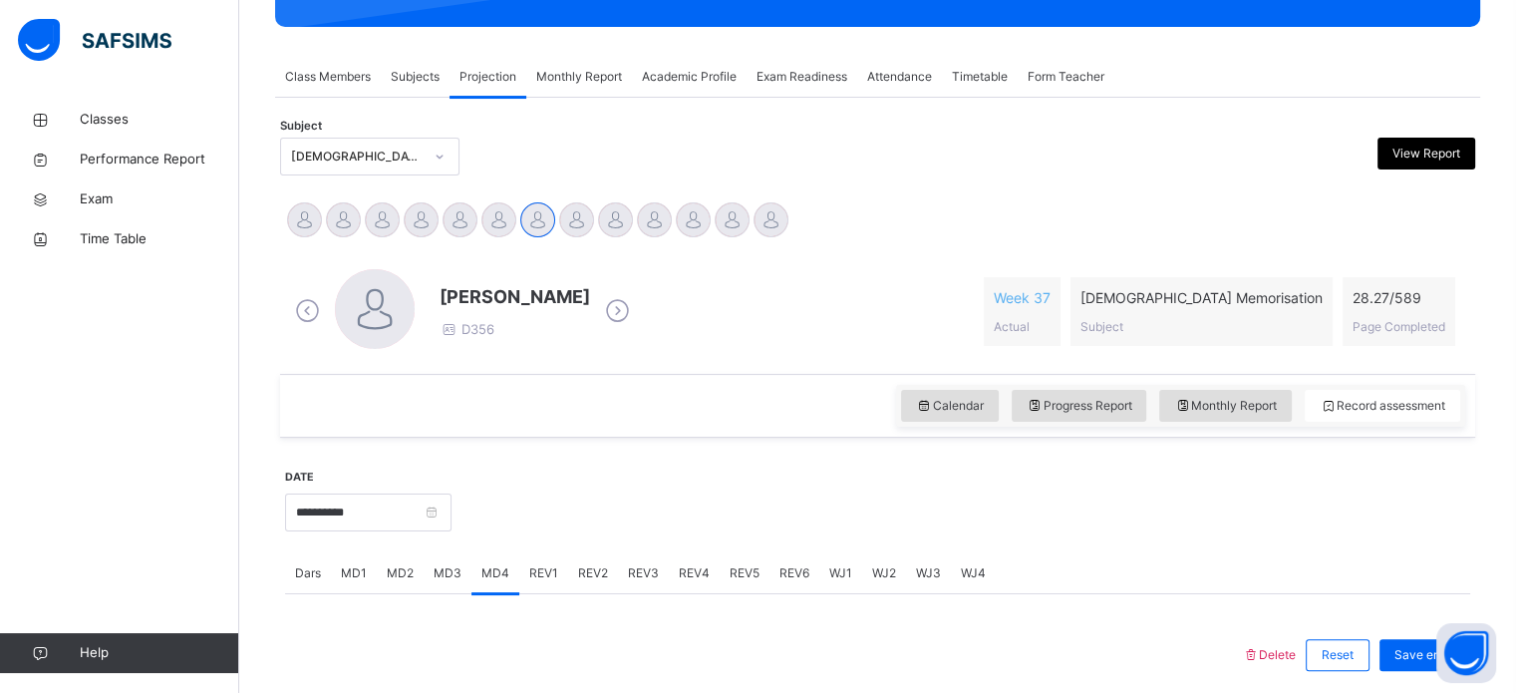
scroll to position [334, 0]
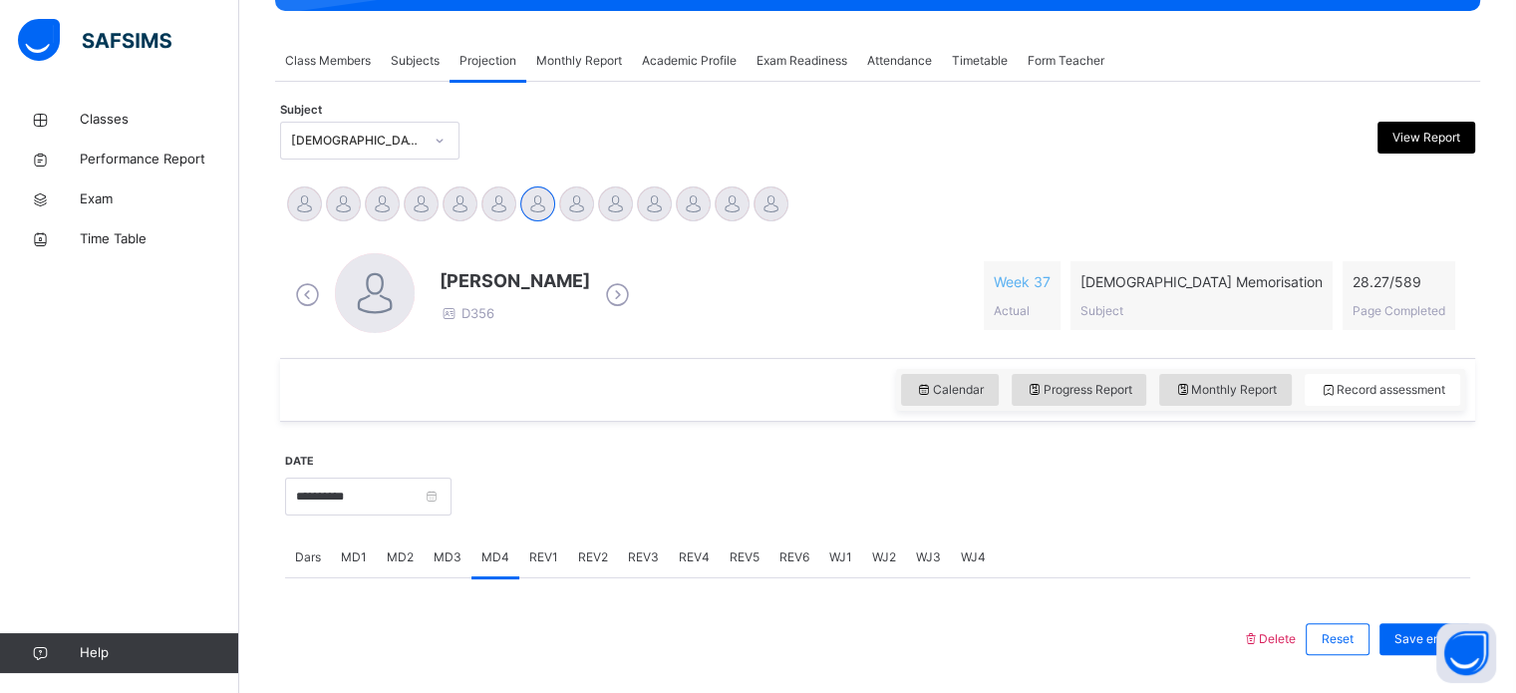
click at [410, 574] on div "MD2" at bounding box center [400, 557] width 47 height 40
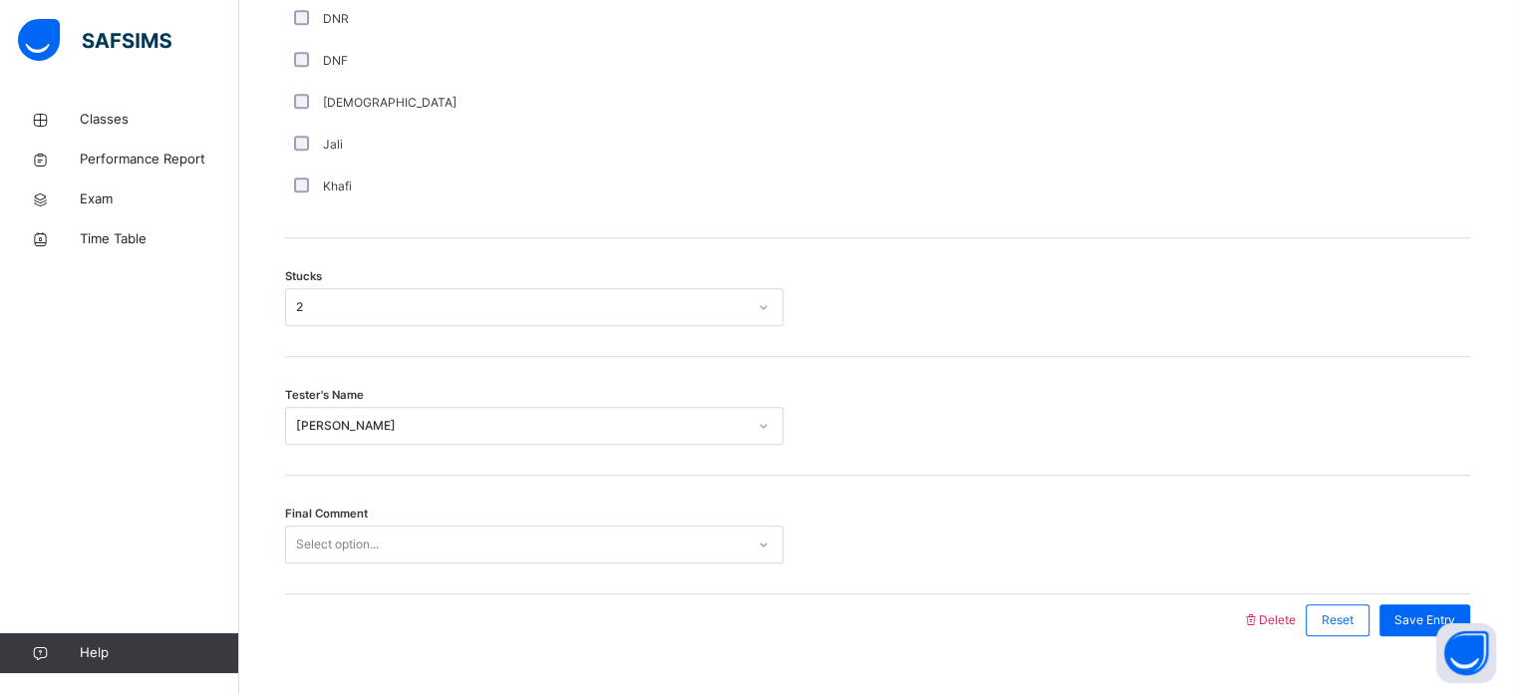
scroll to position [1563, 0]
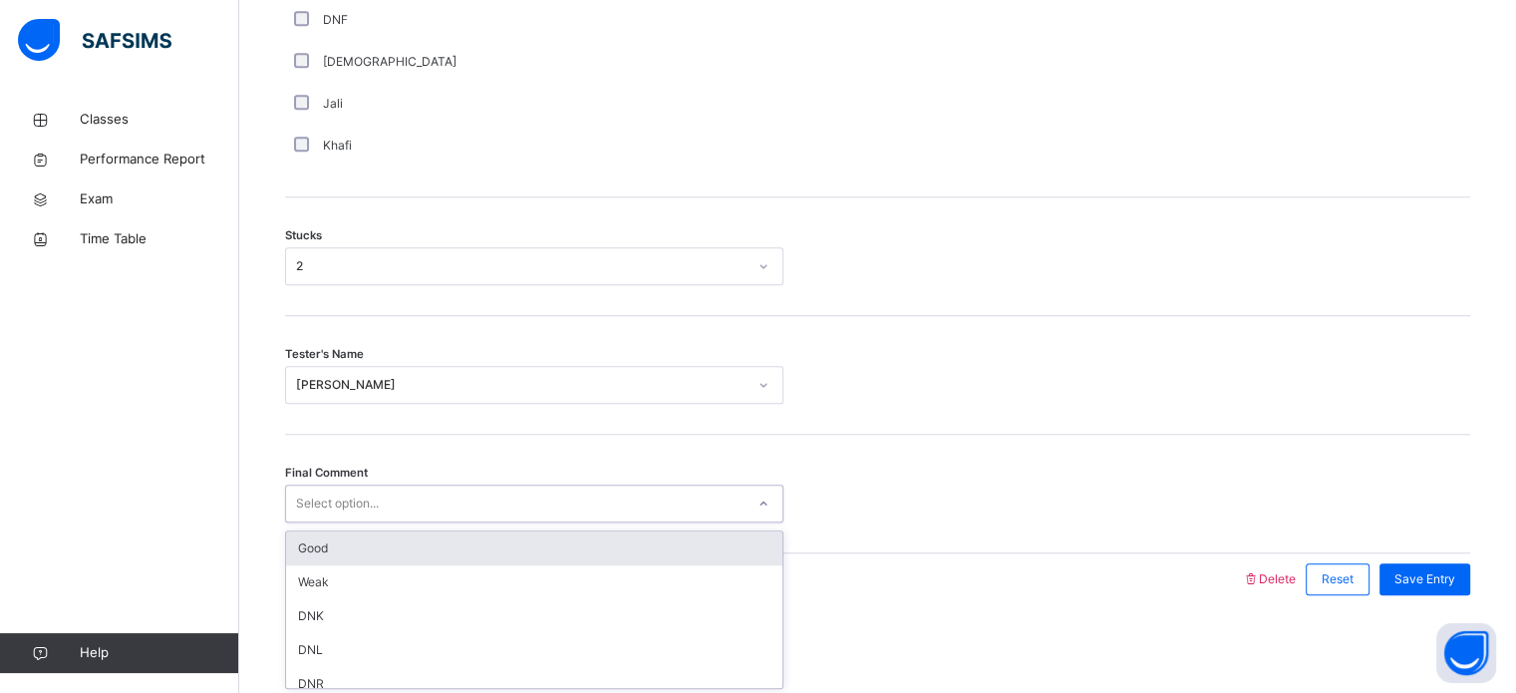
click at [696, 502] on div "Select option..." at bounding box center [515, 503] width 458 height 31
click at [649, 541] on div "Good" at bounding box center [534, 548] width 496 height 34
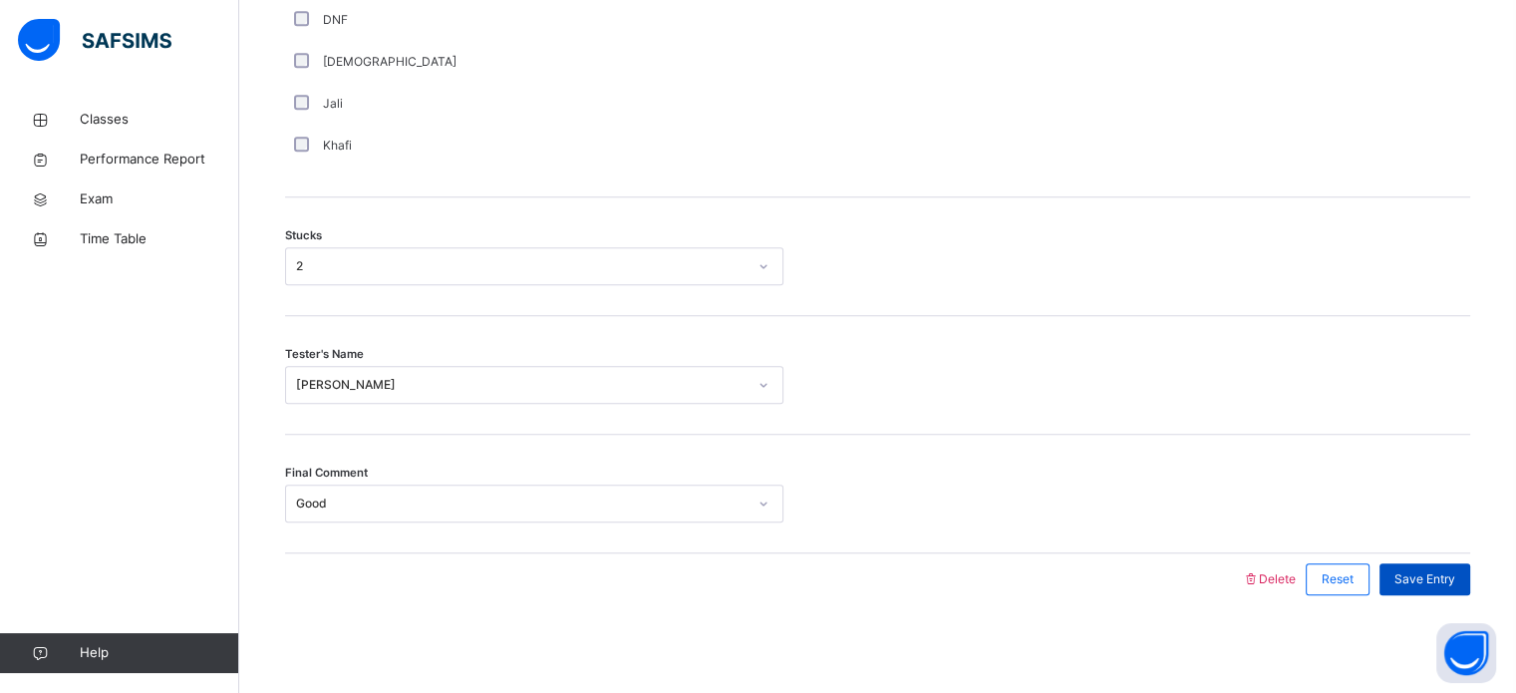
click at [1419, 573] on span "Save Entry" at bounding box center [1424, 579] width 61 height 18
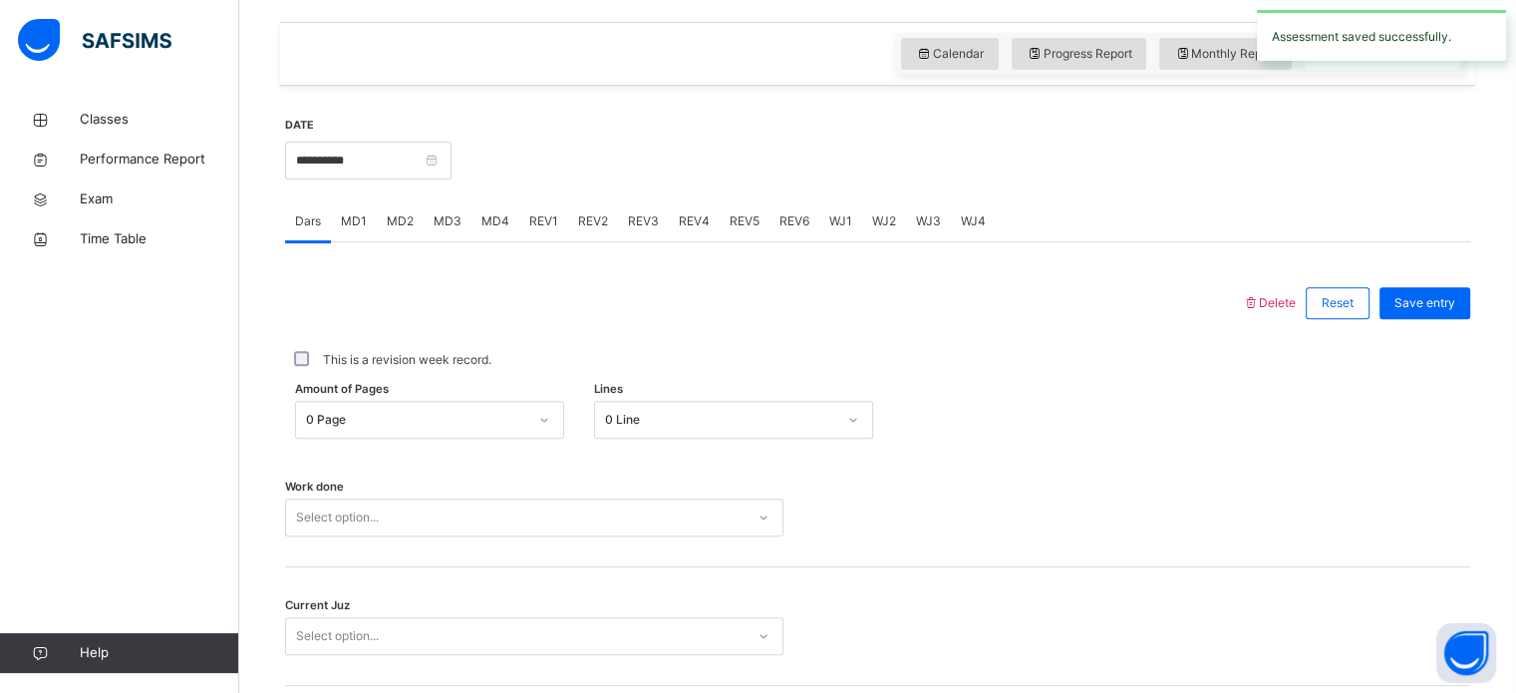
scroll to position [665, 0]
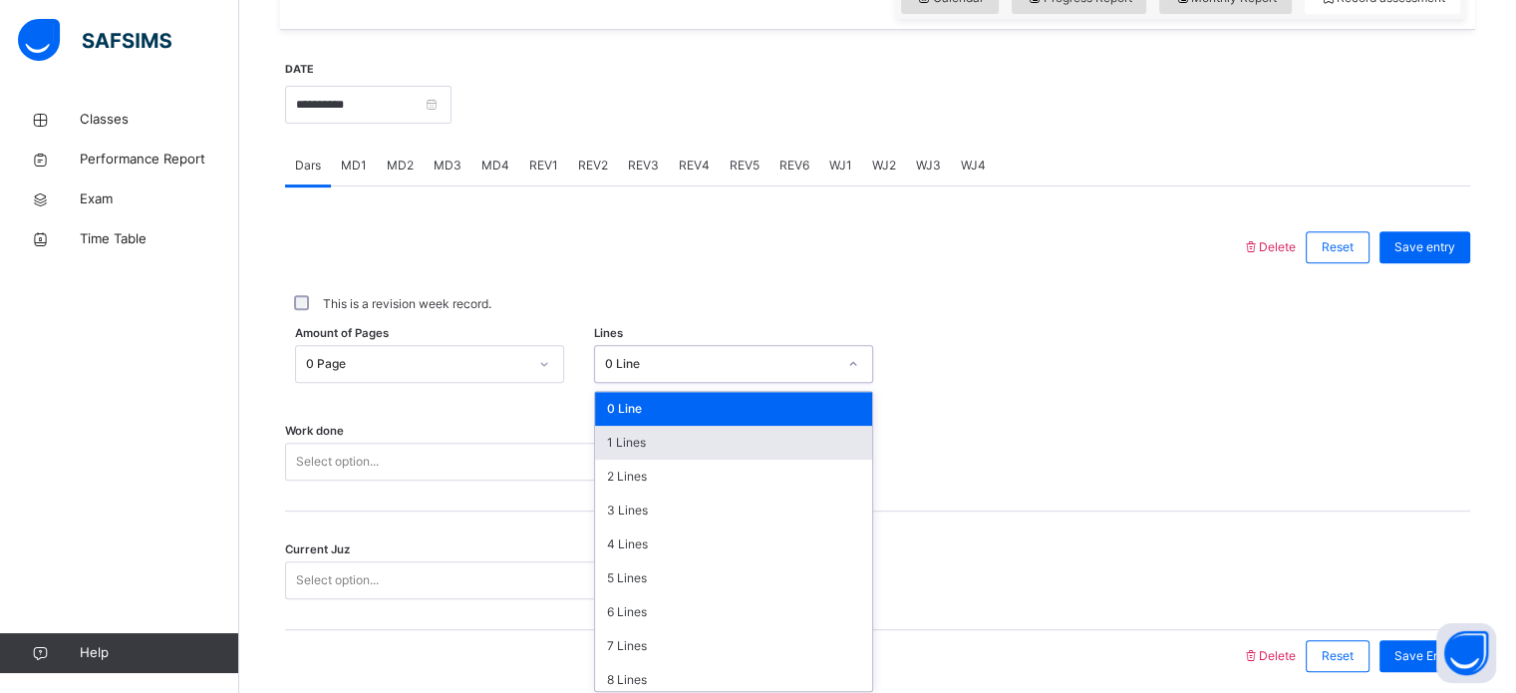
click at [680, 383] on div "option 1 Lines focused, 2 of 16. 16 results available. Use Up and Down to choos…" at bounding box center [733, 364] width 279 height 38
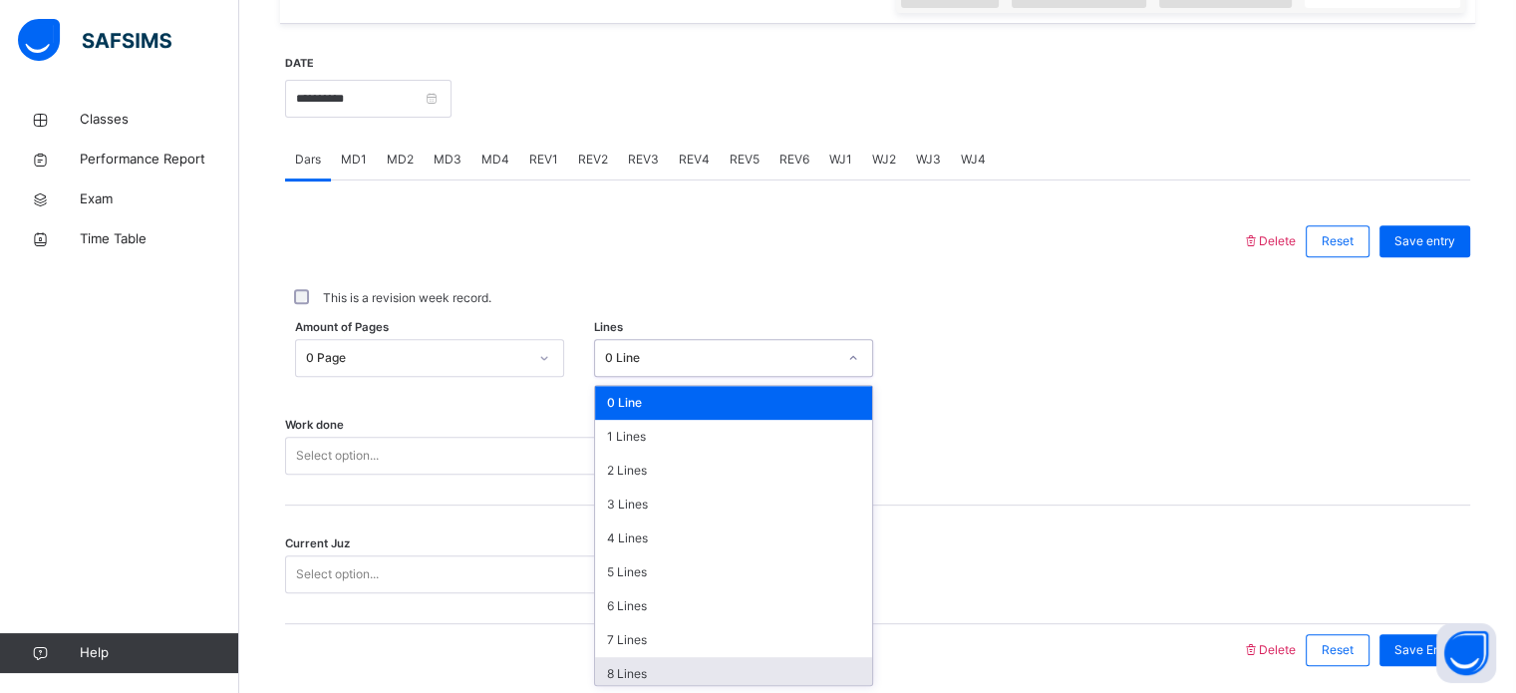
click at [700, 683] on div "8 Lines" at bounding box center [733, 674] width 277 height 34
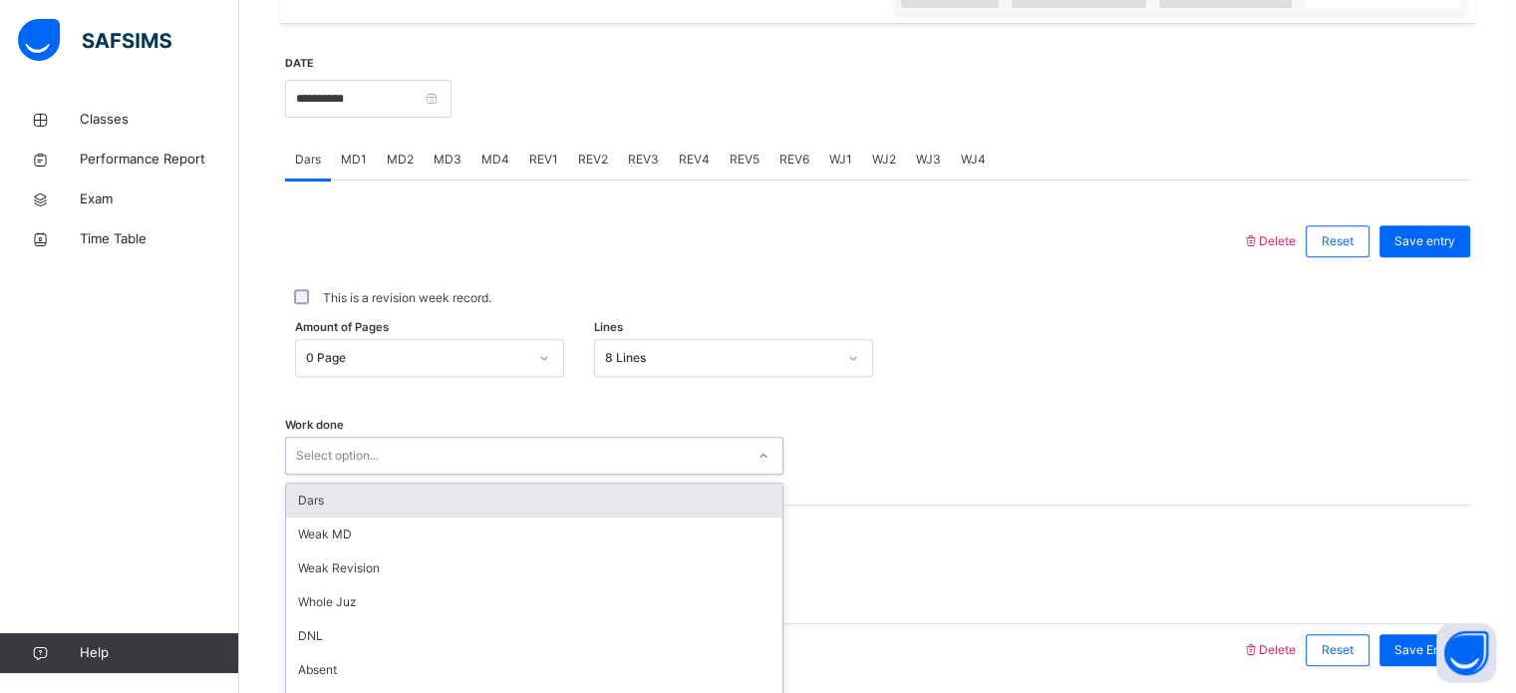
scroll to position [803, 0]
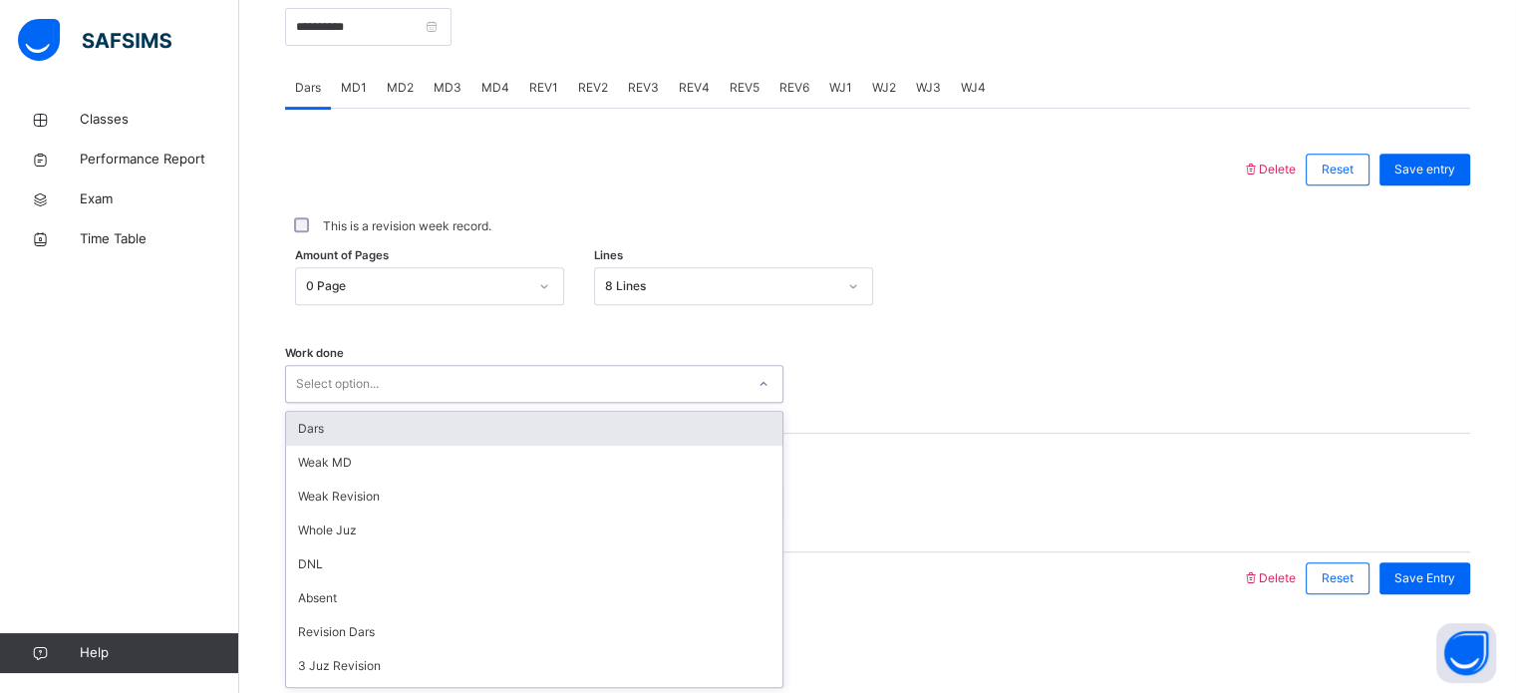
click at [479, 403] on div "option Dars focused, 1 of 14. 14 results available. Use Up and Down to choose o…" at bounding box center [534, 384] width 498 height 38
click at [472, 432] on div "Dars" at bounding box center [534, 429] width 496 height 34
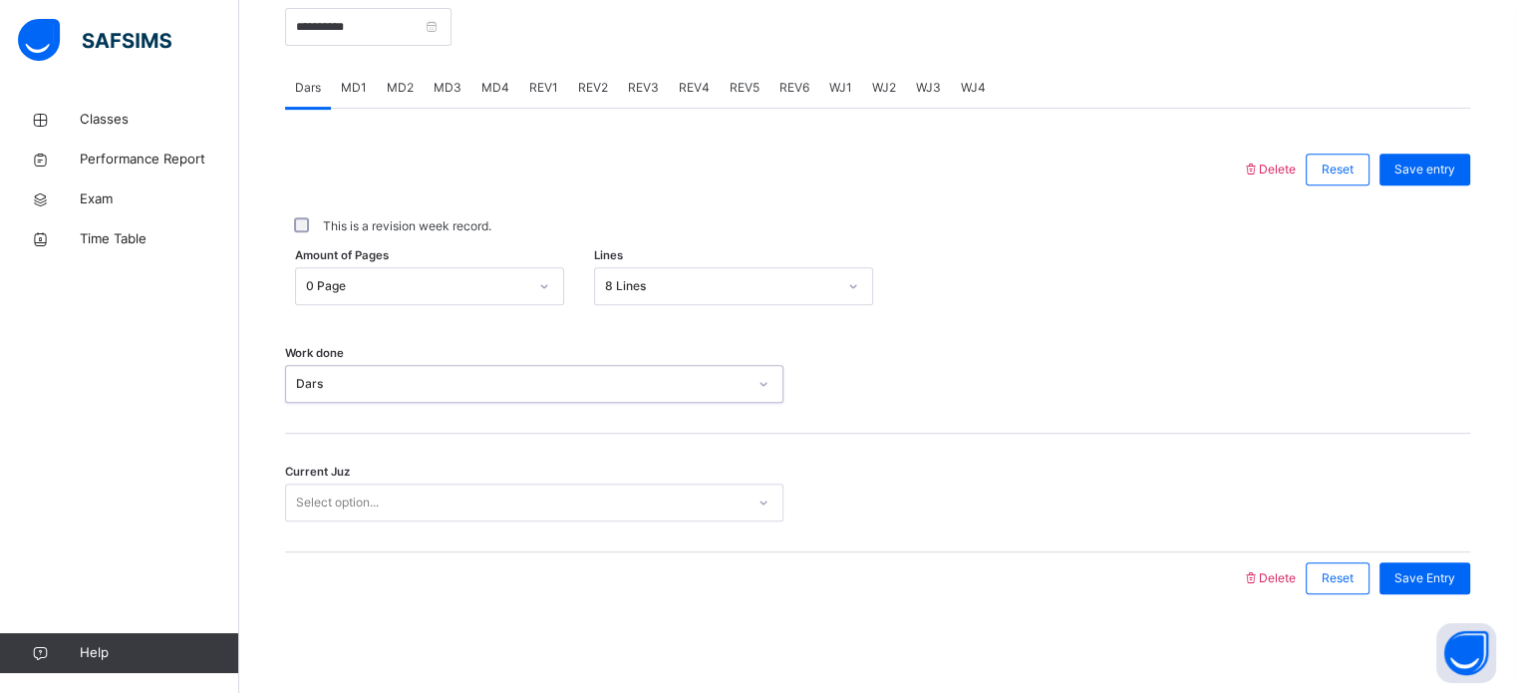
click at [436, 513] on div "Select option..." at bounding box center [515, 502] width 458 height 31
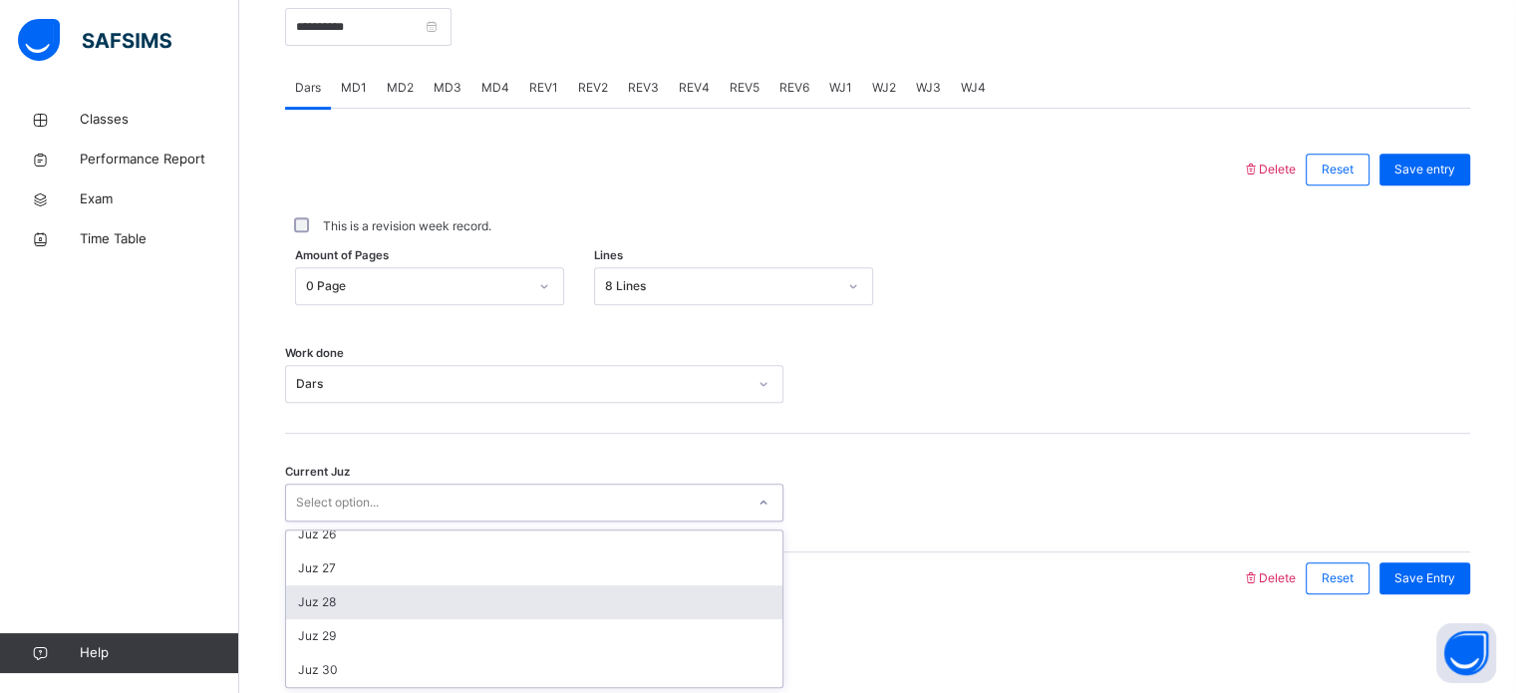
click at [443, 606] on div "Juz 28" at bounding box center [534, 602] width 496 height 34
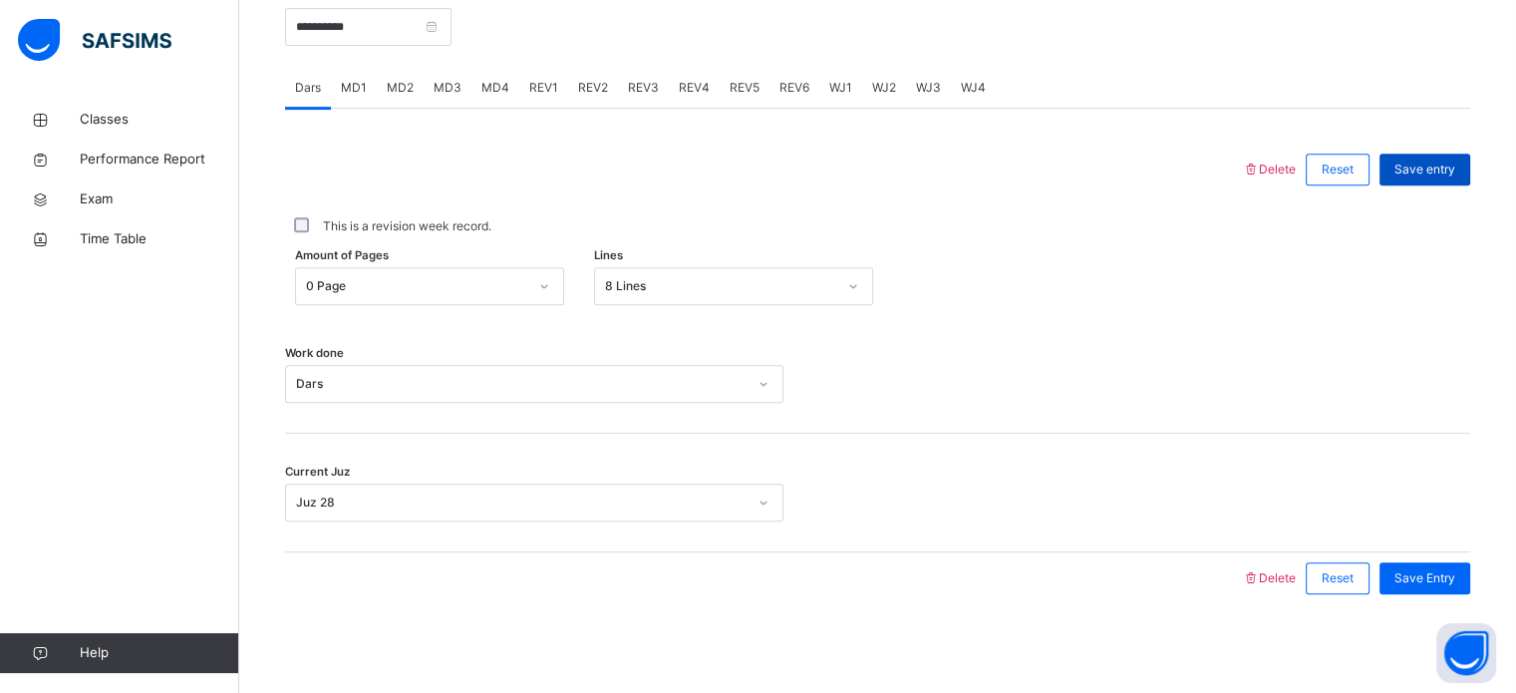
click at [1455, 170] on span "Save entry" at bounding box center [1424, 169] width 61 height 18
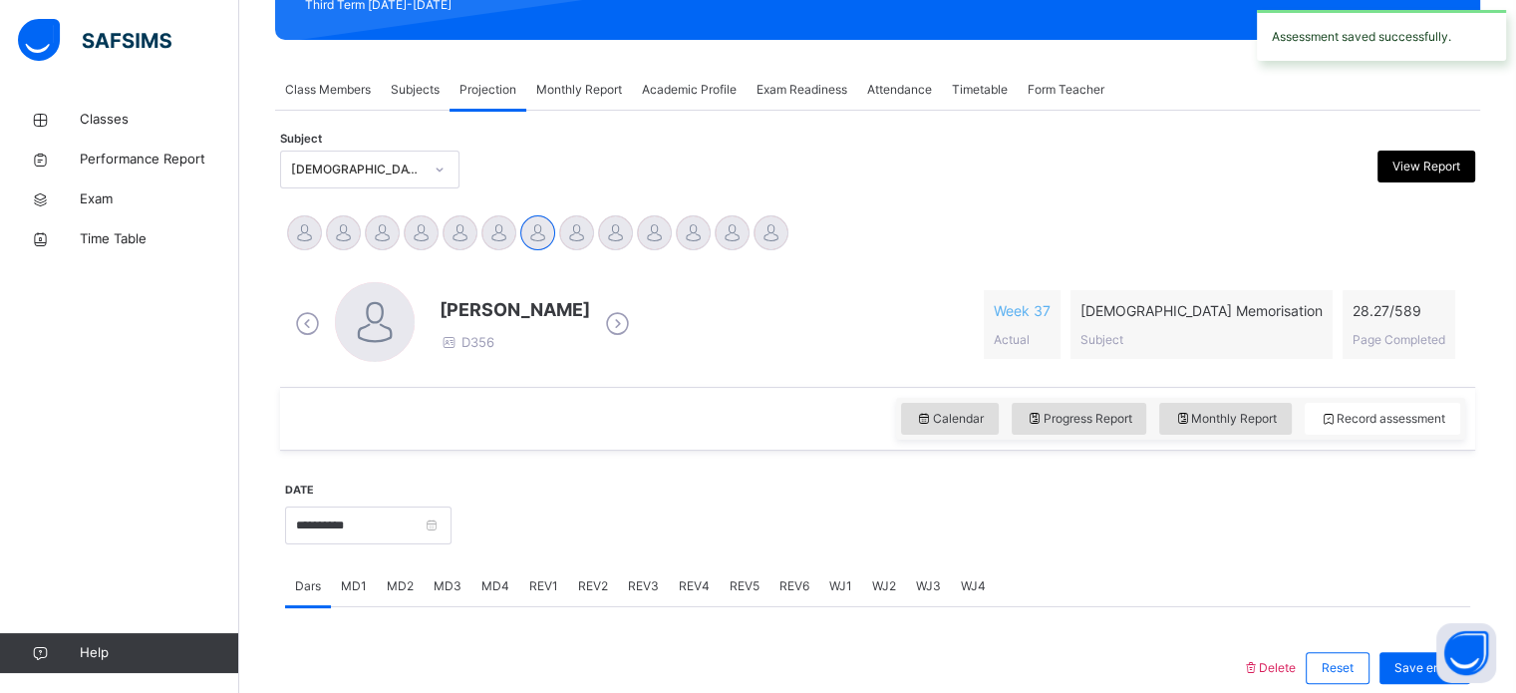
scroll to position [300, 0]
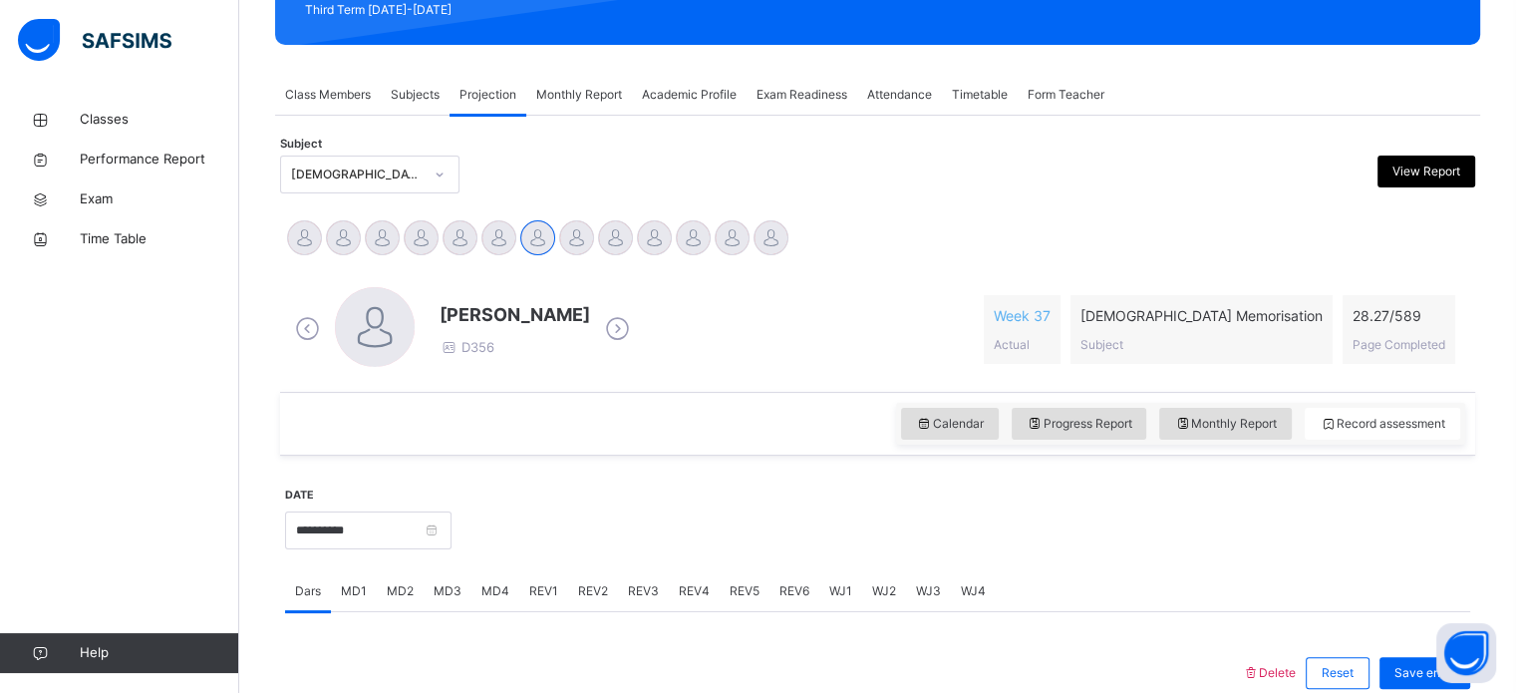
click at [317, 273] on div "[PERSON_NAME] D356 Week 37 Actual [DEMOGRAPHIC_DATA] Memorisation Subject 28.27…" at bounding box center [877, 329] width 1185 height 115
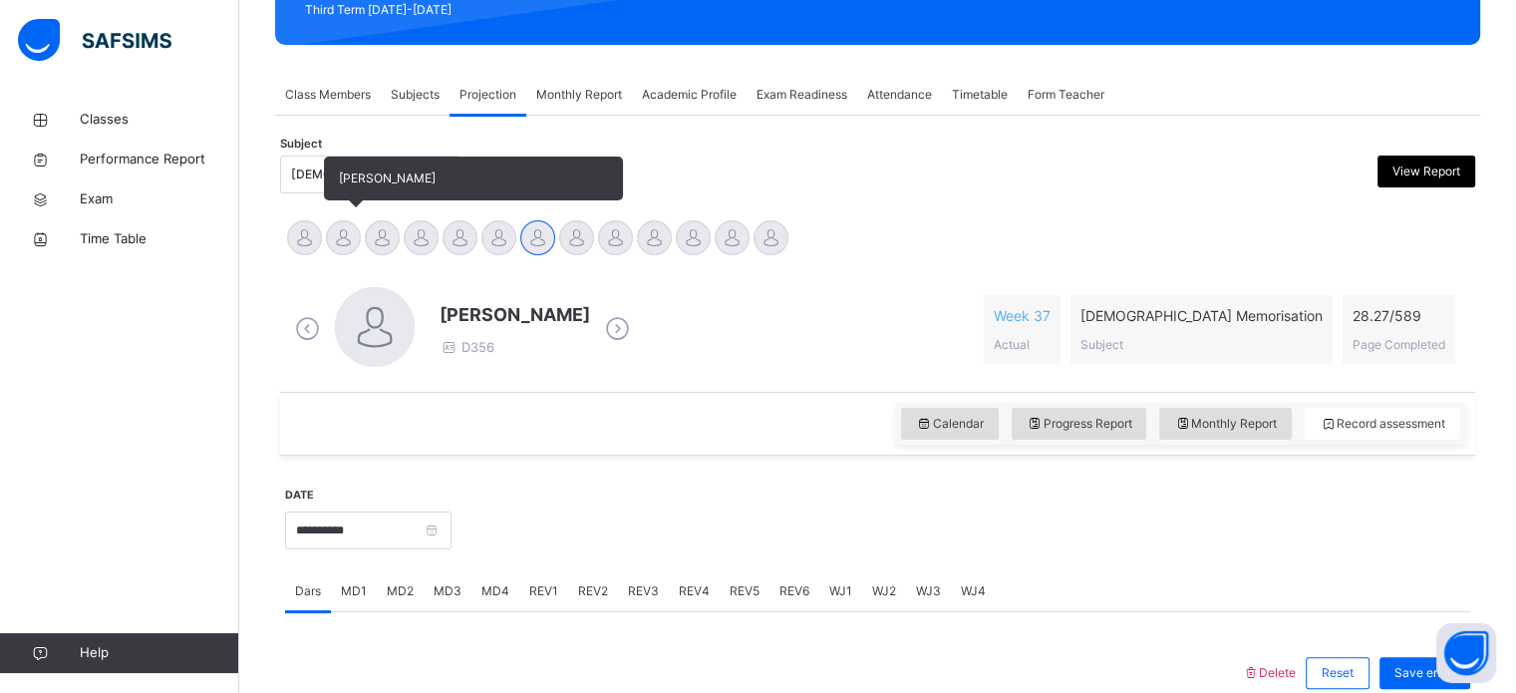
click at [344, 223] on div at bounding box center [343, 237] width 35 height 35
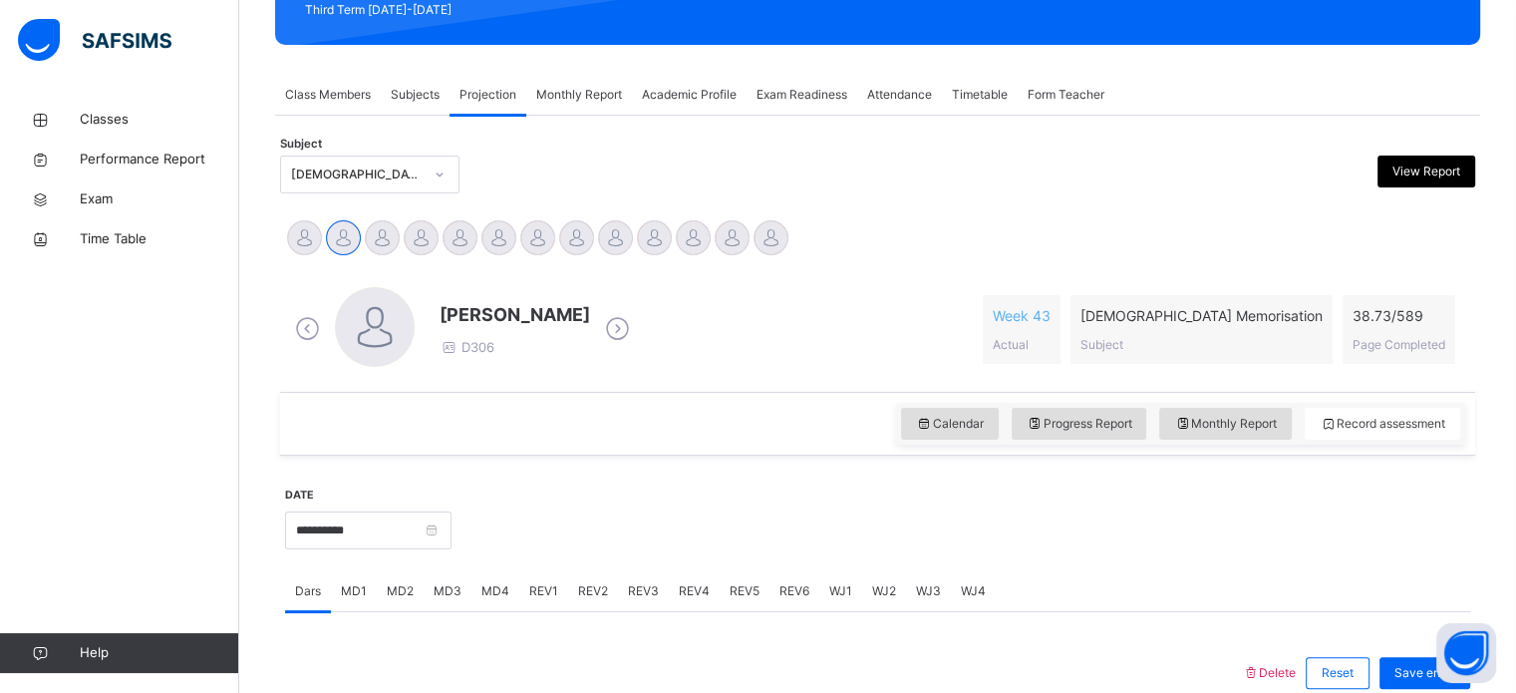
click at [406, 583] on span "MD2" at bounding box center [400, 591] width 27 height 18
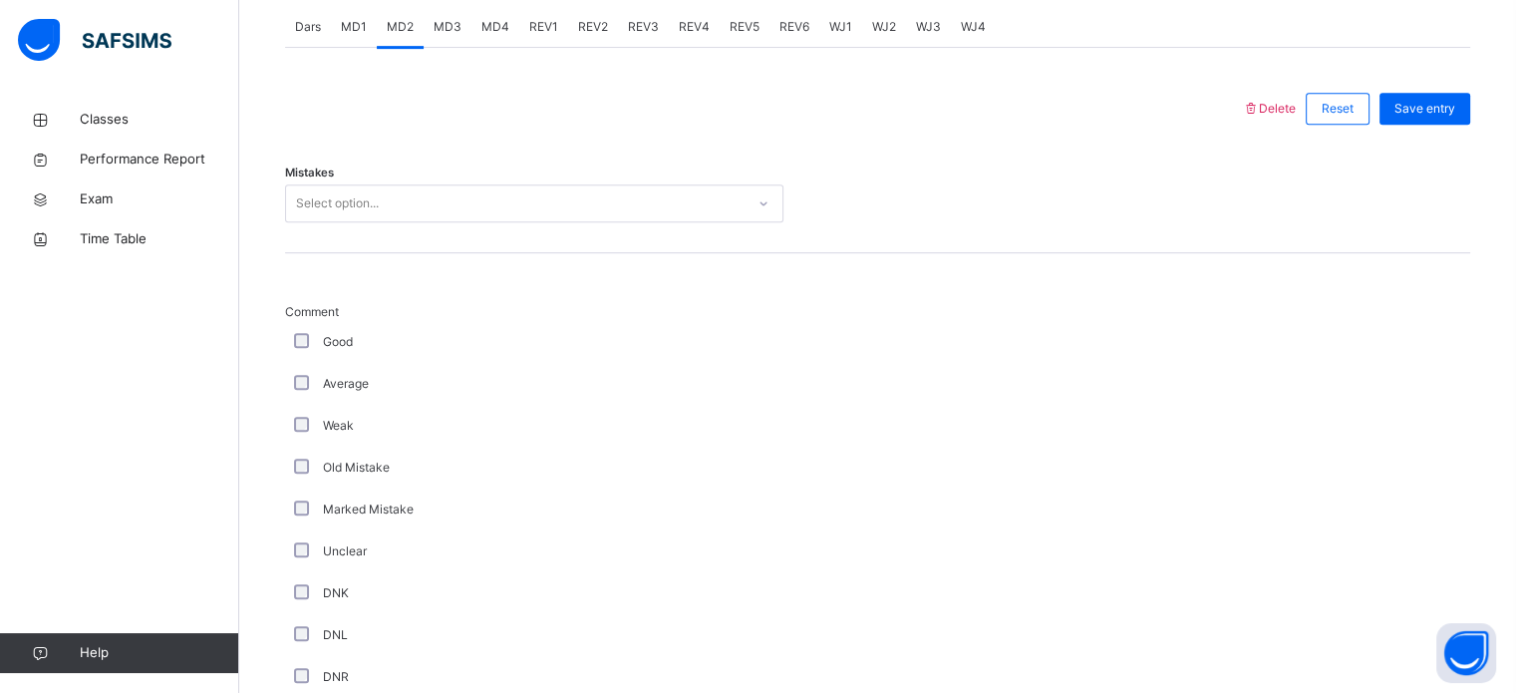
scroll to position [875, 0]
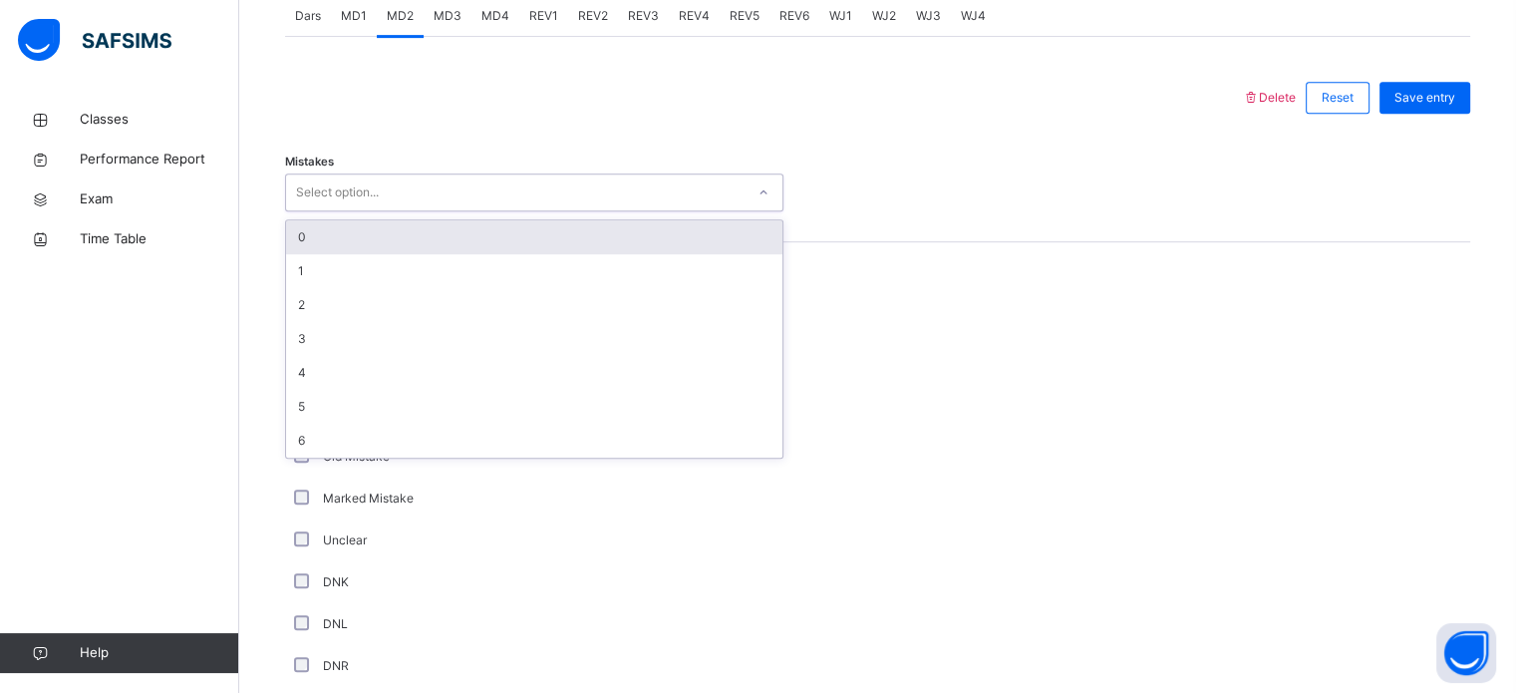
click at [411, 204] on div "Select option..." at bounding box center [515, 192] width 458 height 31
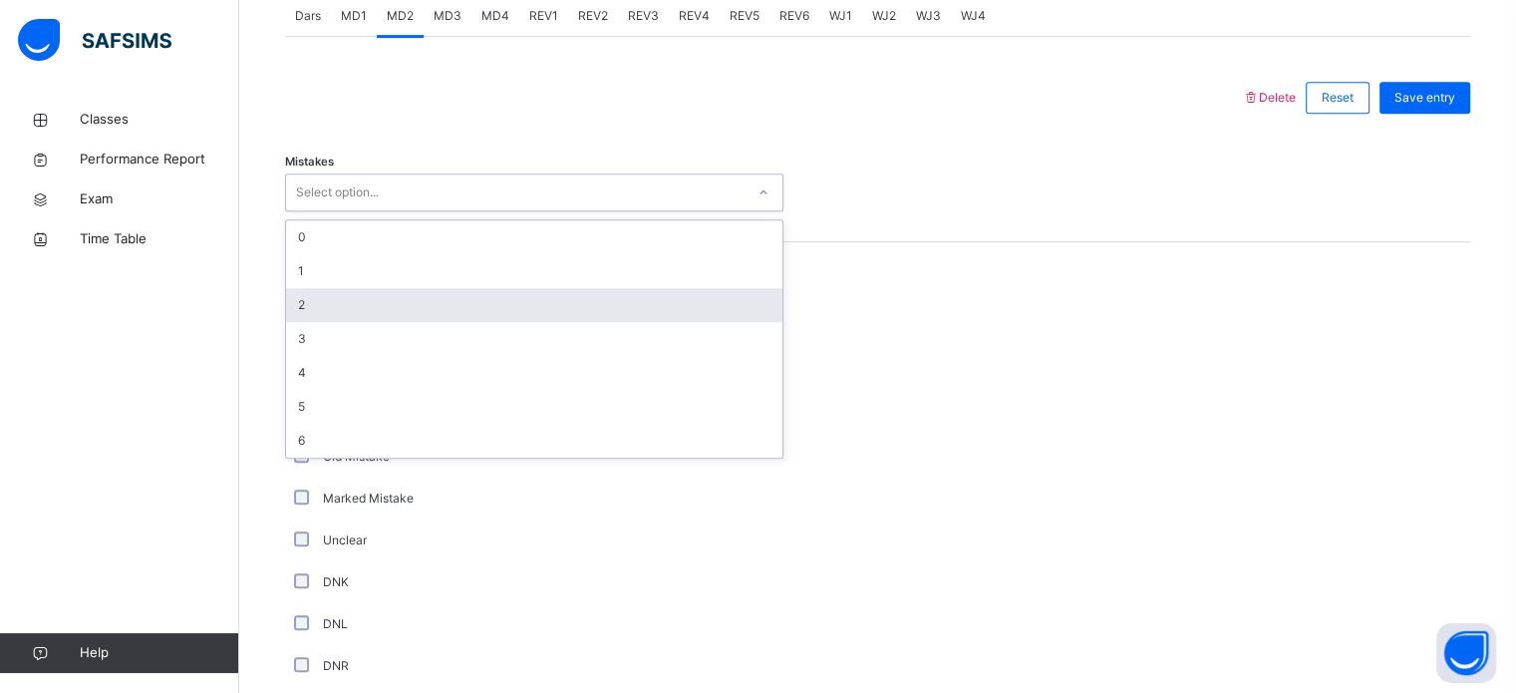
click at [397, 304] on div "2" at bounding box center [534, 305] width 496 height 34
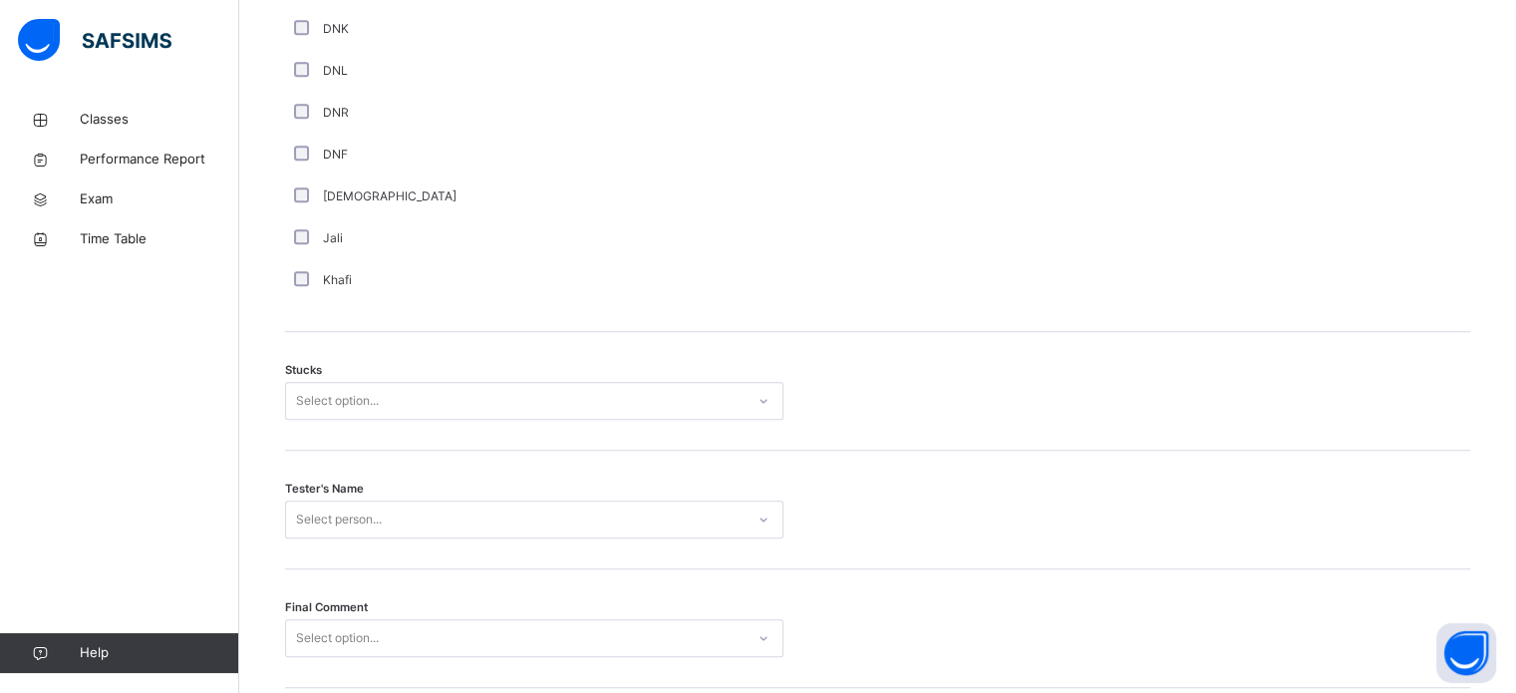
scroll to position [1563, 0]
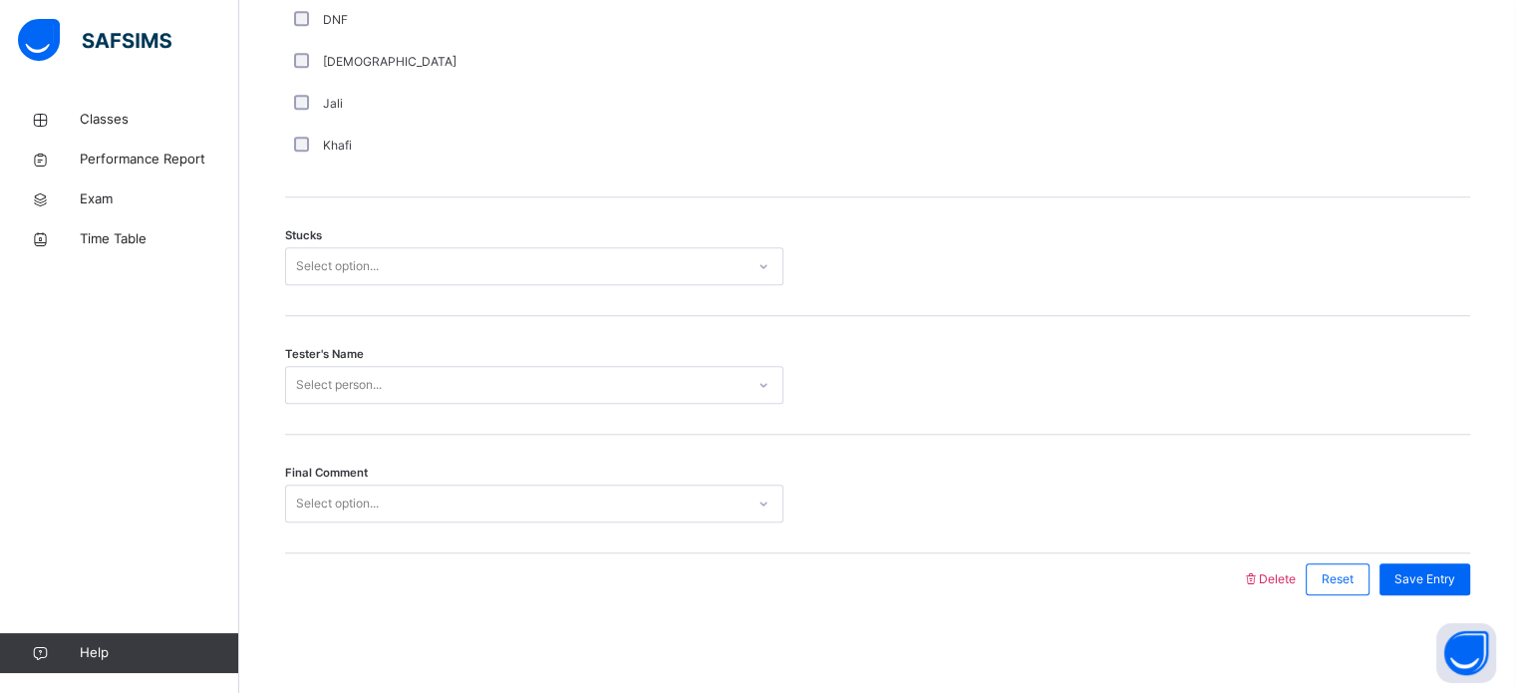
click at [327, 268] on div "Select option..." at bounding box center [337, 266] width 83 height 38
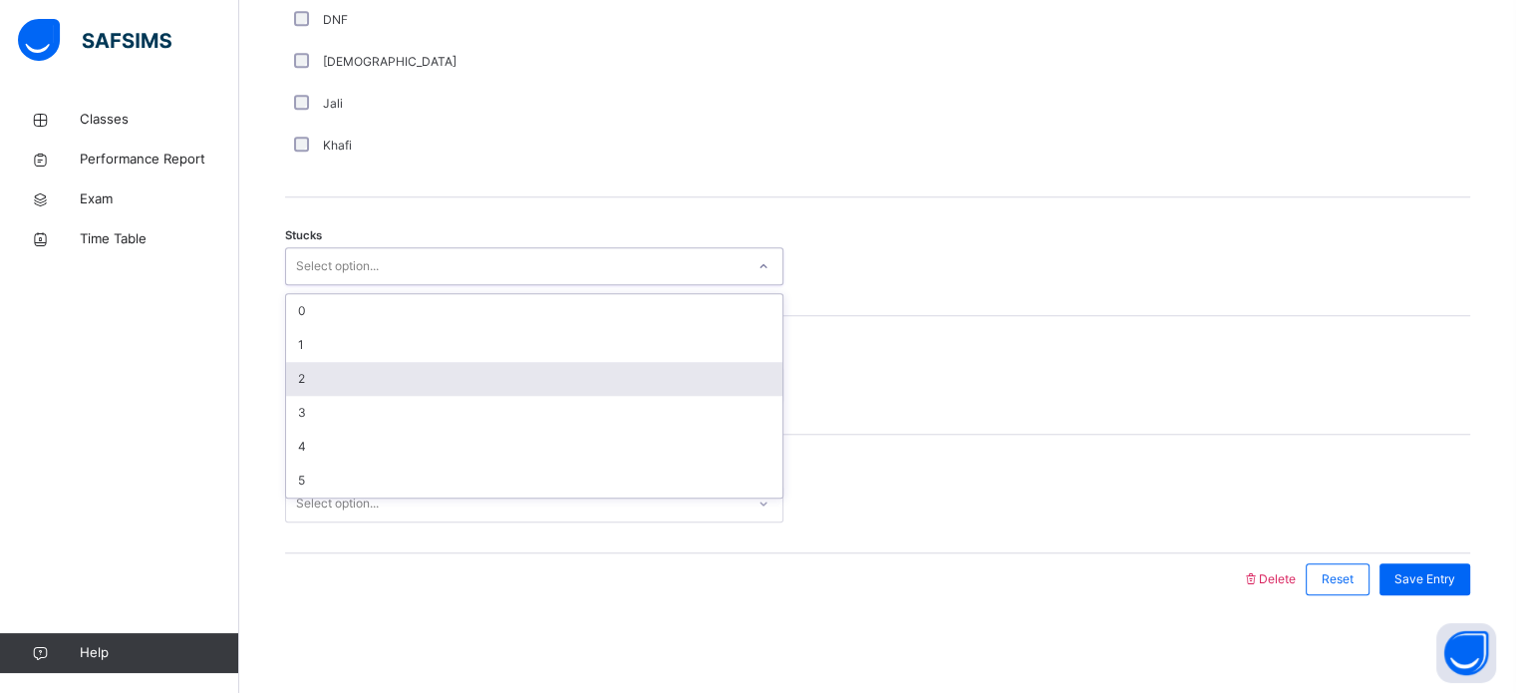
click at [343, 374] on div "2" at bounding box center [534, 379] width 496 height 34
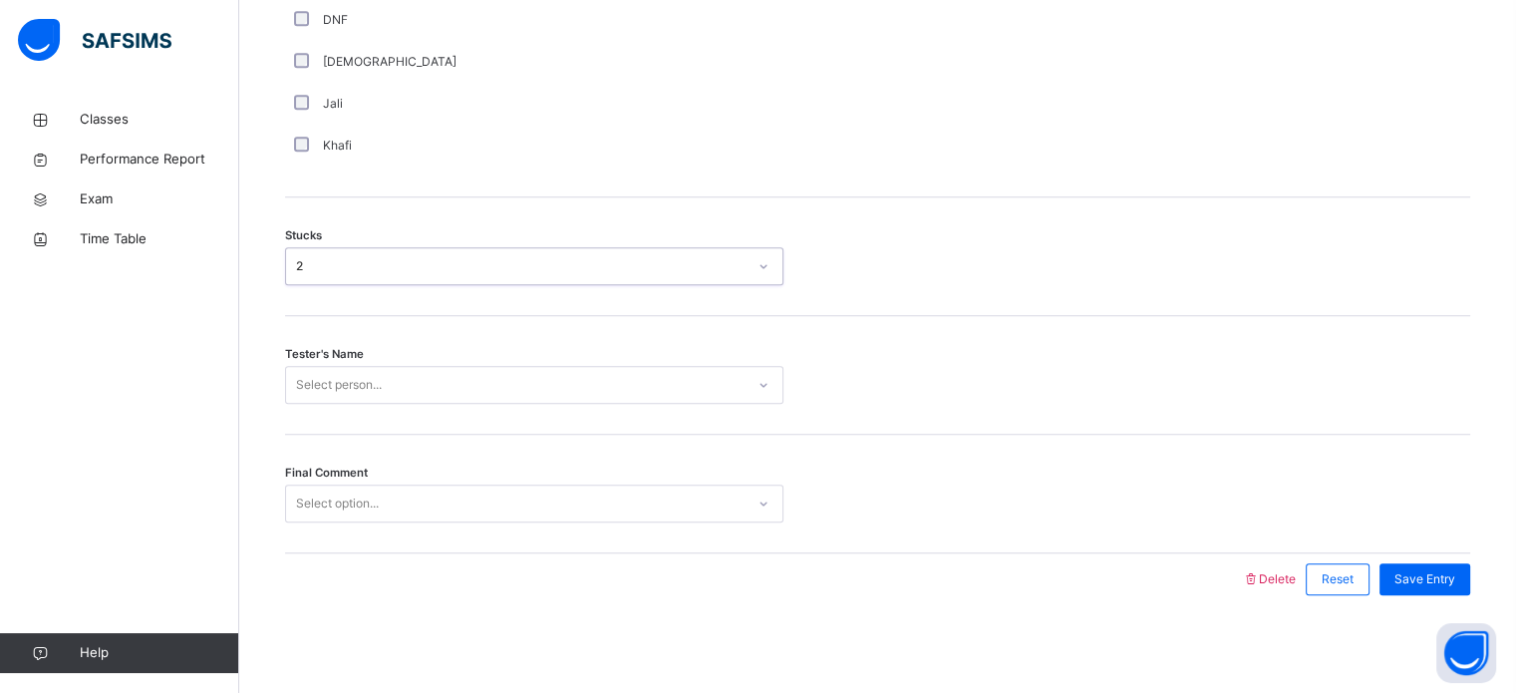
click at [343, 375] on div "Select person..." at bounding box center [339, 385] width 86 height 38
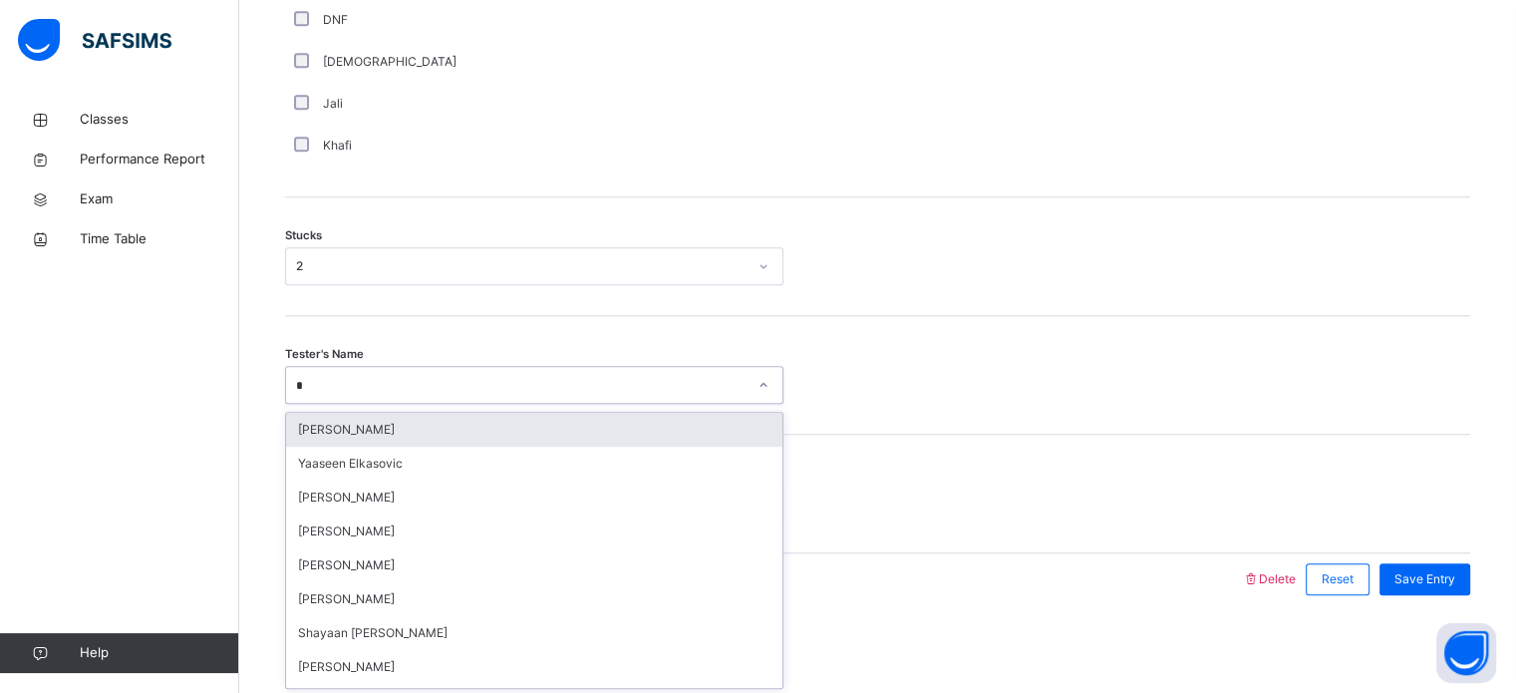
type input "**"
click at [352, 422] on div "[PERSON_NAME]" at bounding box center [534, 430] width 496 height 34
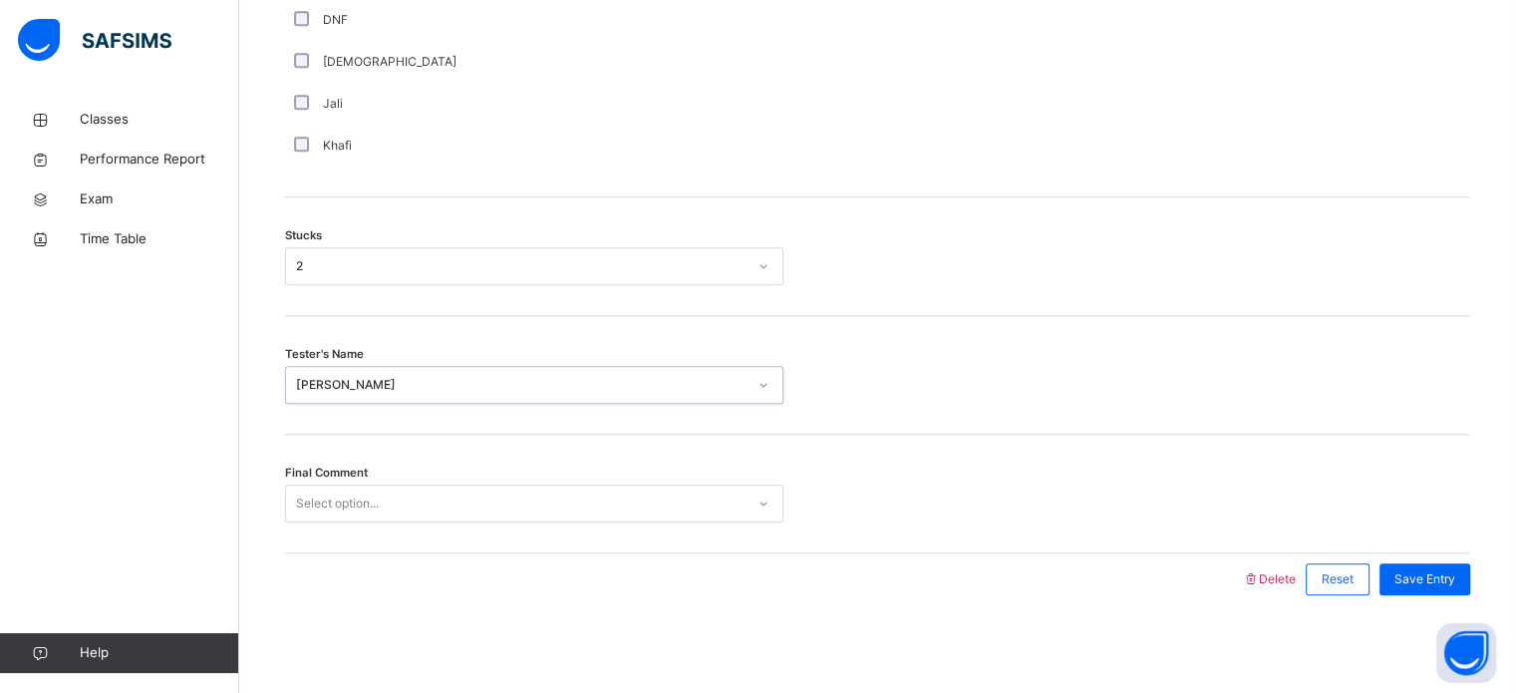
click at [361, 498] on div "Select option..." at bounding box center [337, 503] width 83 height 38
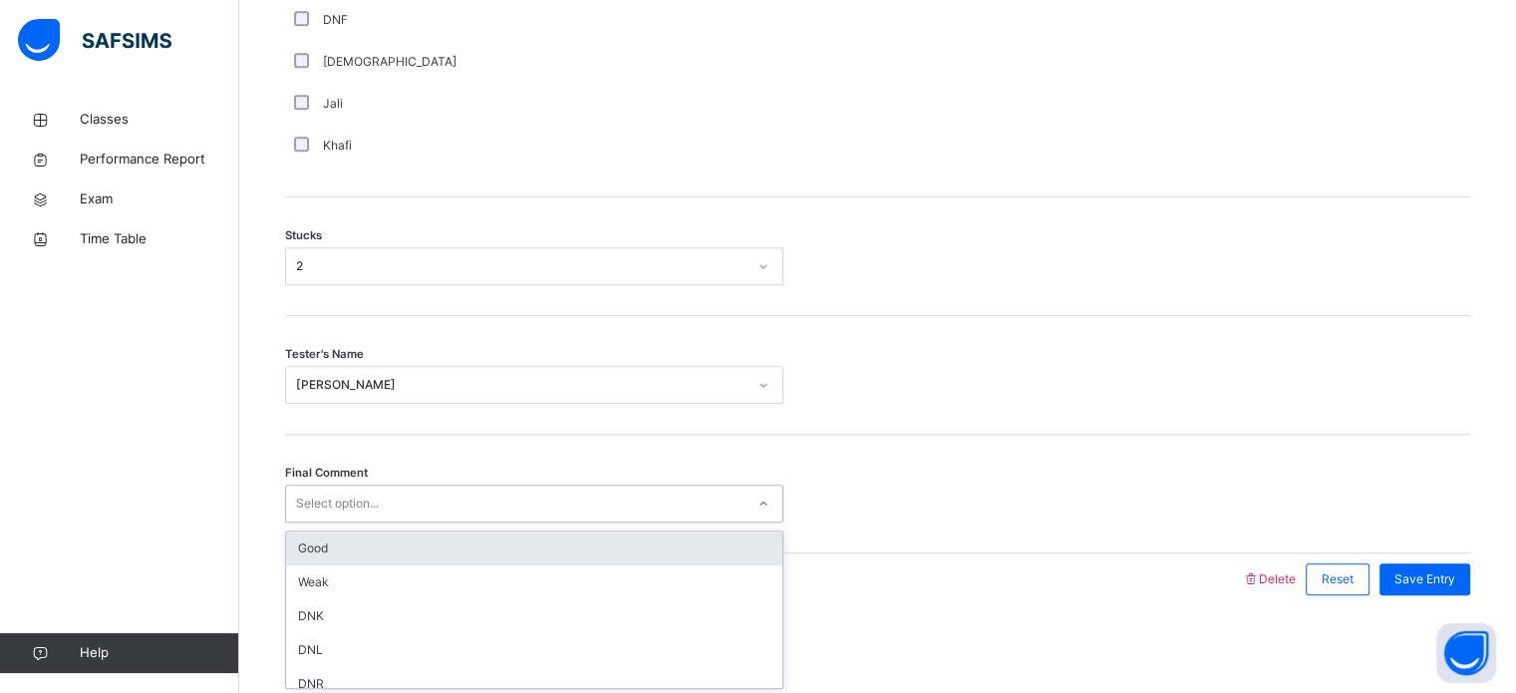
click at [368, 549] on div "Good" at bounding box center [534, 548] width 496 height 34
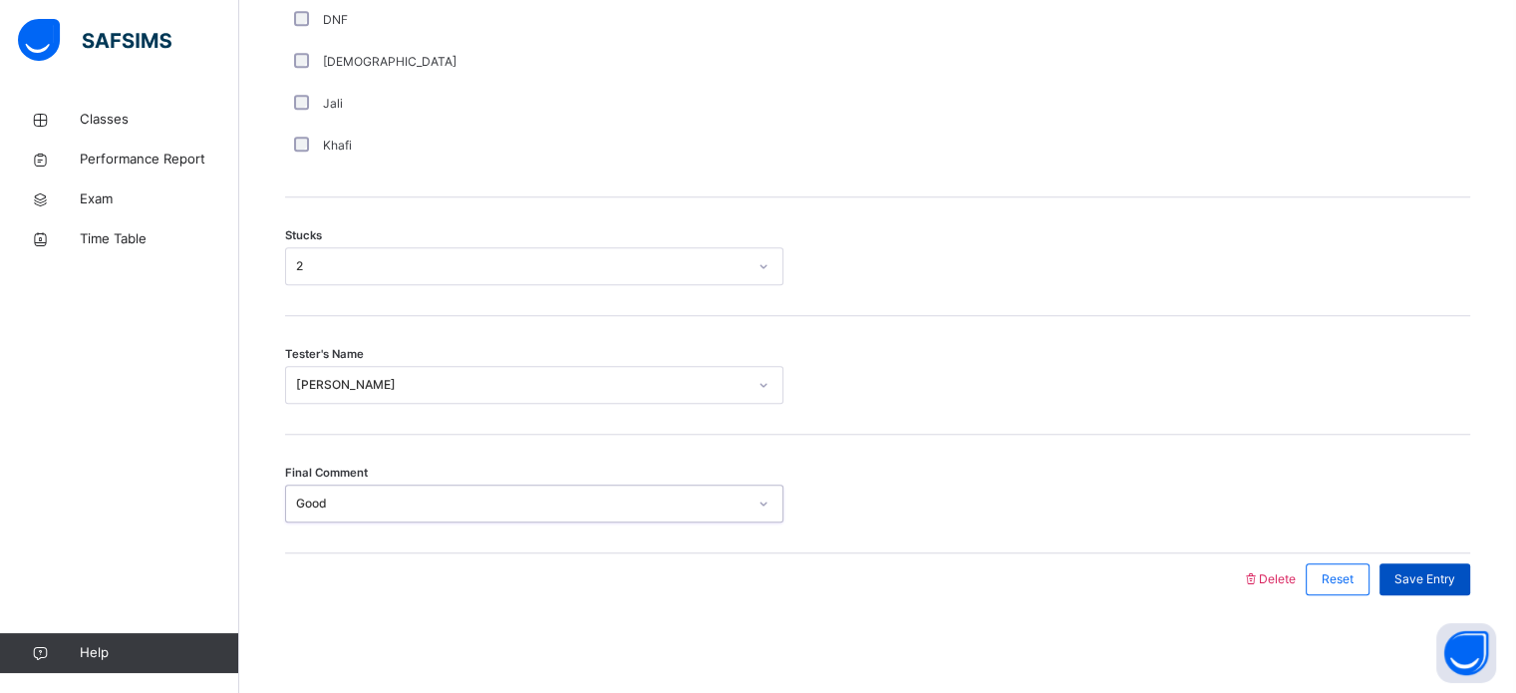
click at [1437, 576] on span "Save Entry" at bounding box center [1424, 579] width 61 height 18
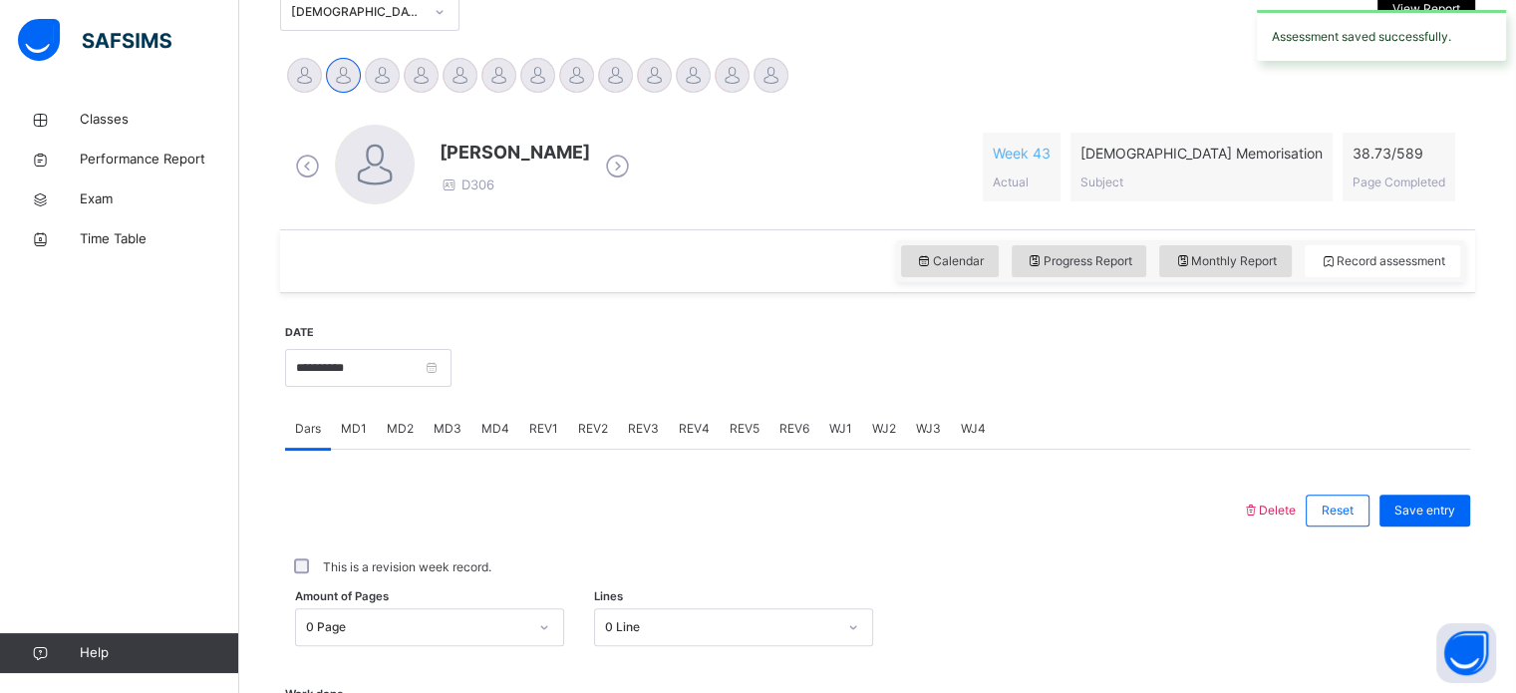
scroll to position [461, 0]
click at [494, 428] on span "MD4" at bounding box center [495, 430] width 28 height 18
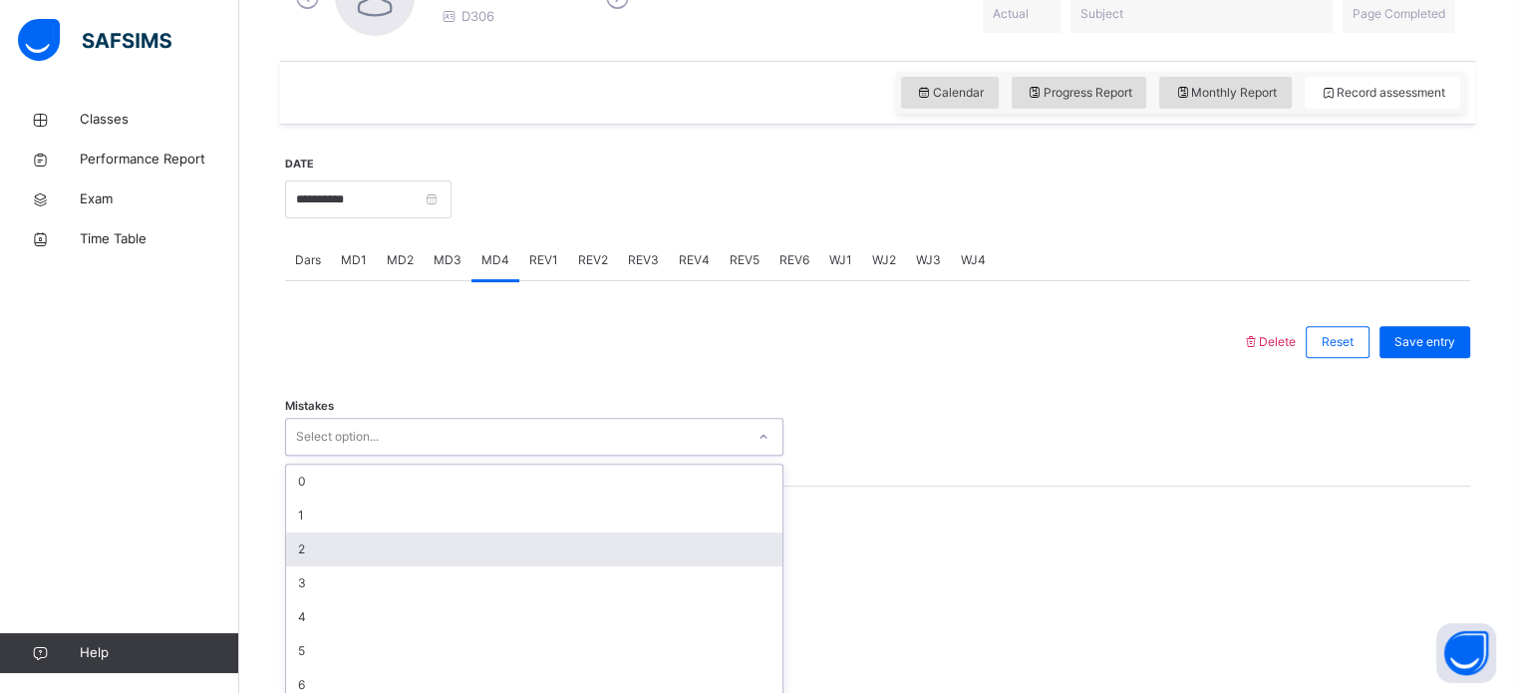
click at [347, 455] on div "option 2 focused, 3 of 7. 7 results available. Use Up and Down to choose option…" at bounding box center [534, 437] width 498 height 38
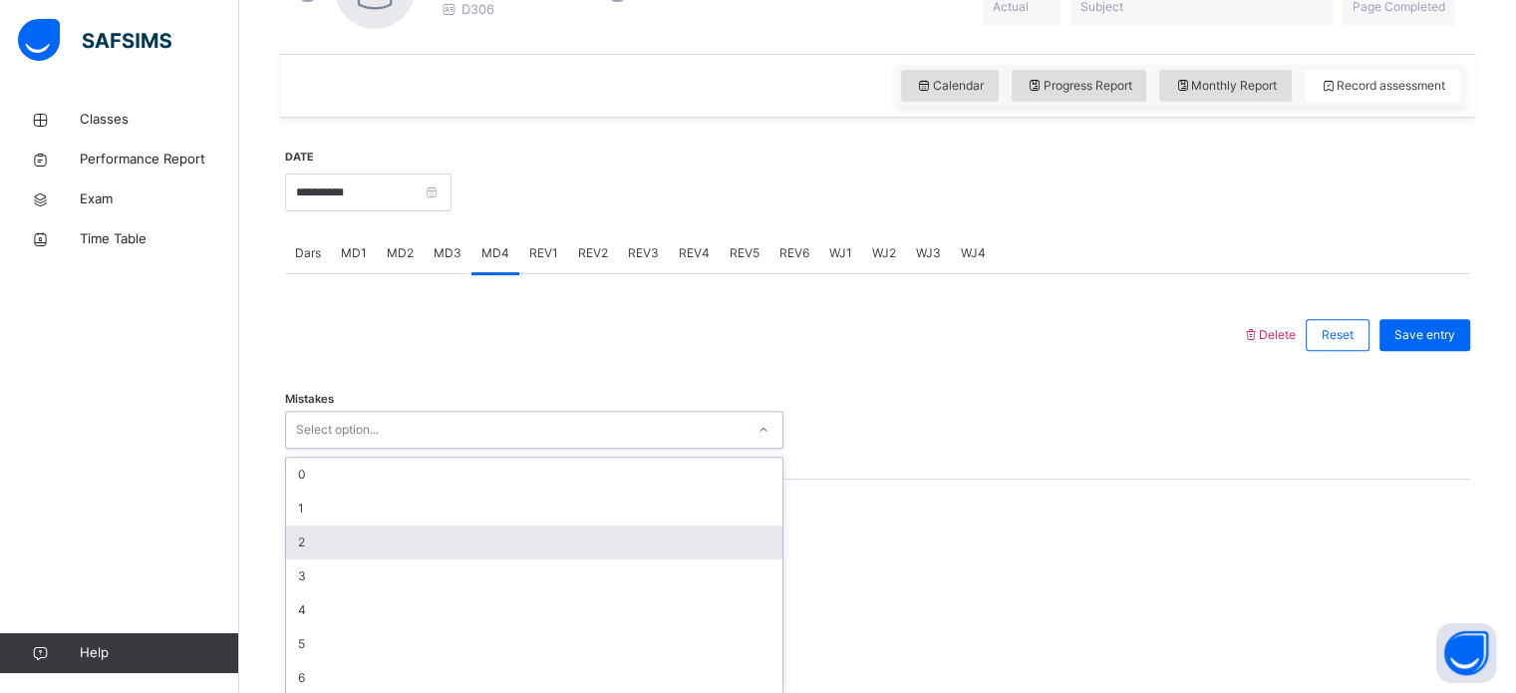
scroll to position [648, 0]
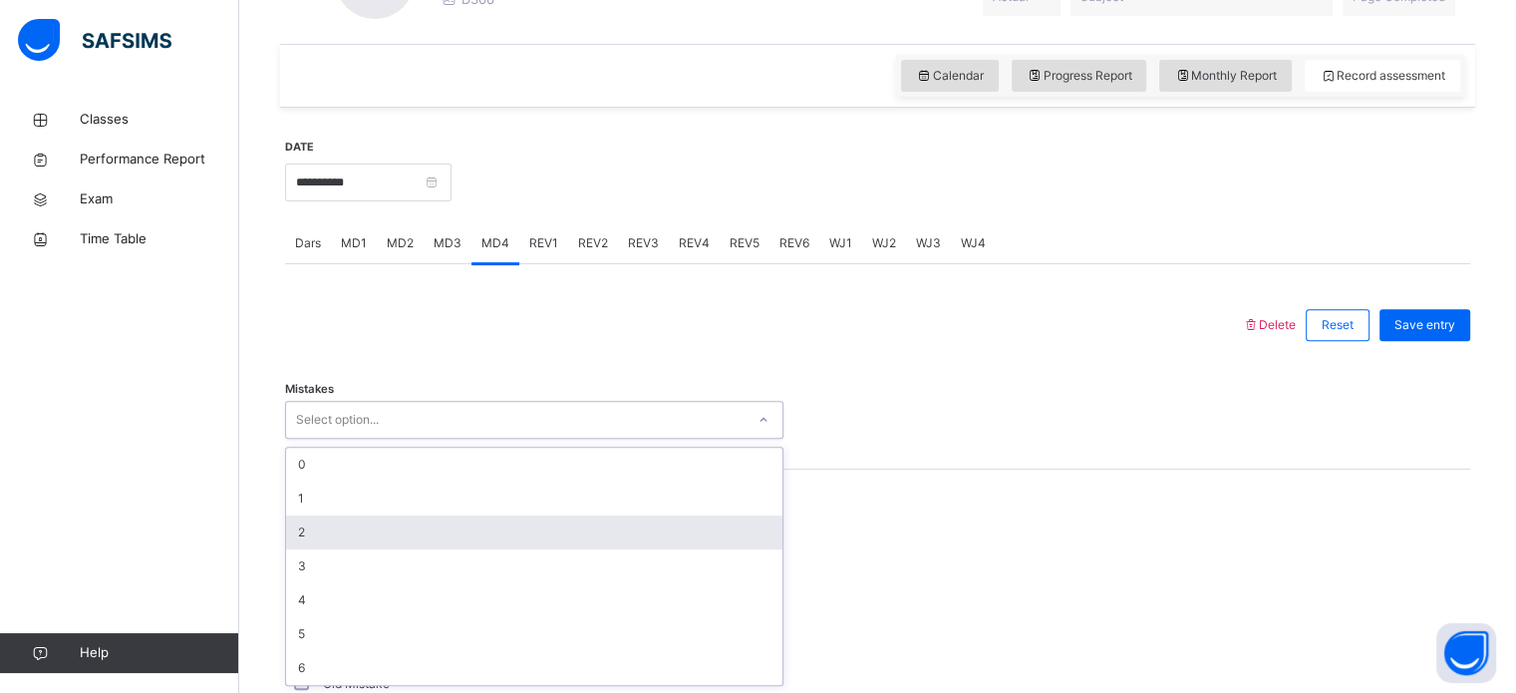
click at [331, 521] on div "2" at bounding box center [534, 532] width 496 height 34
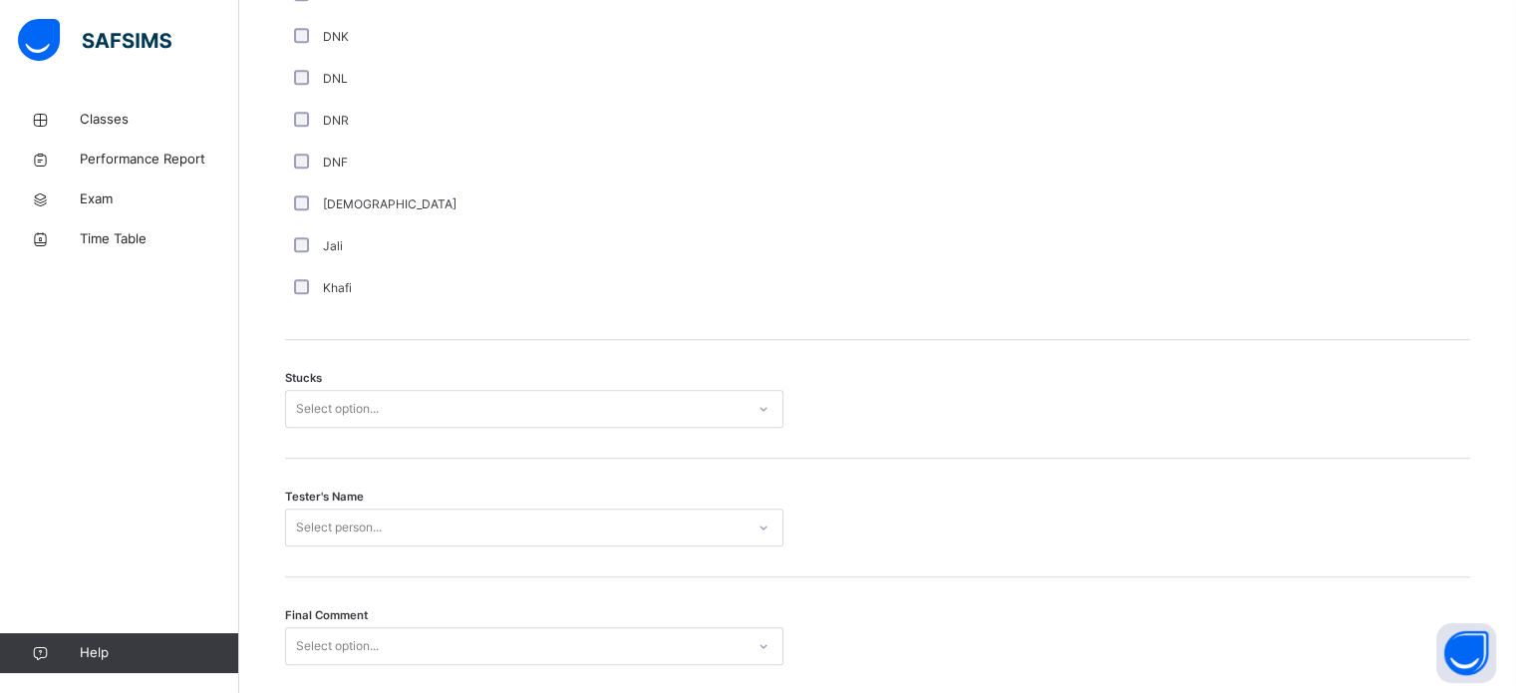
scroll to position [1439, 0]
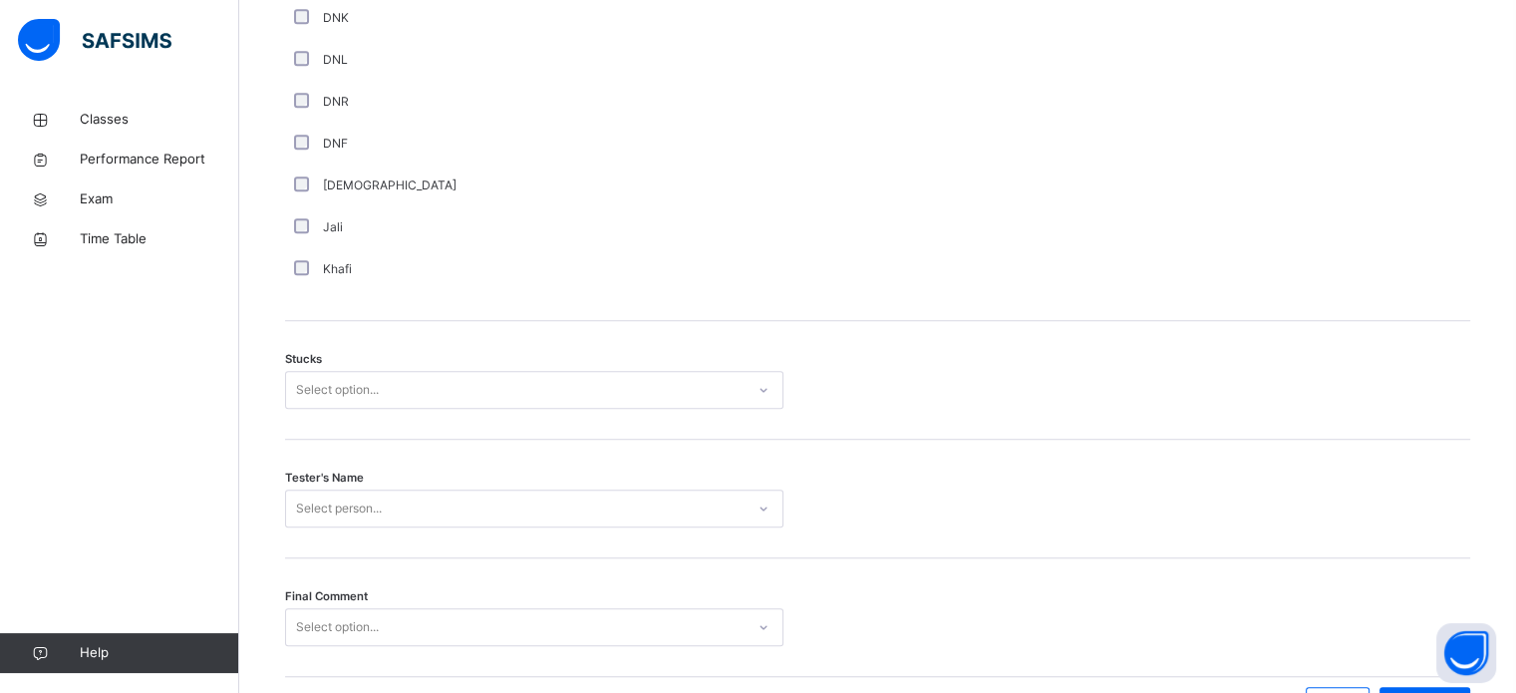
click at [370, 388] on div "Select option..." at bounding box center [337, 390] width 83 height 38
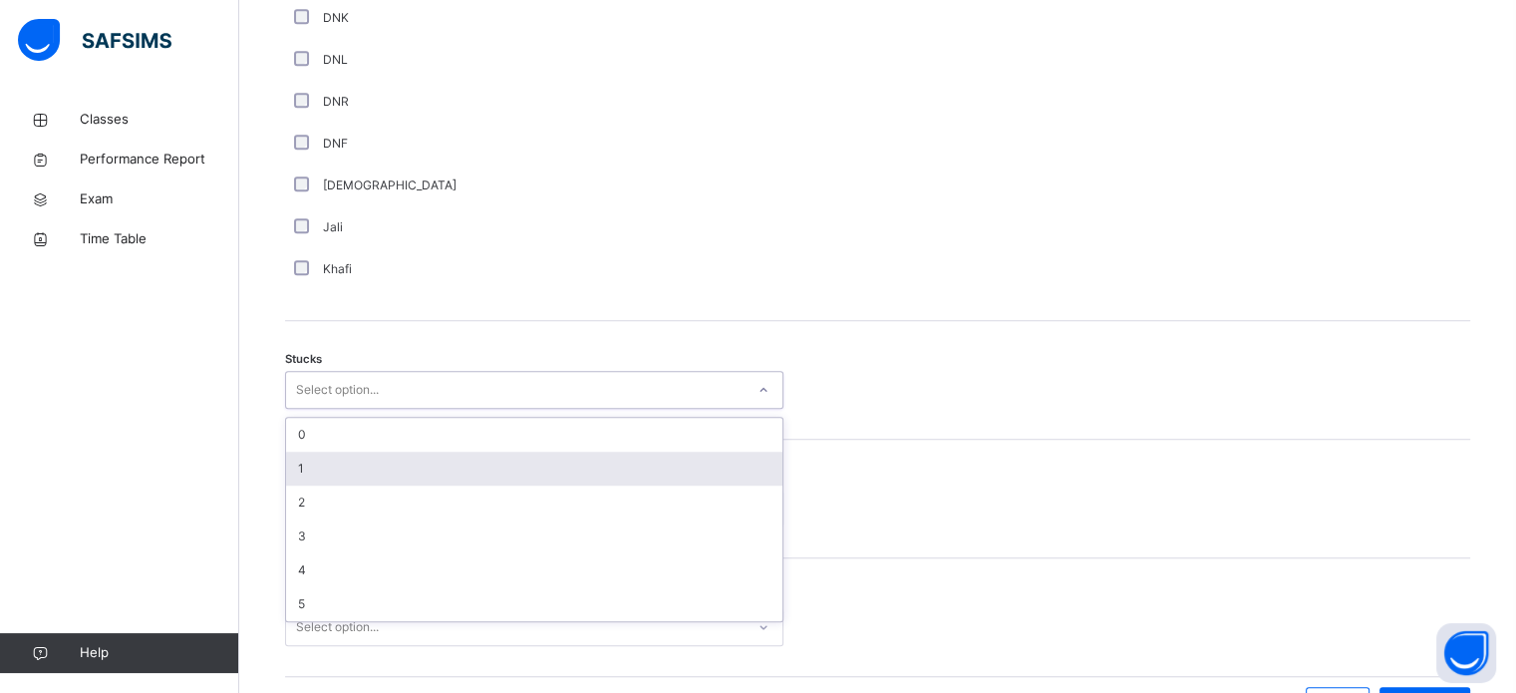
click at [351, 477] on div "1" at bounding box center [534, 468] width 496 height 34
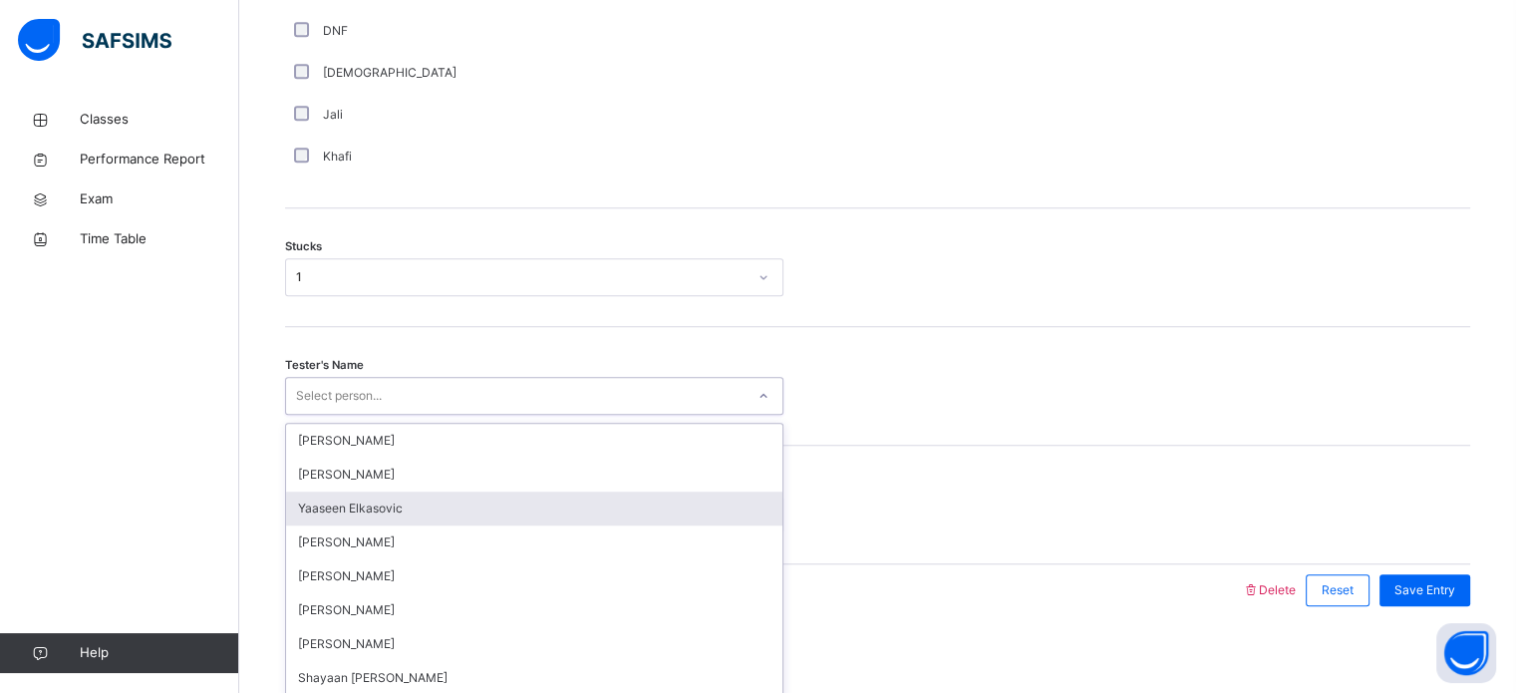
click at [351, 415] on div "option [PERSON_NAME] focused, 3 of 91. 91 results available. Use Up and Down to…" at bounding box center [534, 396] width 498 height 38
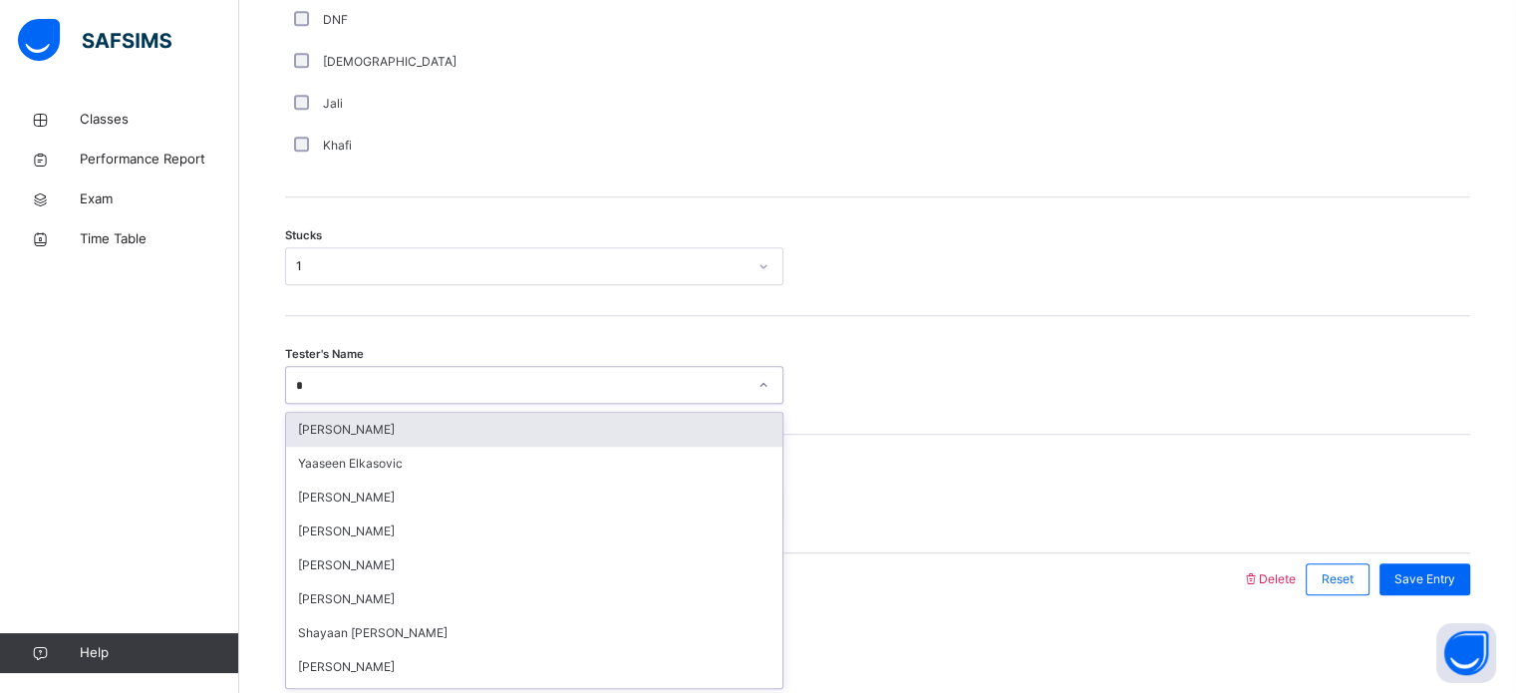
type input "**"
click at [371, 425] on div "[PERSON_NAME]" at bounding box center [534, 430] width 496 height 34
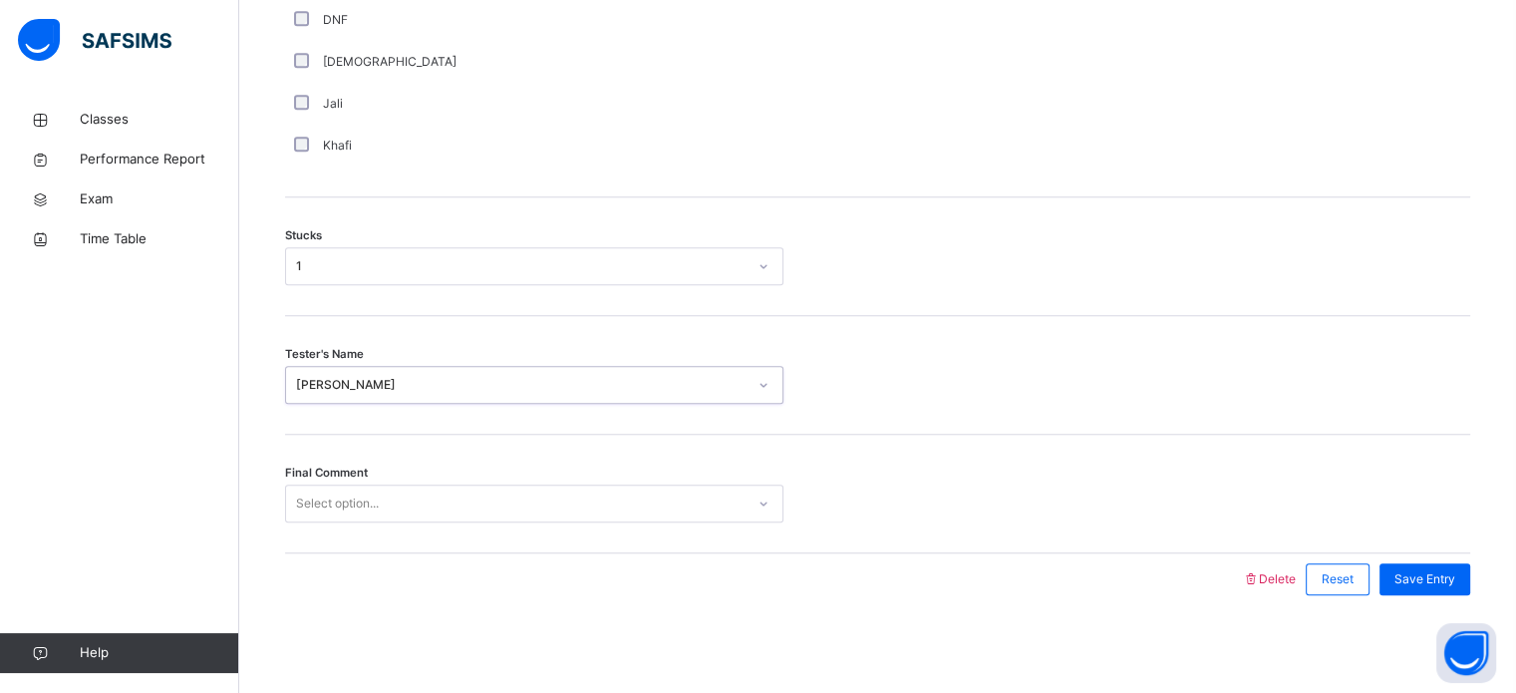
click at [669, 496] on div "Select option..." at bounding box center [515, 503] width 458 height 31
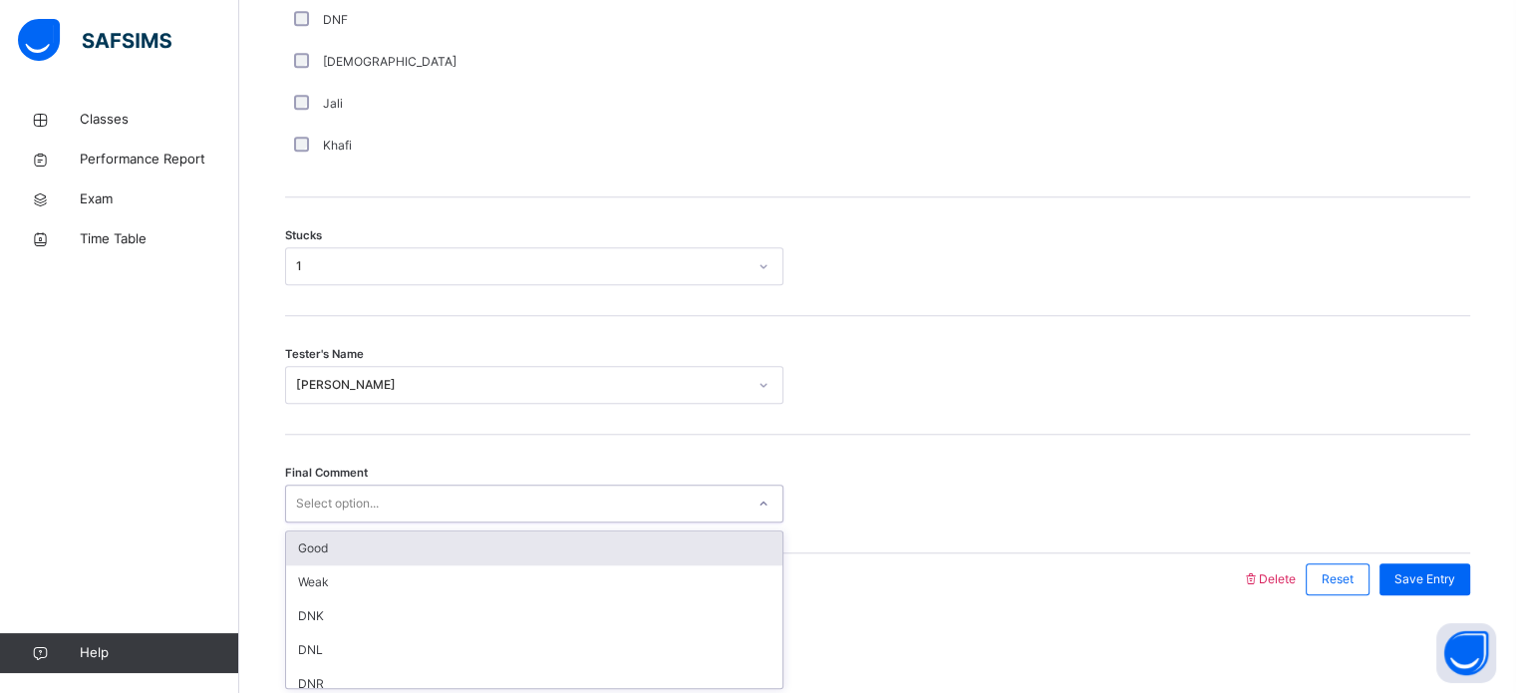
click at [547, 552] on div "Good" at bounding box center [534, 548] width 496 height 34
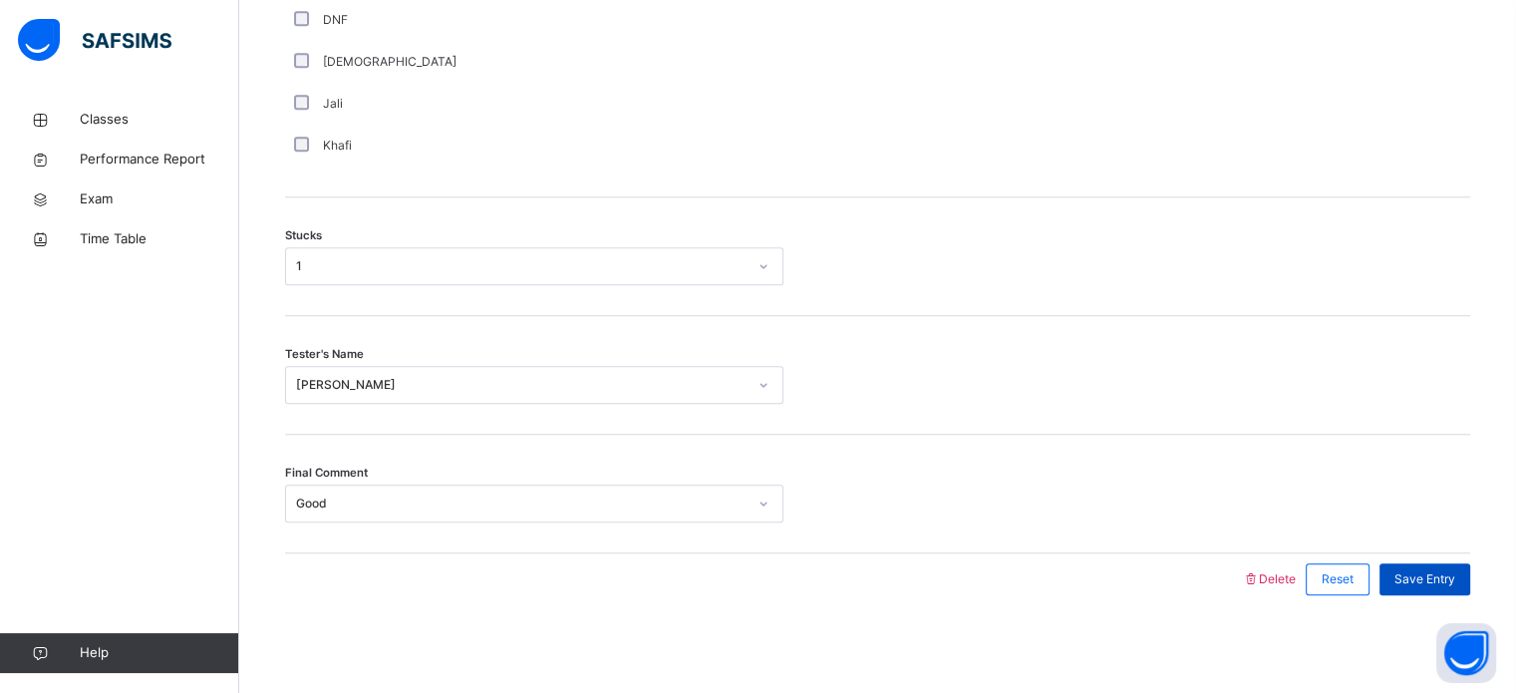
click at [1437, 570] on span "Save Entry" at bounding box center [1424, 579] width 61 height 18
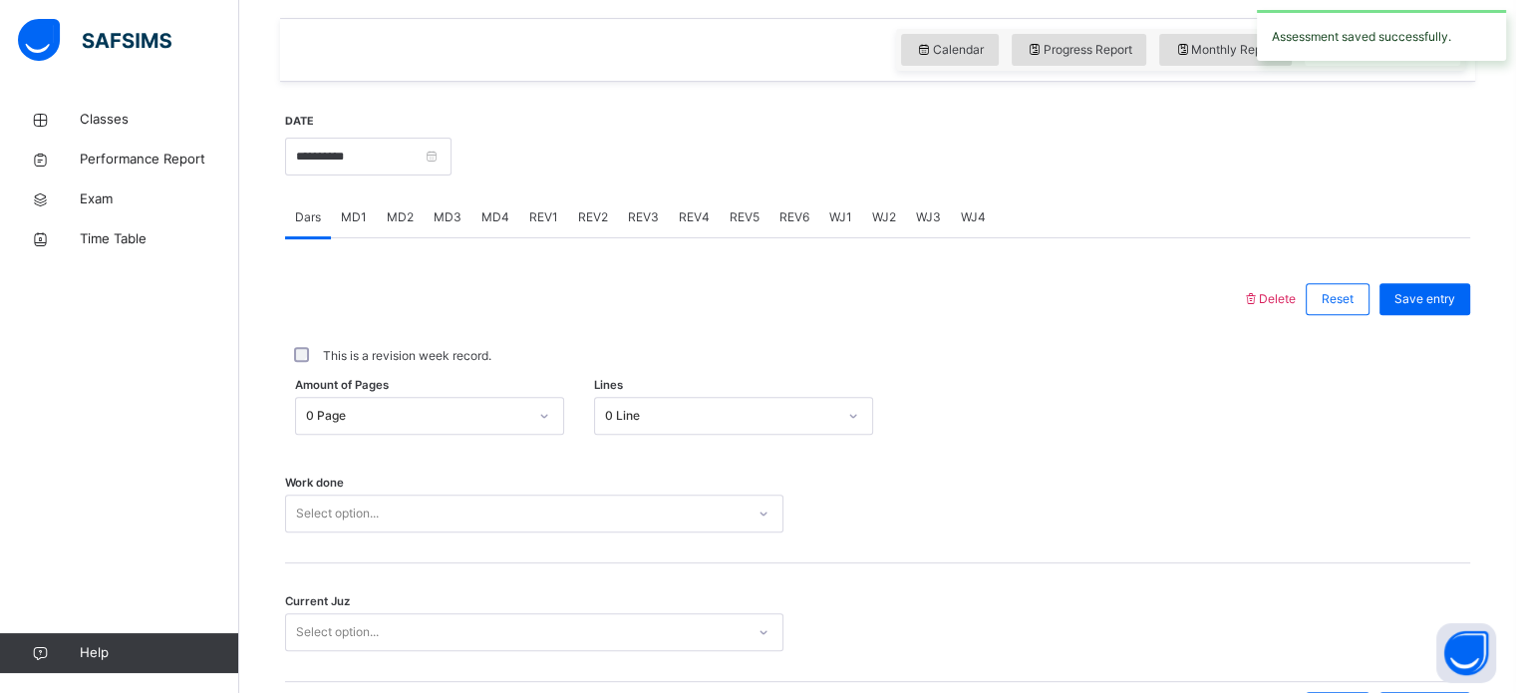
scroll to position [789, 0]
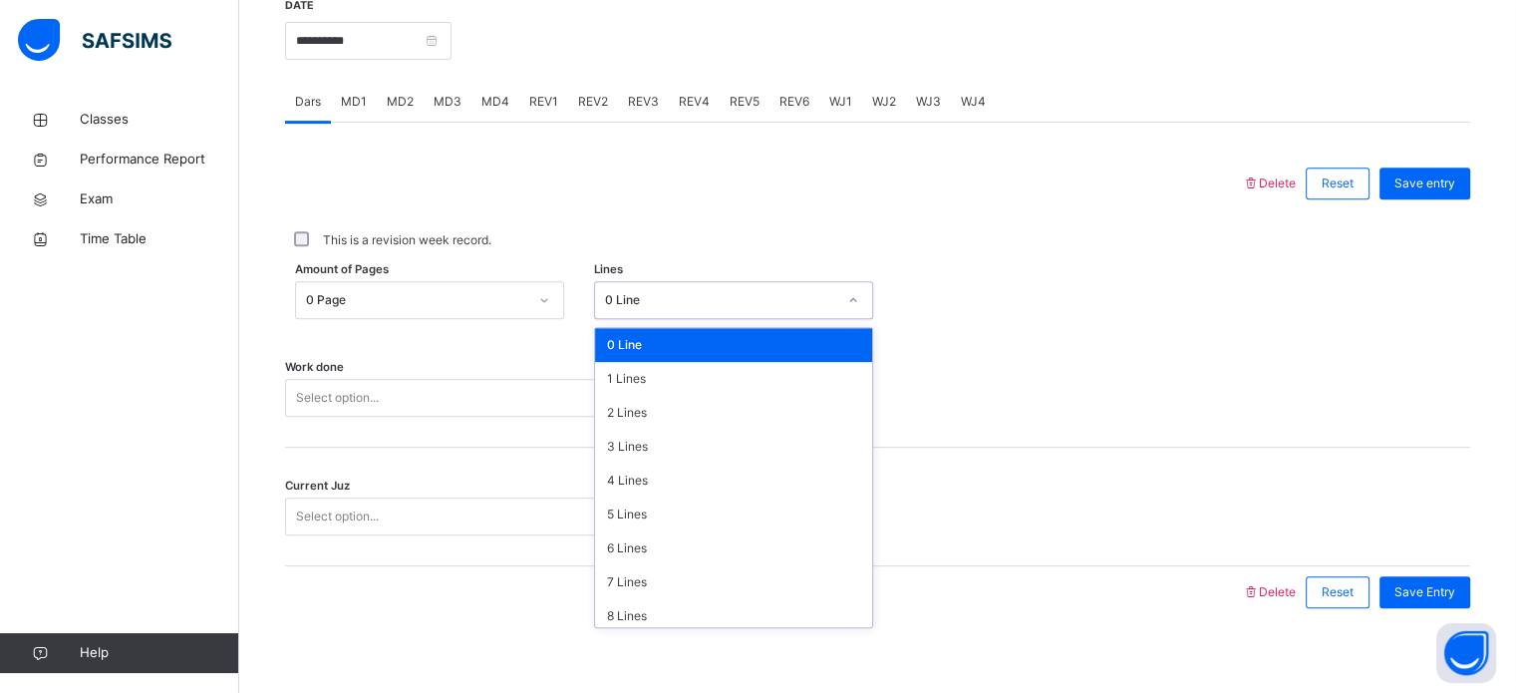
click at [654, 305] on div "0 Line" at bounding box center [720, 300] width 231 height 18
click at [681, 573] on div "7 Lines" at bounding box center [733, 582] width 277 height 34
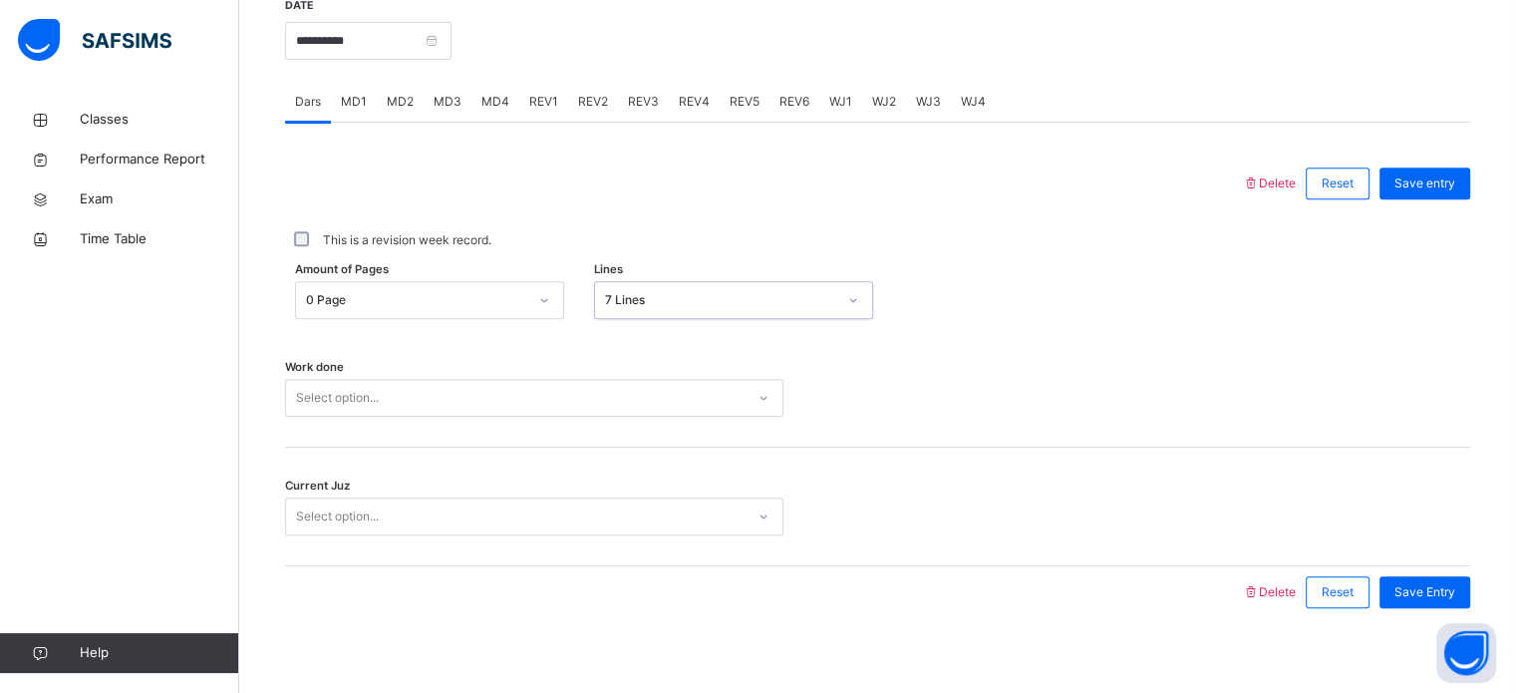
scroll to position [803, 0]
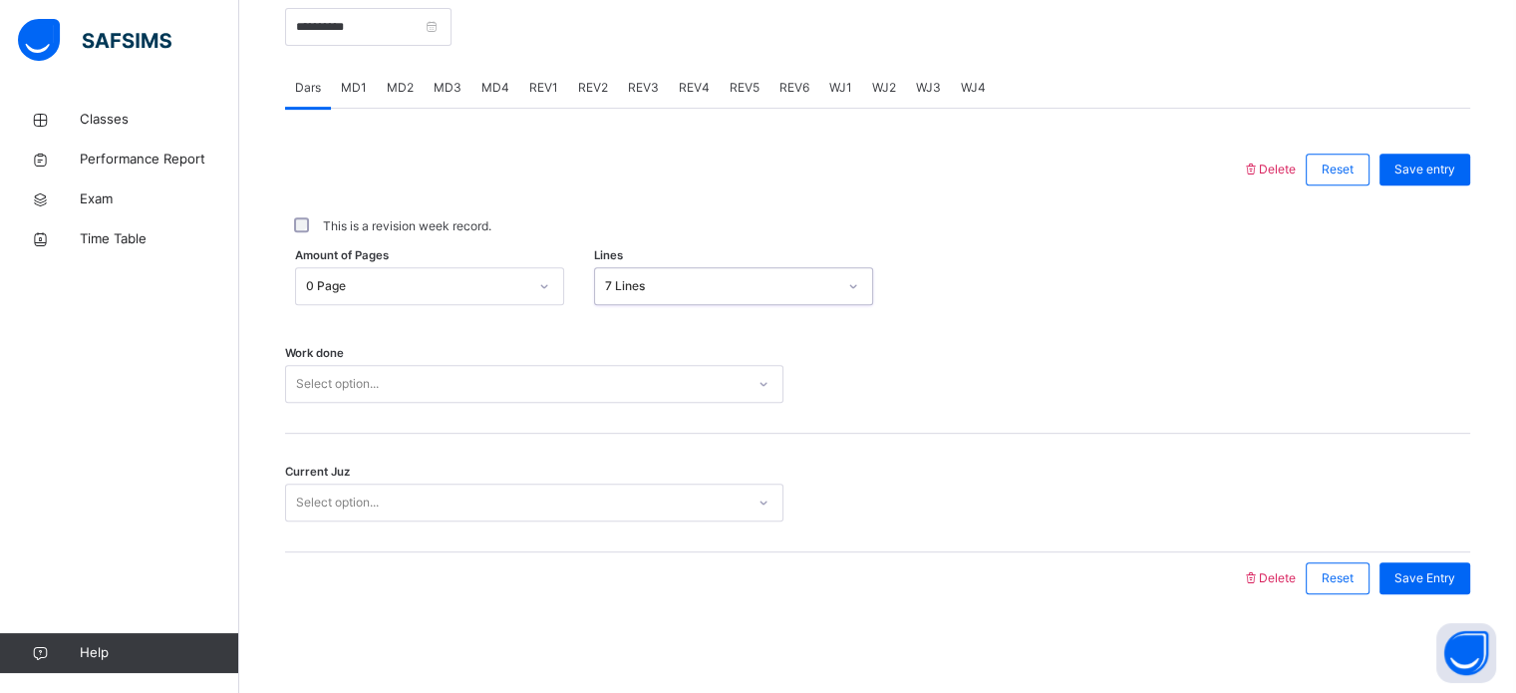
click at [565, 403] on div "Select option..." at bounding box center [534, 384] width 498 height 38
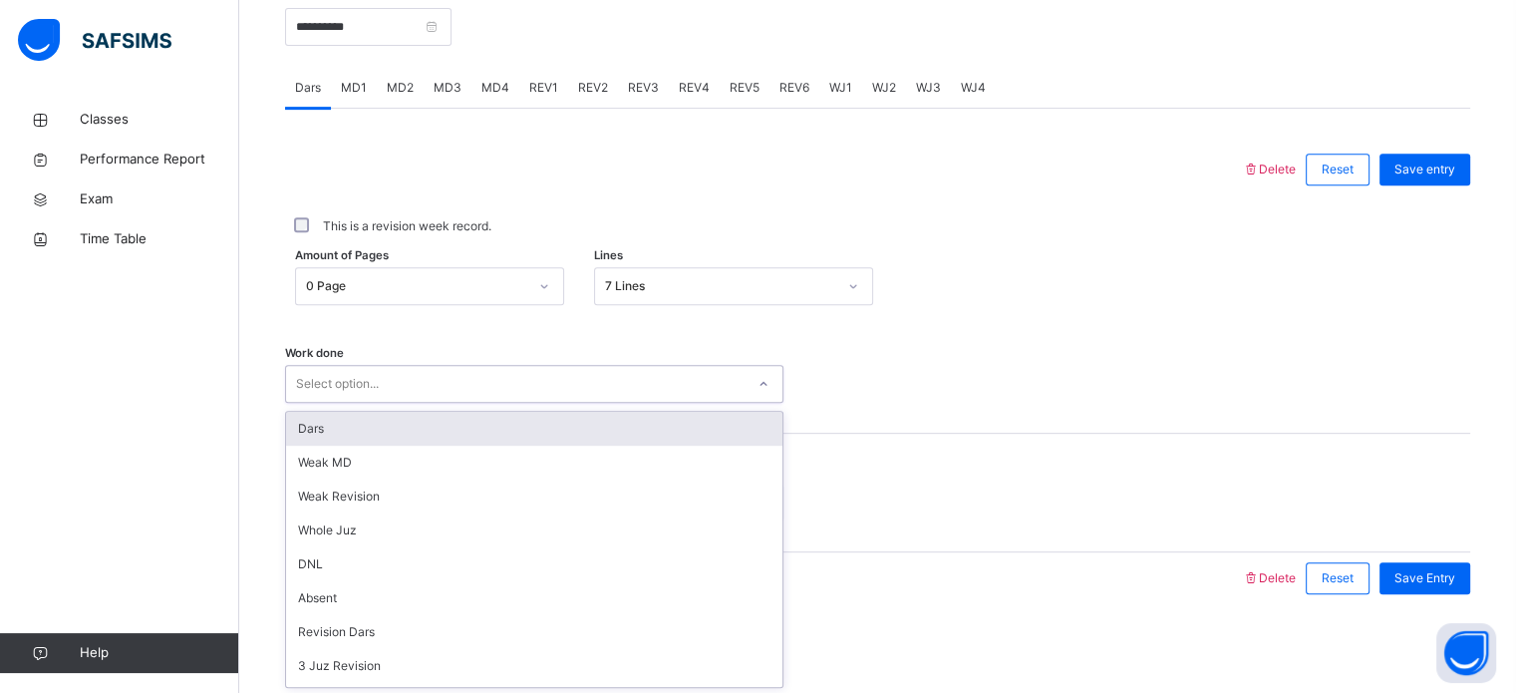
click at [528, 429] on div "Dars" at bounding box center [534, 429] width 496 height 34
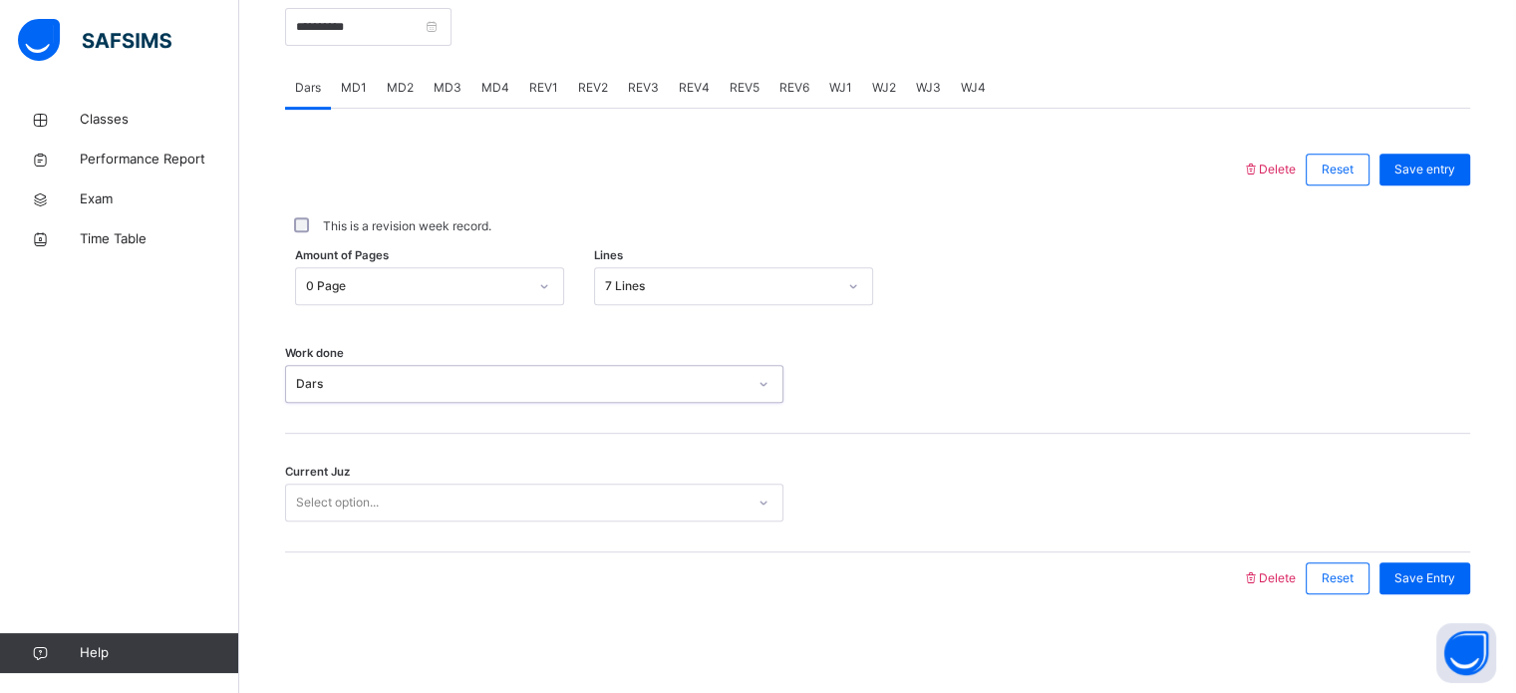
click at [630, 501] on div "Select option..." at bounding box center [515, 502] width 458 height 31
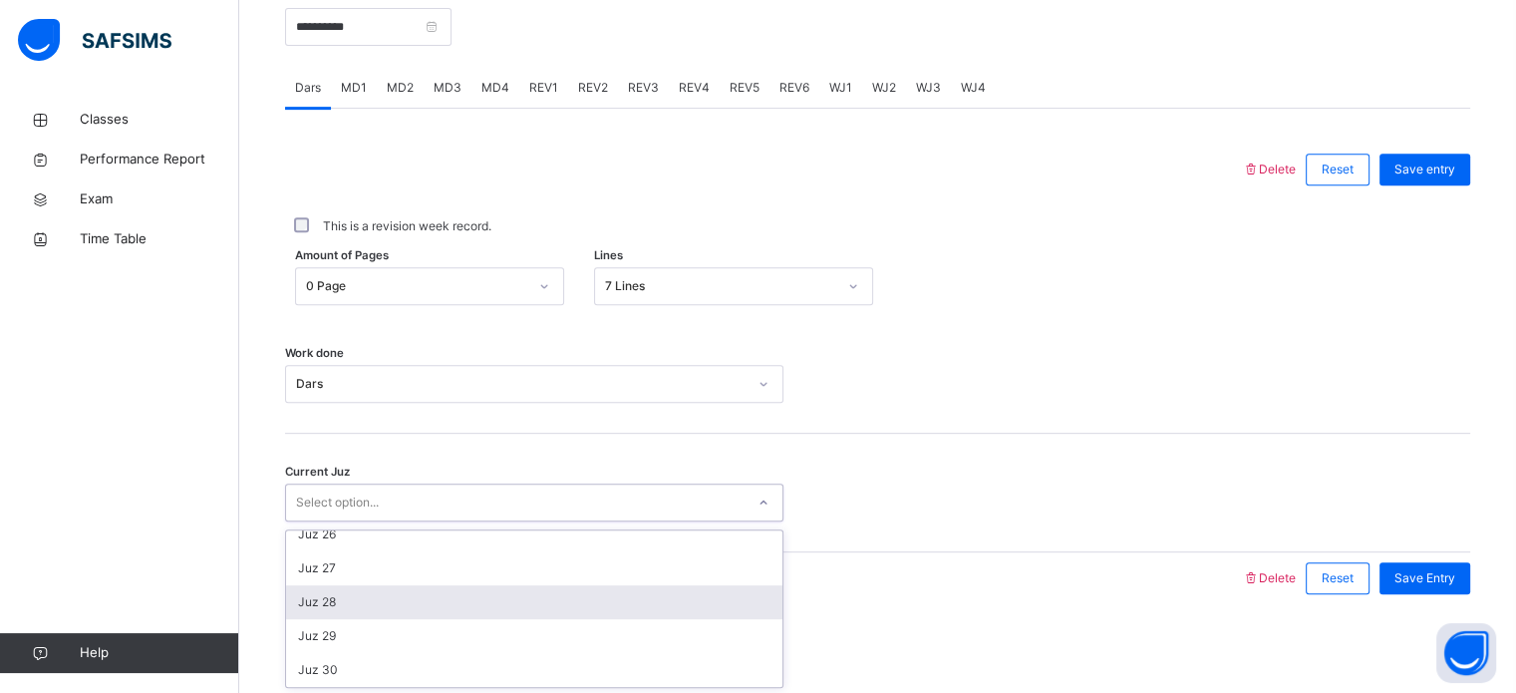
click at [593, 603] on div "Juz 28" at bounding box center [534, 602] width 496 height 34
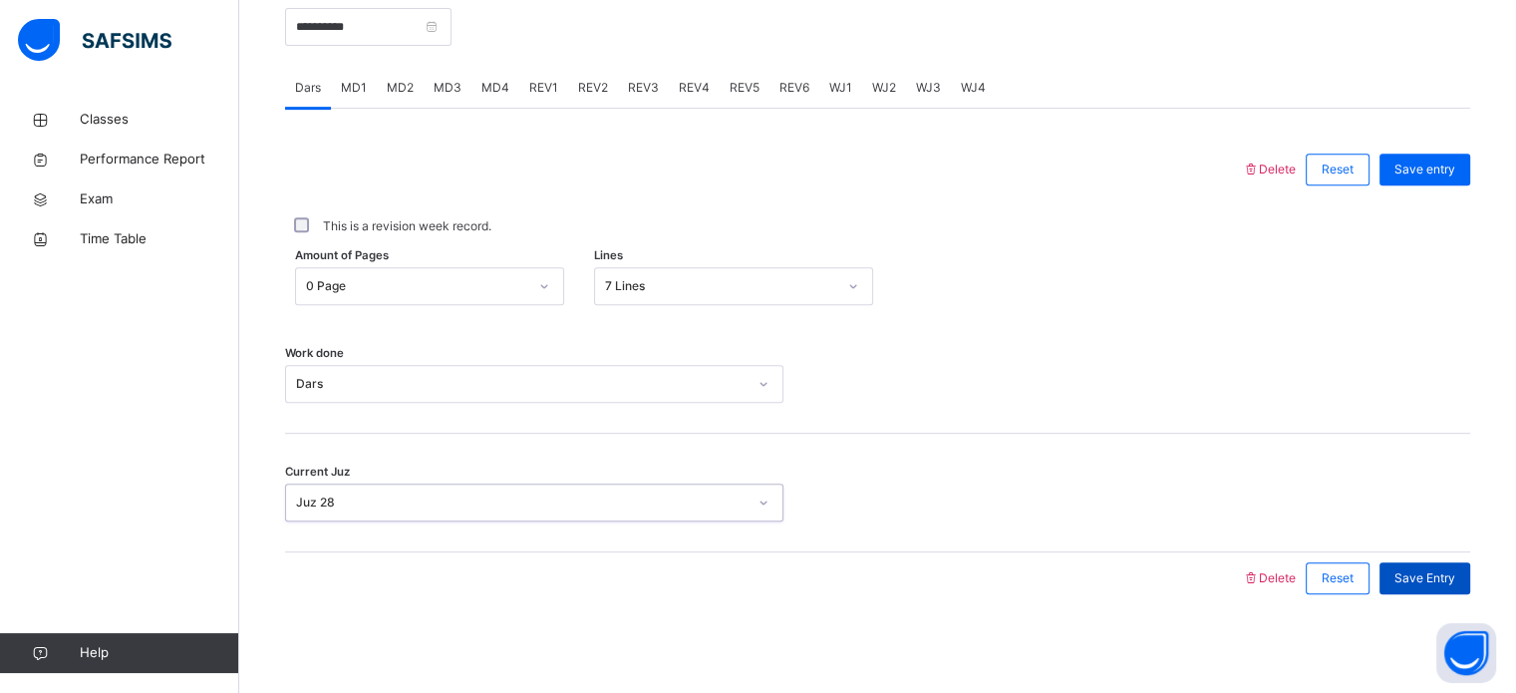
click at [1455, 569] on span "Save Entry" at bounding box center [1424, 578] width 61 height 18
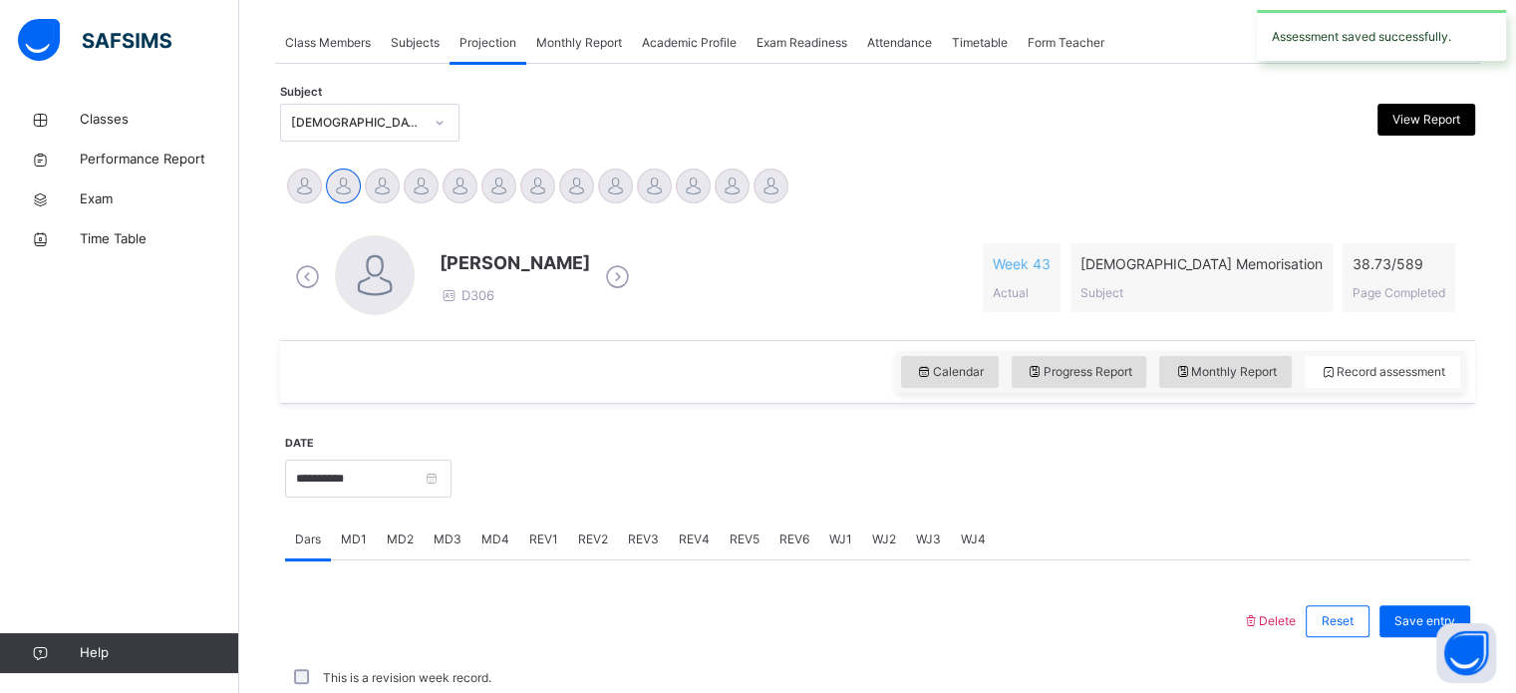
scroll to position [803, 0]
